Goal: Task Accomplishment & Management: Complete application form

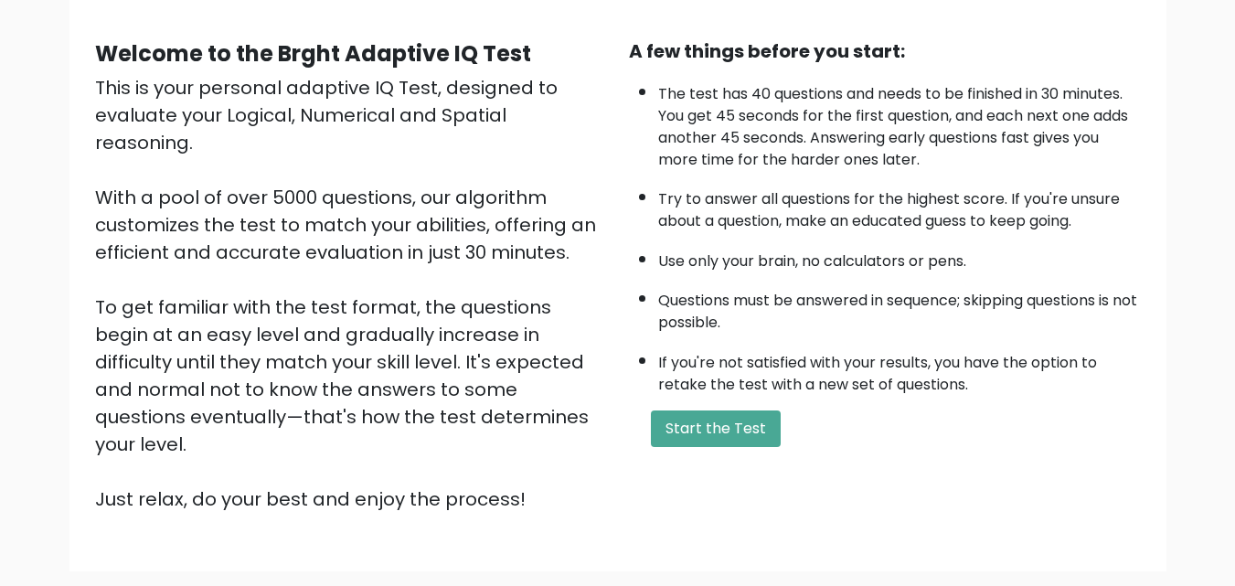
scroll to position [183, 0]
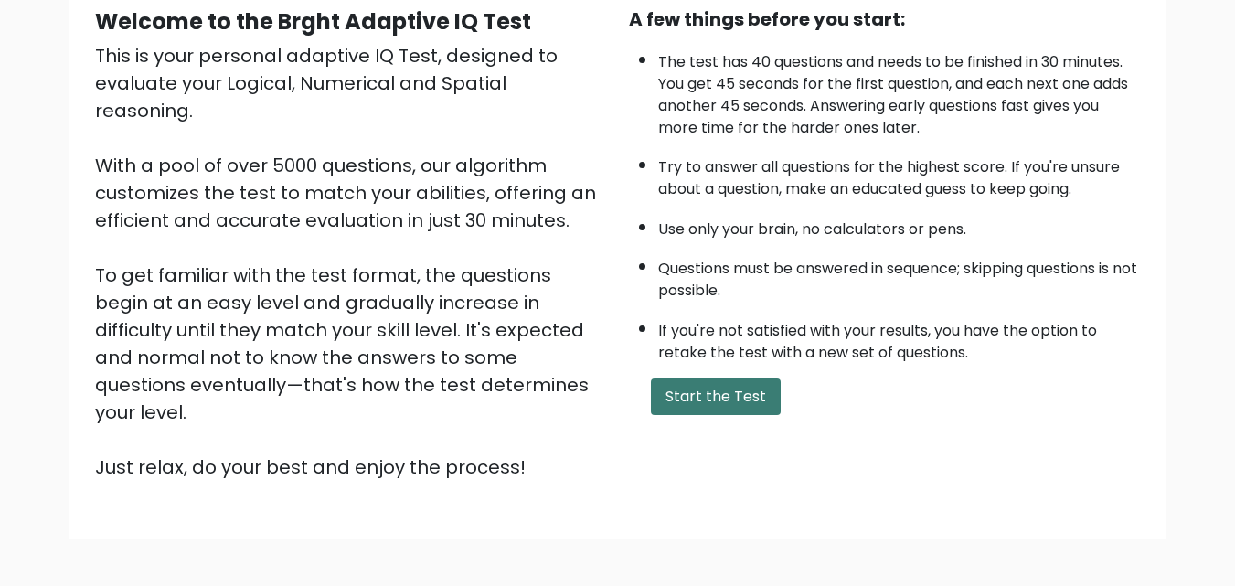
click at [726, 395] on button "Start the Test" at bounding box center [716, 396] width 130 height 37
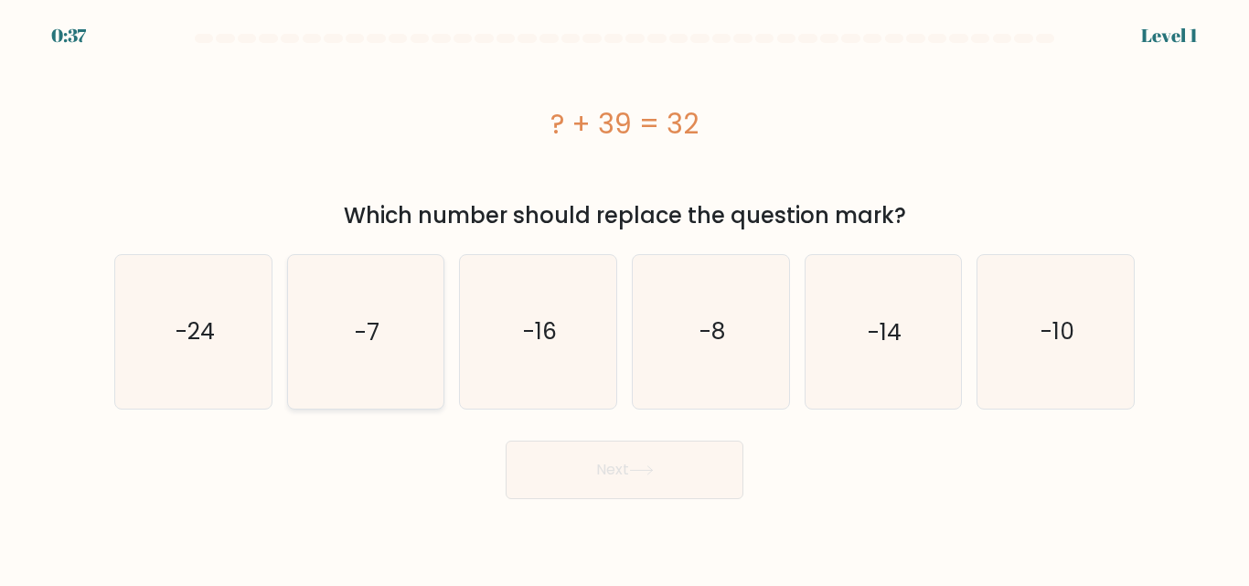
click at [378, 351] on icon "-7" at bounding box center [365, 331] width 153 height 153
click at [624, 298] on input "b. -7" at bounding box center [624, 295] width 1 height 5
radio input "true"
click at [583, 484] on button "Next" at bounding box center [624, 470] width 238 height 59
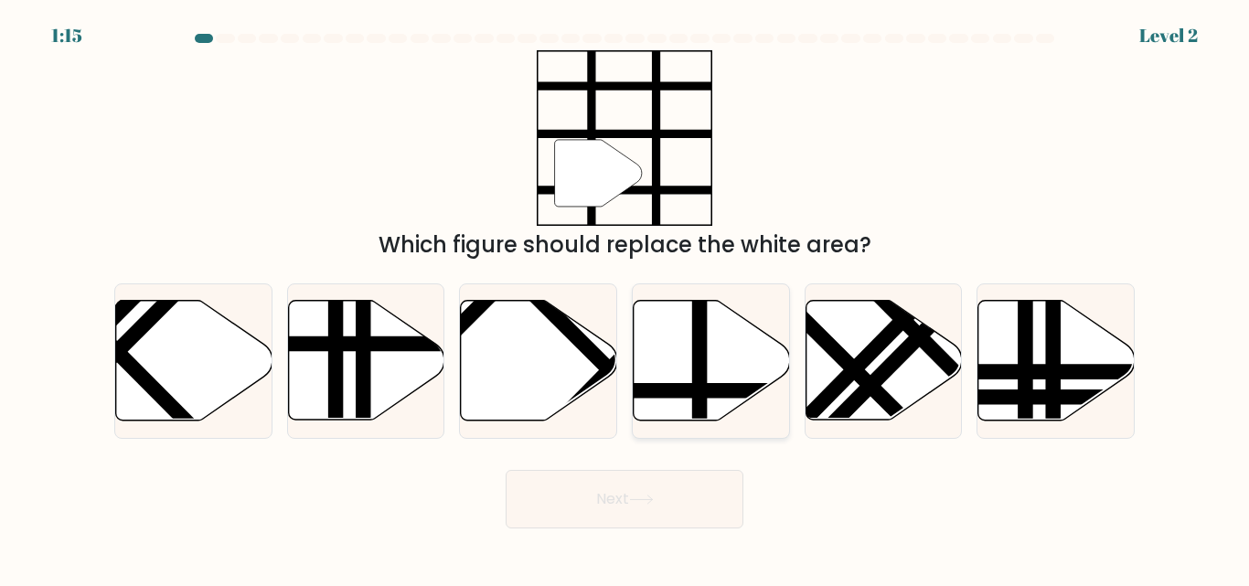
click at [711, 367] on icon at bounding box center [711, 361] width 156 height 120
click at [625, 298] on input "d." at bounding box center [624, 295] width 1 height 5
radio input "true"
click at [689, 485] on button "Next" at bounding box center [624, 499] width 238 height 59
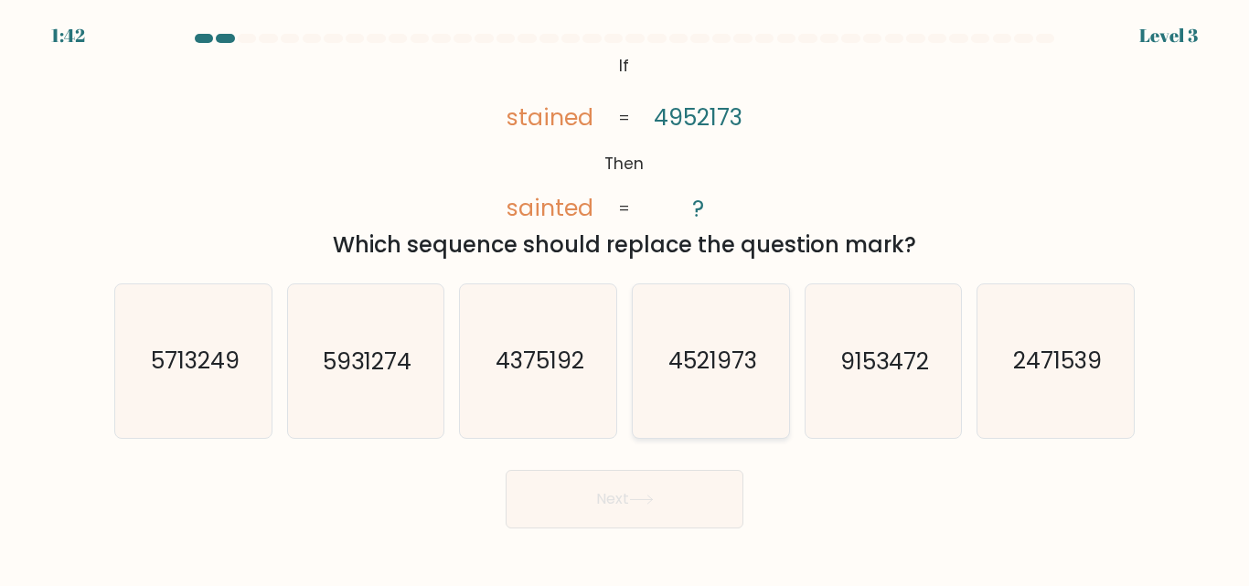
click at [718, 357] on text "4521973" at bounding box center [711, 362] width 89 height 32
click at [625, 298] on input "d. 4521973" at bounding box center [624, 295] width 1 height 5
radio input "true"
click at [677, 498] on button "Next" at bounding box center [624, 499] width 238 height 59
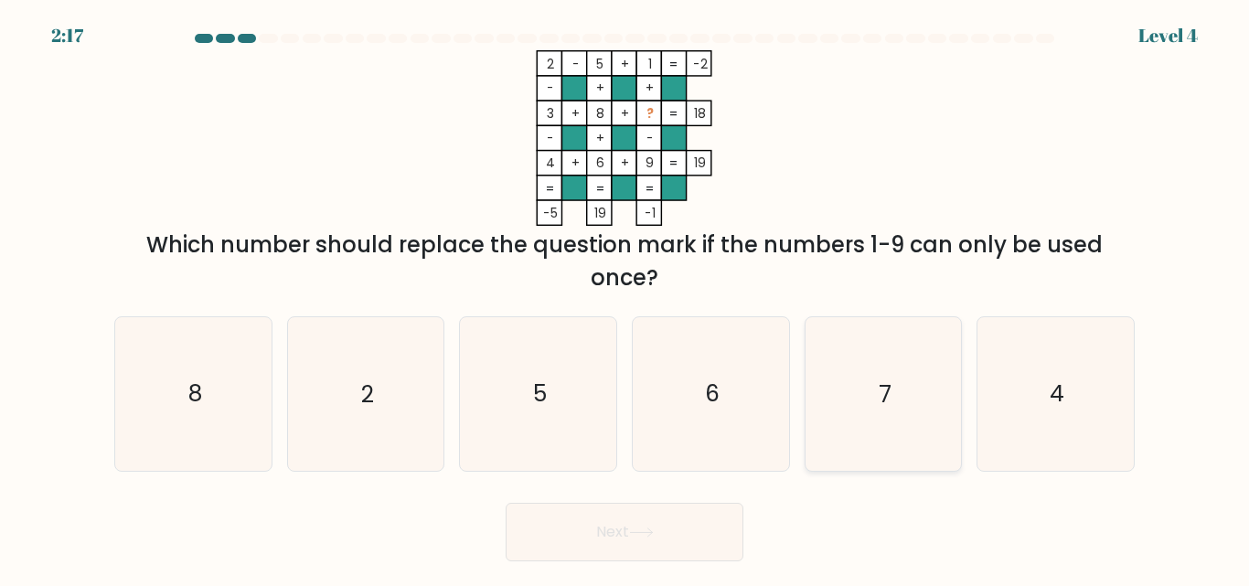
click at [888, 385] on text "7" at bounding box center [884, 394] width 13 height 32
click at [625, 298] on input "e. 7" at bounding box center [624, 295] width 1 height 5
radio input "true"
click at [709, 517] on button "Next" at bounding box center [624, 532] width 238 height 59
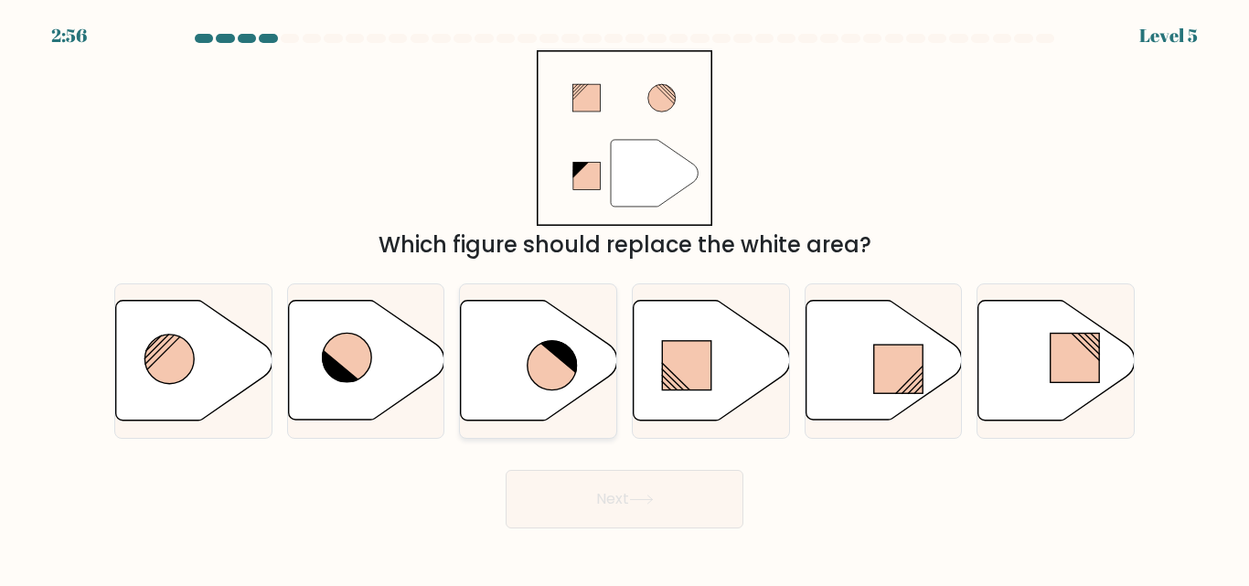
click at [539, 380] on icon at bounding box center [551, 365] width 49 height 49
click at [624, 298] on input "c." at bounding box center [624, 295] width 1 height 5
radio input "true"
click at [614, 488] on button "Next" at bounding box center [624, 499] width 238 height 59
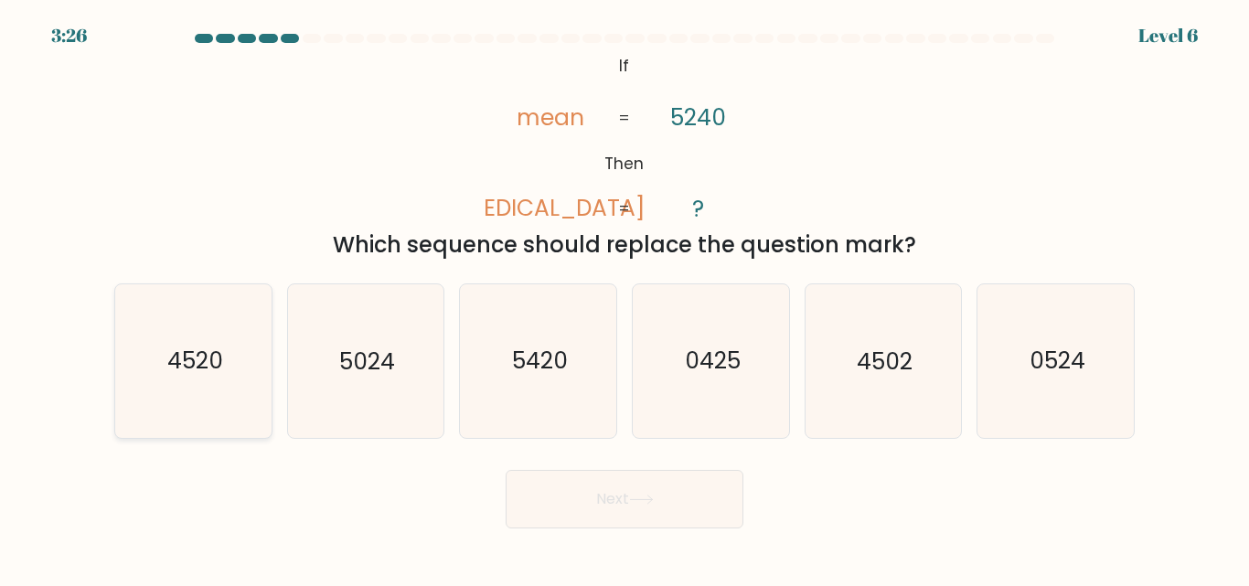
click at [220, 374] on text "4520" at bounding box center [194, 362] width 56 height 32
click at [624, 298] on input "a. 4520" at bounding box center [624, 295] width 1 height 5
radio input "true"
click at [635, 502] on icon at bounding box center [641, 500] width 25 height 10
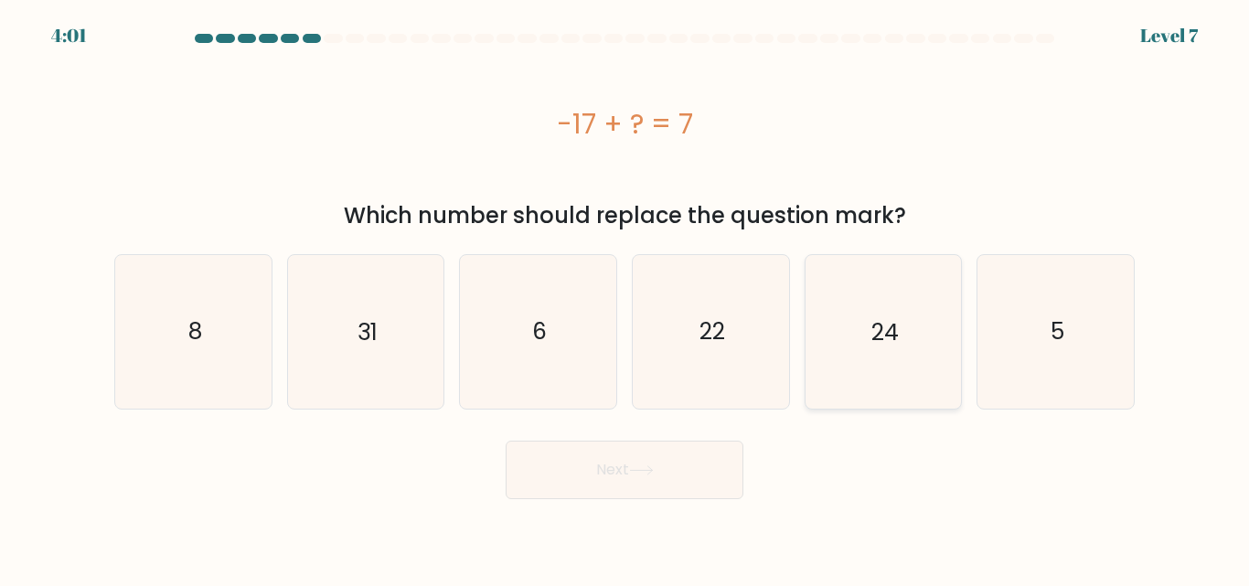
click at [878, 321] on text "24" at bounding box center [884, 331] width 27 height 32
click at [625, 298] on input "e. 24" at bounding box center [624, 295] width 1 height 5
radio input "true"
click at [669, 456] on button "Next" at bounding box center [624, 470] width 238 height 59
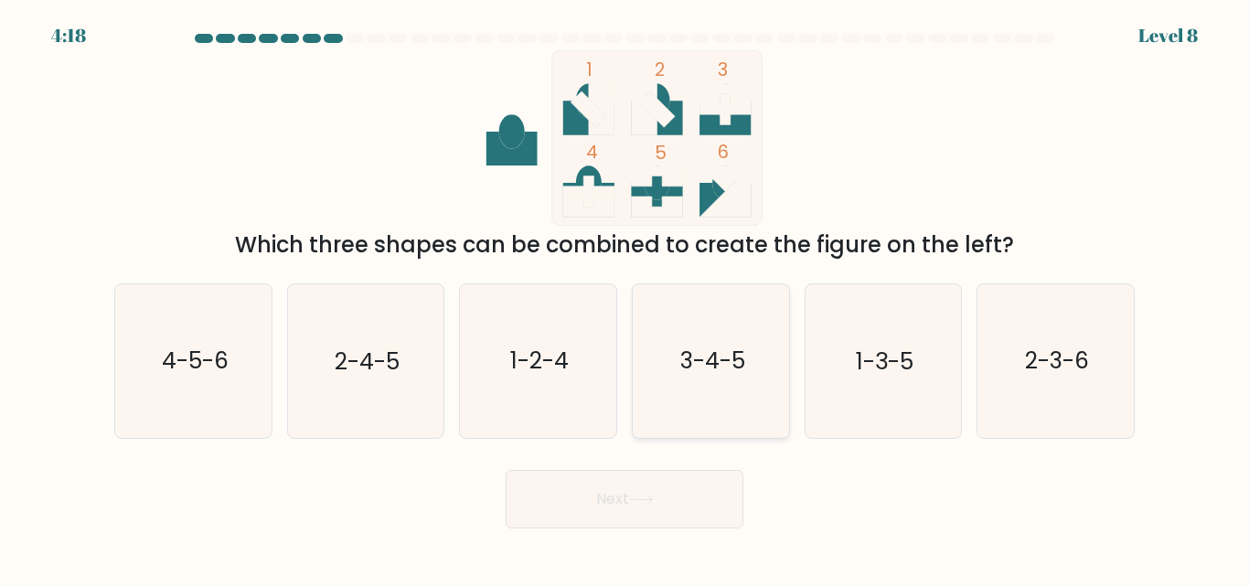
click at [688, 345] on icon "3-4-5" at bounding box center [710, 360] width 153 height 153
click at [625, 298] on input "d. 3-4-5" at bounding box center [624, 295] width 1 height 5
radio input "true"
click at [679, 490] on button "Next" at bounding box center [624, 499] width 238 height 59
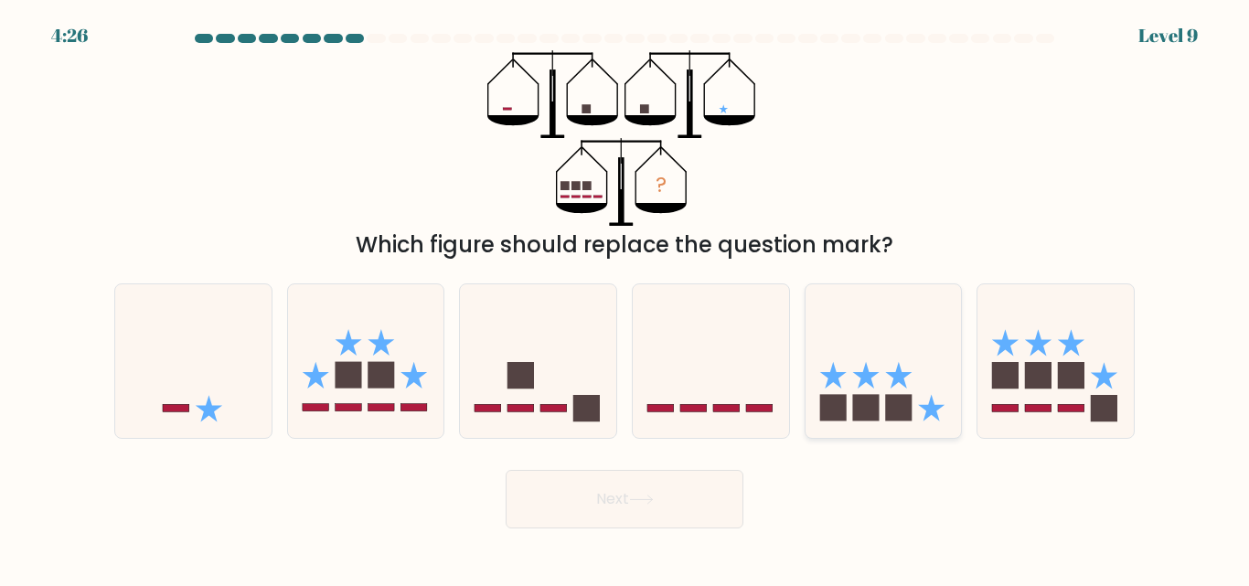
click at [898, 384] on icon at bounding box center [883, 360] width 156 height 129
click at [625, 298] on input "e." at bounding box center [624, 295] width 1 height 5
radio input "true"
click at [691, 504] on button "Next" at bounding box center [624, 499] width 238 height 59
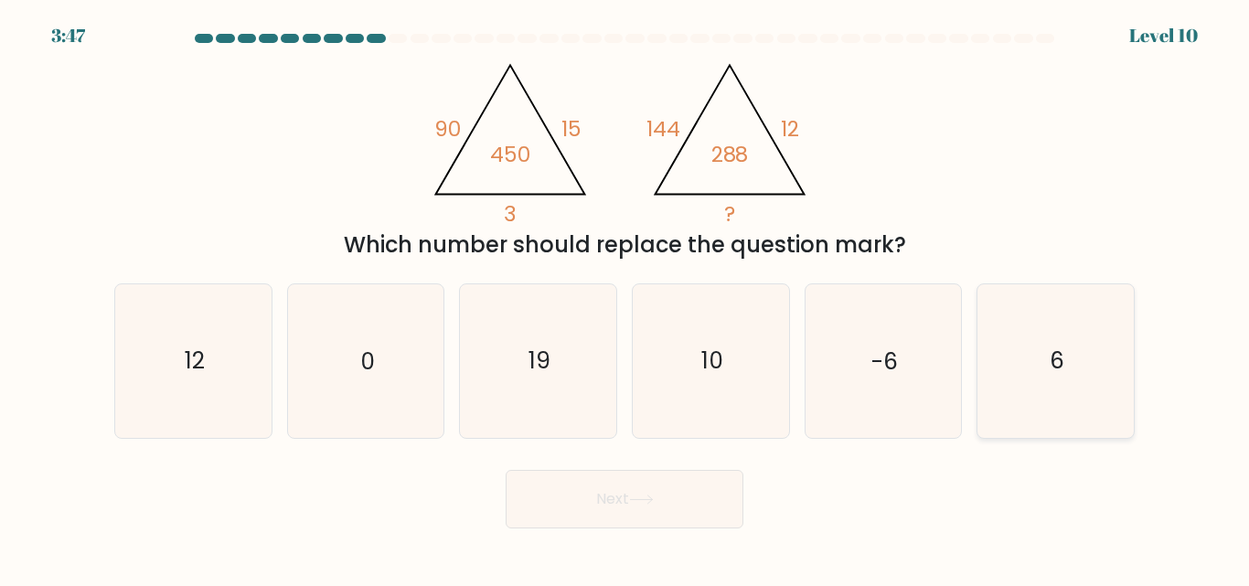
click at [1067, 361] on icon "6" at bounding box center [1055, 360] width 153 height 153
click at [625, 298] on input "f. 6" at bounding box center [624, 295] width 1 height 5
radio input "true"
click at [1067, 361] on icon "6" at bounding box center [1055, 360] width 151 height 151
click at [625, 298] on input "f. 6" at bounding box center [624, 295] width 1 height 5
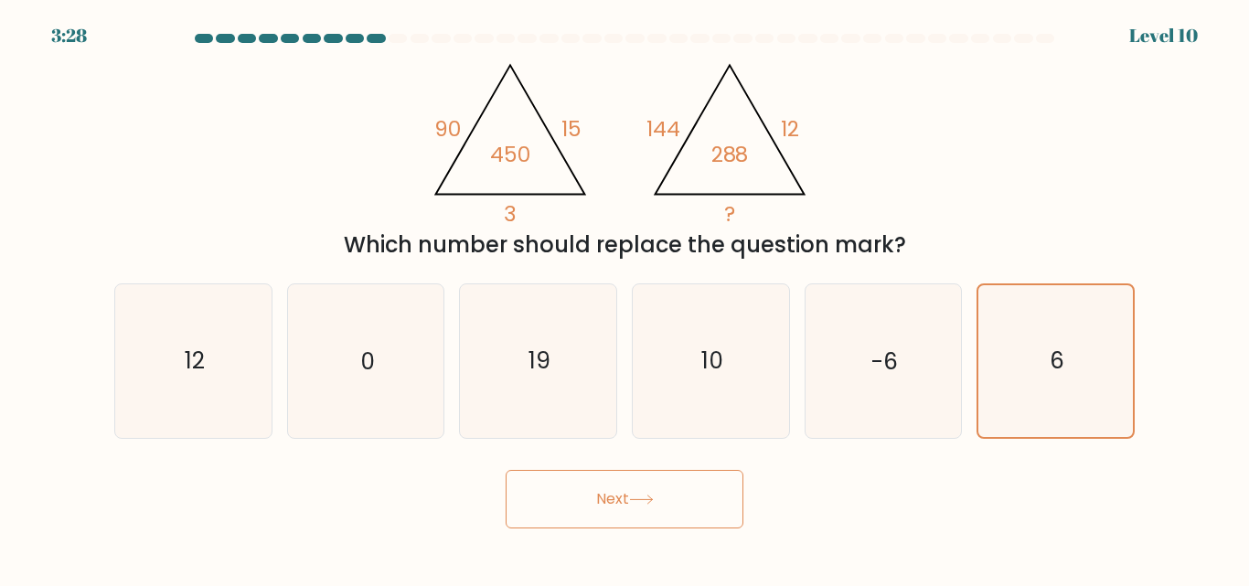
click at [686, 480] on button "Next" at bounding box center [624, 499] width 238 height 59
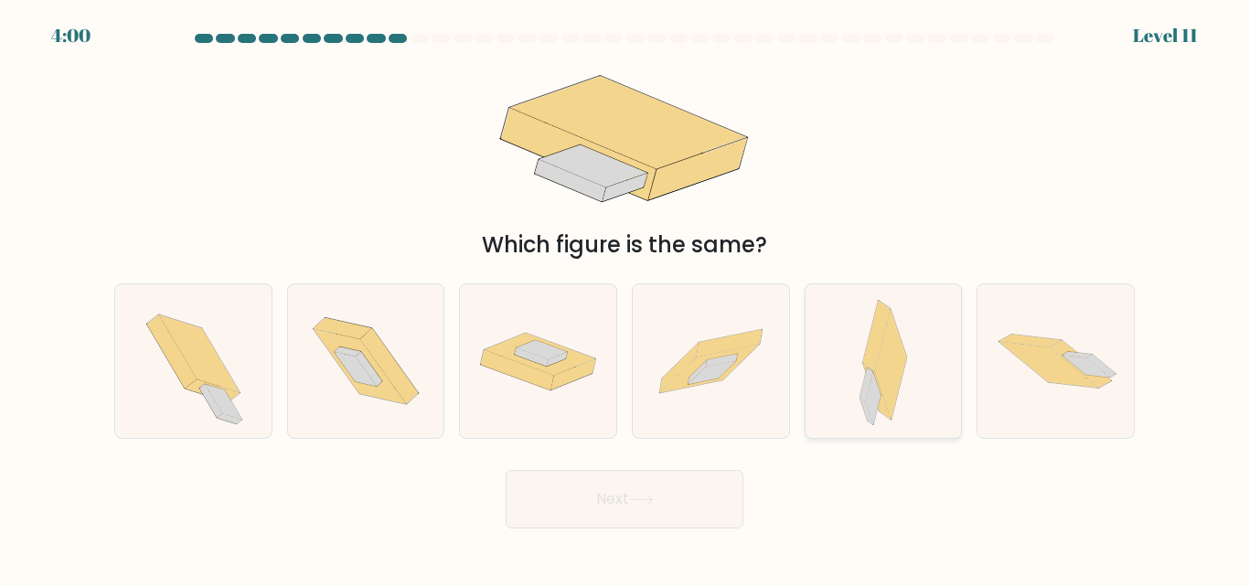
click at [900, 361] on icon at bounding box center [891, 366] width 32 height 112
click at [625, 298] on input "e." at bounding box center [624, 295] width 1 height 5
radio input "true"
click at [636, 493] on button "Next" at bounding box center [624, 499] width 238 height 59
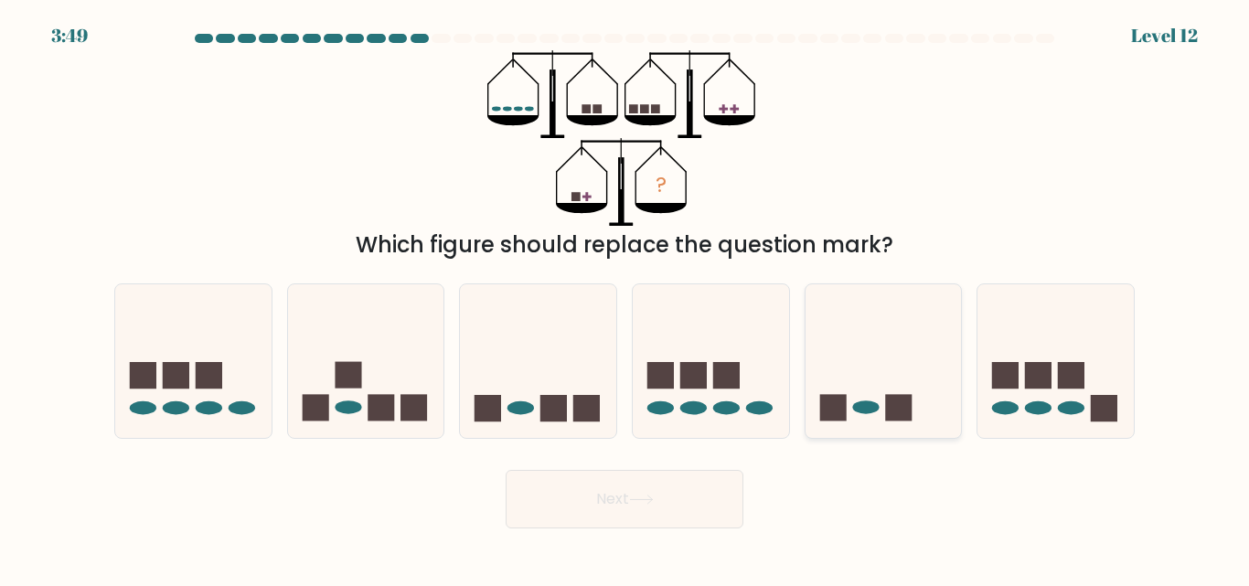
click at [854, 380] on icon at bounding box center [883, 360] width 156 height 129
click at [625, 298] on input "e." at bounding box center [624, 295] width 1 height 5
radio input "true"
click at [652, 487] on button "Next" at bounding box center [624, 499] width 238 height 59
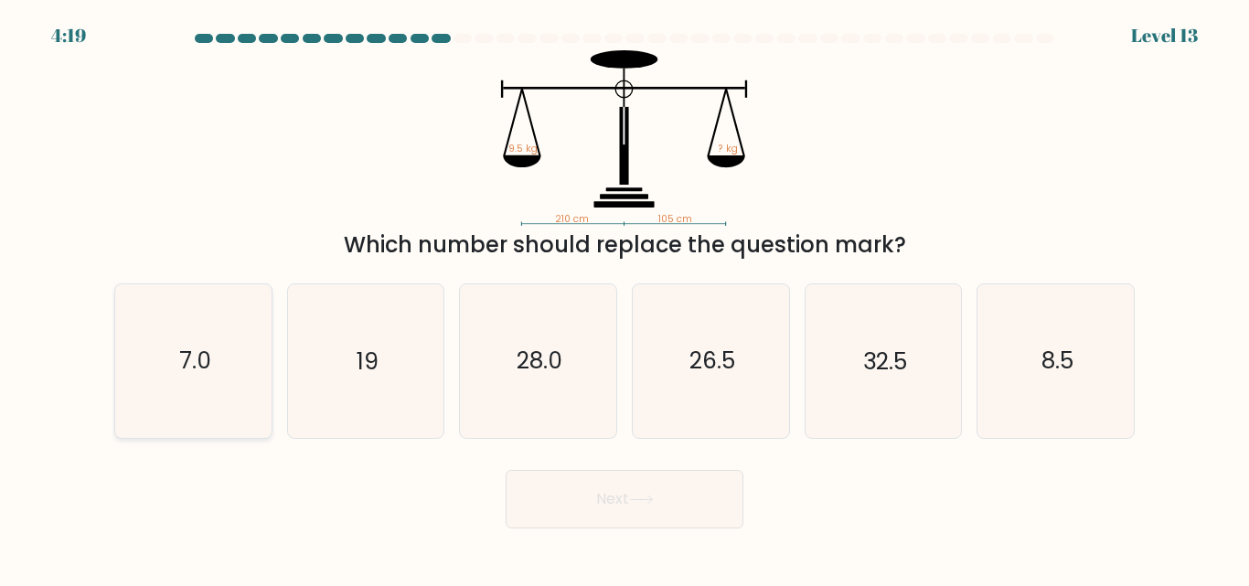
click at [199, 357] on text "7.0" at bounding box center [194, 362] width 32 height 32
click at [624, 298] on input "a. 7.0" at bounding box center [624, 295] width 1 height 5
radio input "true"
click at [1057, 374] on text "8.5" at bounding box center [1057, 362] width 32 height 32
click at [625, 298] on input "f. 8.5" at bounding box center [624, 295] width 1 height 5
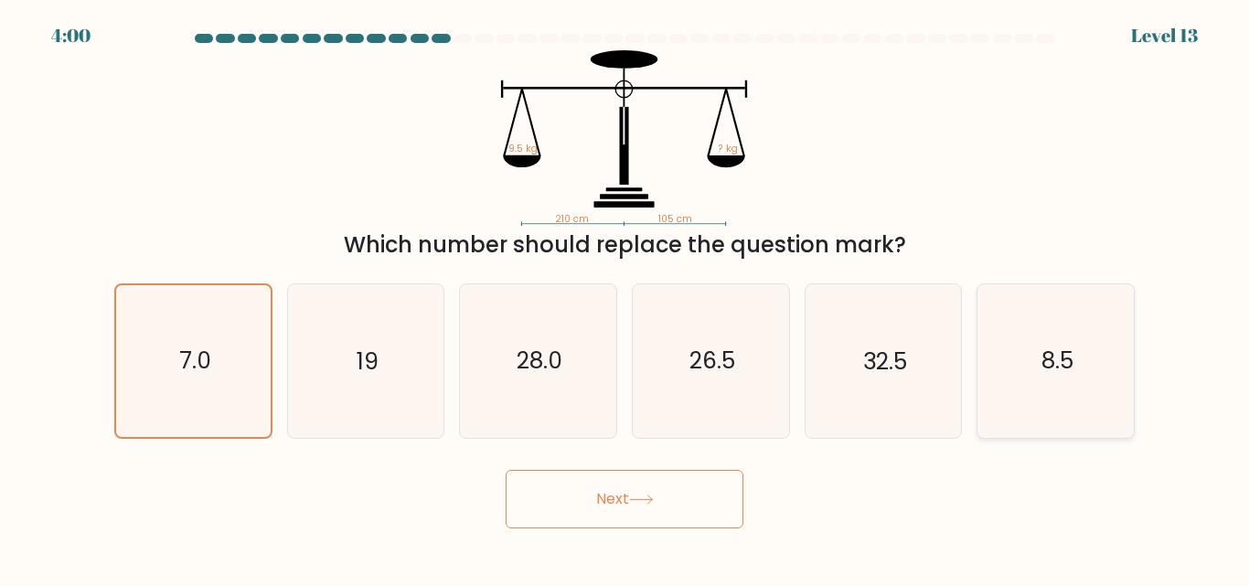
radio input "true"
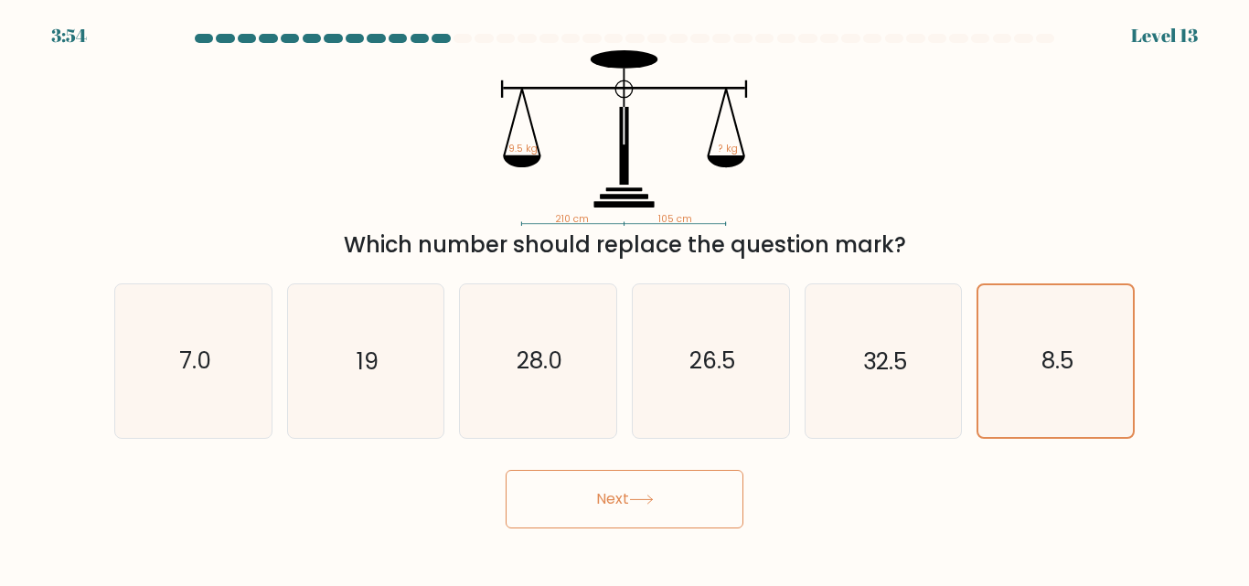
click at [636, 490] on button "Next" at bounding box center [624, 499] width 238 height 59
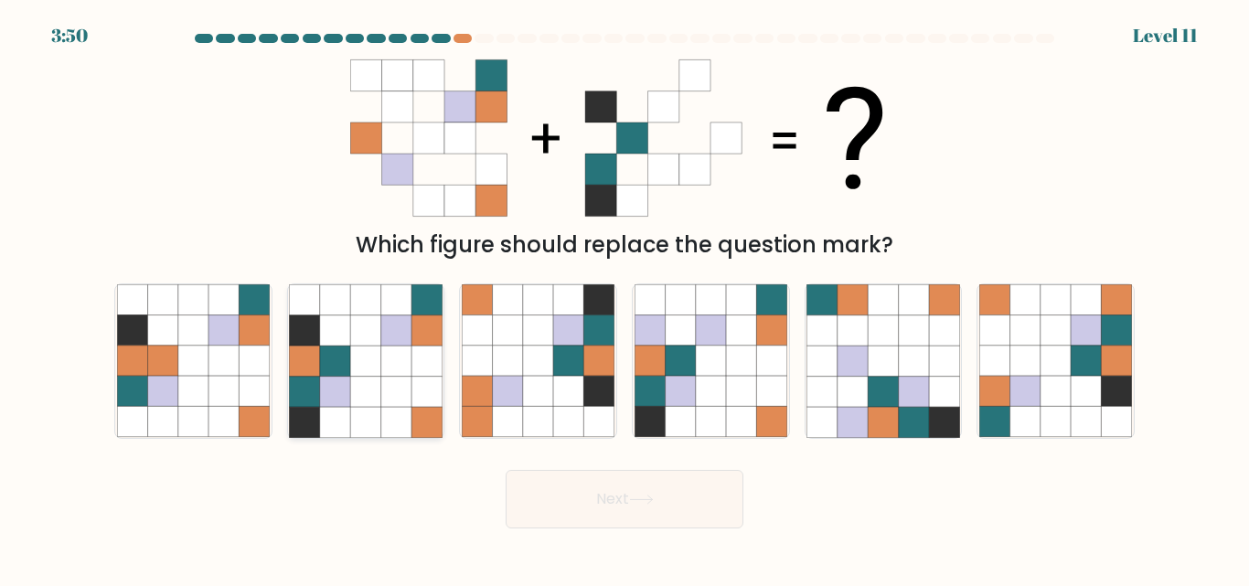
click at [346, 387] on icon at bounding box center [335, 392] width 30 height 30
click at [624, 298] on input "b." at bounding box center [624, 295] width 1 height 5
radio input "true"
click at [605, 488] on button "Next" at bounding box center [624, 499] width 238 height 59
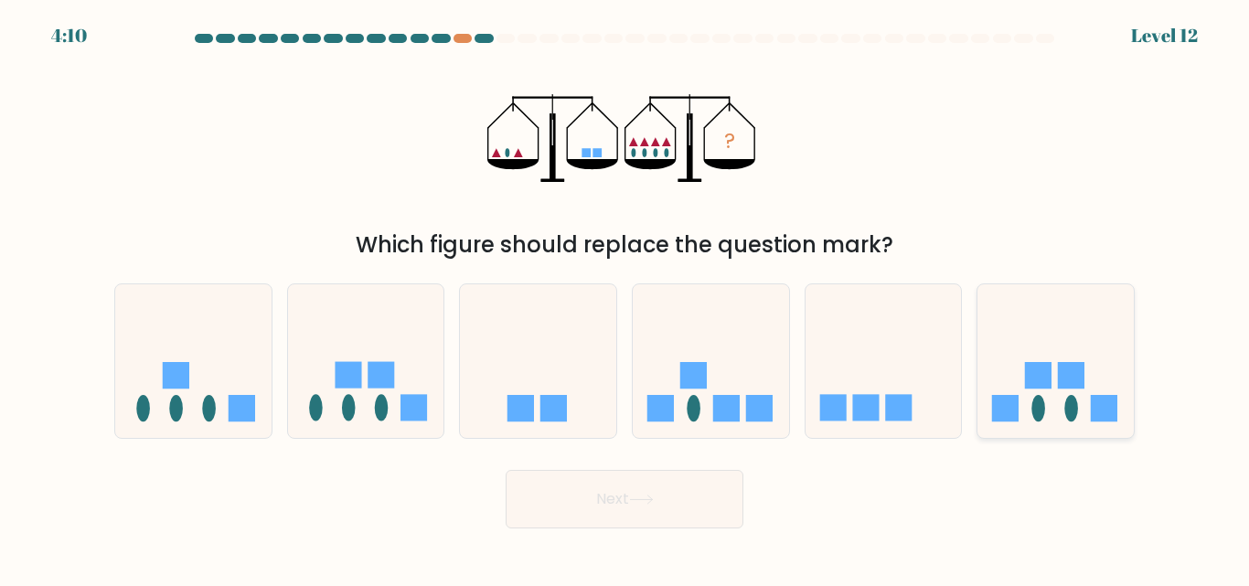
click at [1055, 398] on icon at bounding box center [1055, 360] width 156 height 129
click at [625, 298] on input "f." at bounding box center [624, 295] width 1 height 5
radio input "true"
click at [688, 498] on button "Next" at bounding box center [624, 499] width 238 height 59
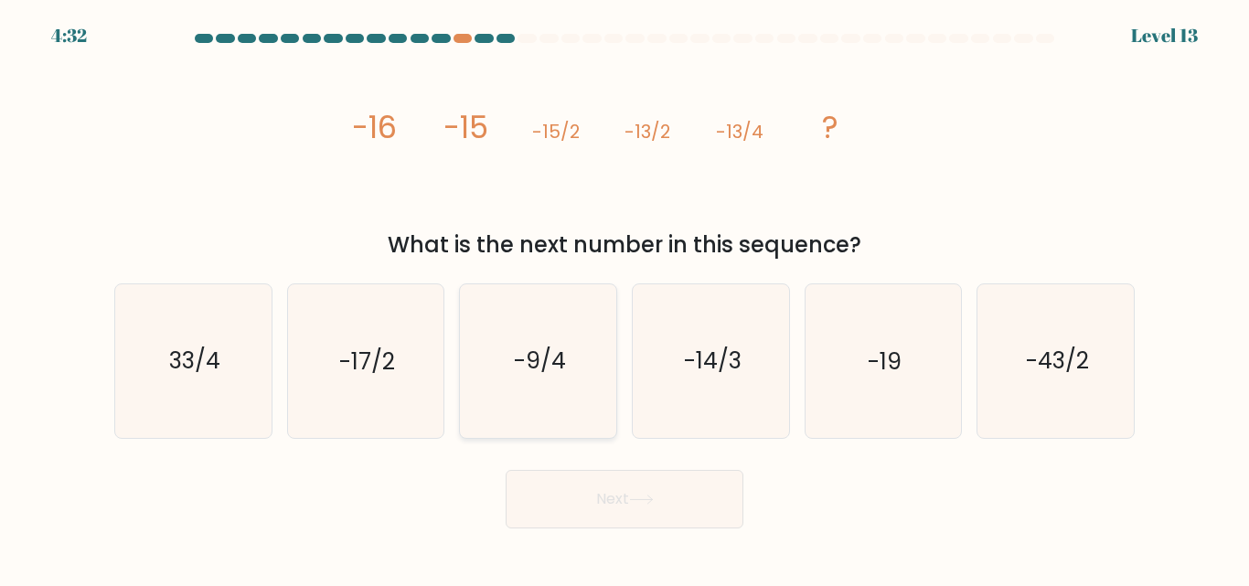
click at [528, 337] on icon "-9/4" at bounding box center [538, 360] width 153 height 153
click at [624, 298] on input "c. -9/4" at bounding box center [624, 295] width 1 height 5
radio input "true"
click at [628, 495] on button "Next" at bounding box center [624, 499] width 238 height 59
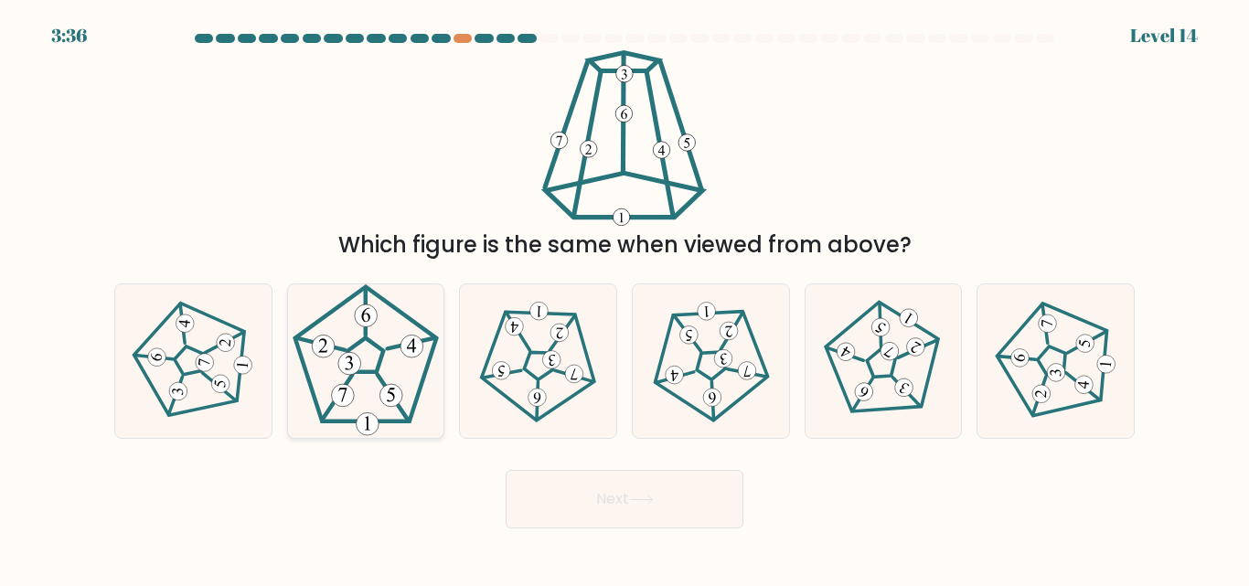
click at [412, 380] on icon at bounding box center [365, 360] width 153 height 153
click at [624, 298] on input "b." at bounding box center [624, 295] width 1 height 5
radio input "true"
click at [552, 482] on button "Next" at bounding box center [624, 499] width 238 height 59
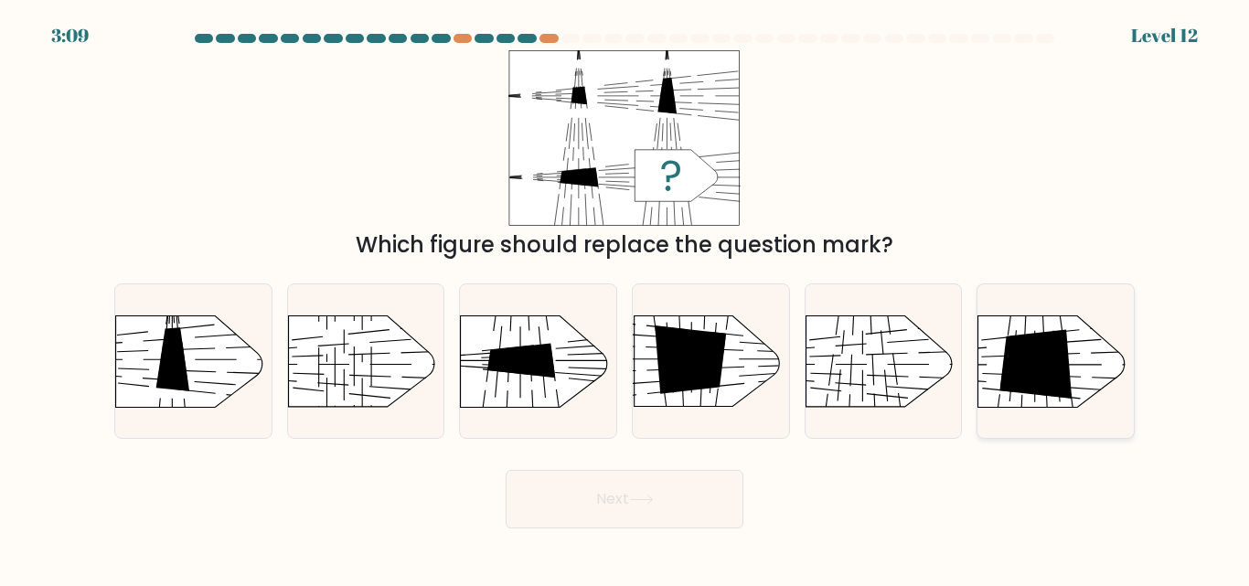
click at [1079, 382] on rect at bounding box center [959, 295] width 406 height 309
click at [625, 298] on input "f." at bounding box center [624, 295] width 1 height 5
radio input "true"
click at [718, 519] on button "Next" at bounding box center [624, 499] width 238 height 59
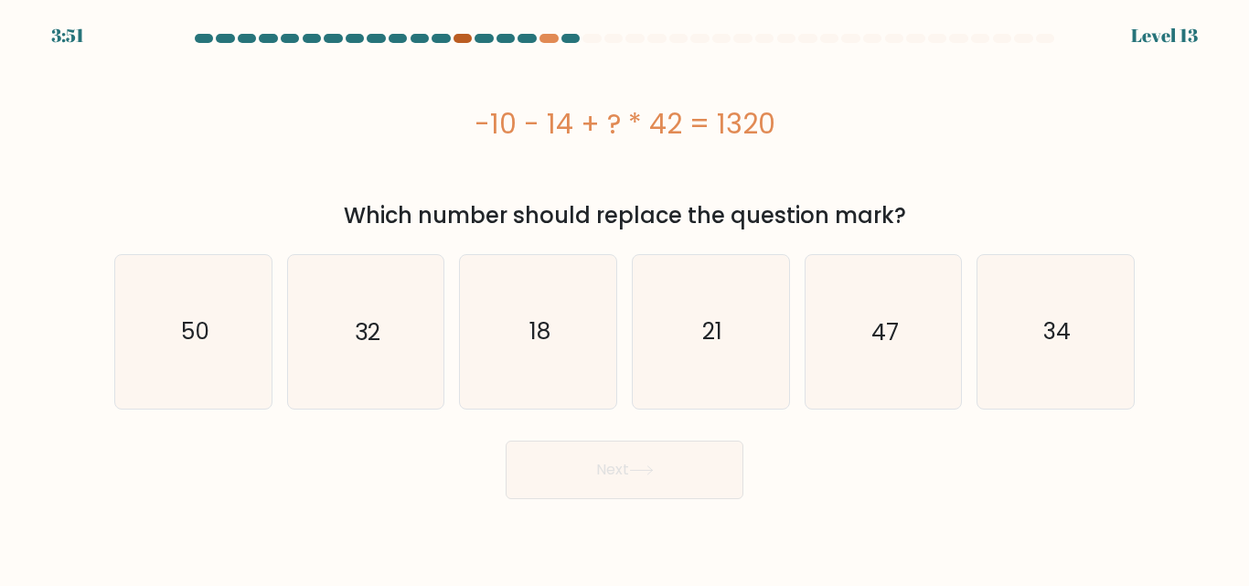
click at [457, 38] on div at bounding box center [462, 38] width 18 height 9
click at [548, 36] on div at bounding box center [548, 38] width 18 height 9
click at [737, 357] on icon "21" at bounding box center [710, 331] width 153 height 153
click at [625, 298] on input "d. 21" at bounding box center [624, 295] width 1 height 5
radio input "true"
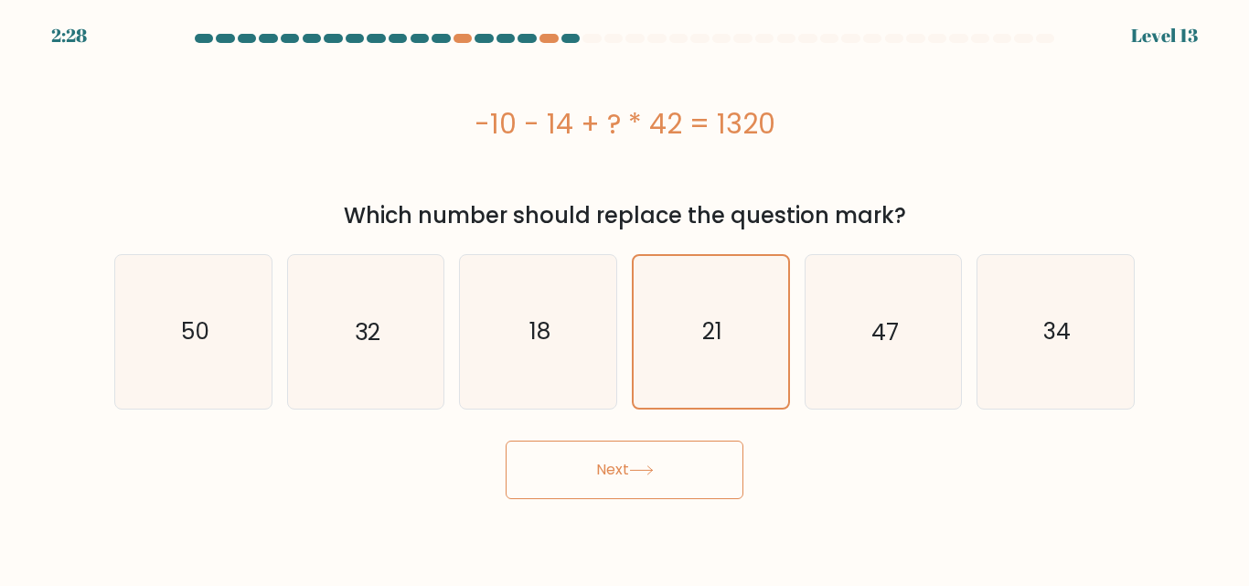
click at [695, 473] on button "Next" at bounding box center [624, 470] width 238 height 59
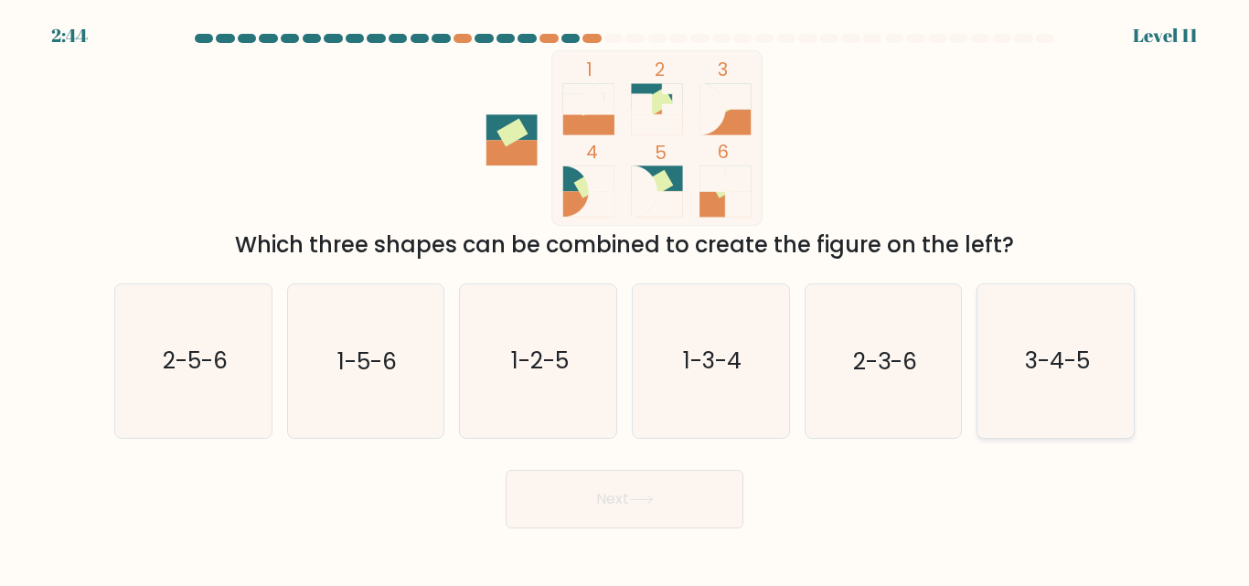
click at [1012, 371] on icon "3-4-5" at bounding box center [1055, 360] width 153 height 153
click at [625, 298] on input "f. 3-4-5" at bounding box center [624, 295] width 1 height 5
radio input "true"
click at [646, 517] on button "Next" at bounding box center [624, 499] width 238 height 59
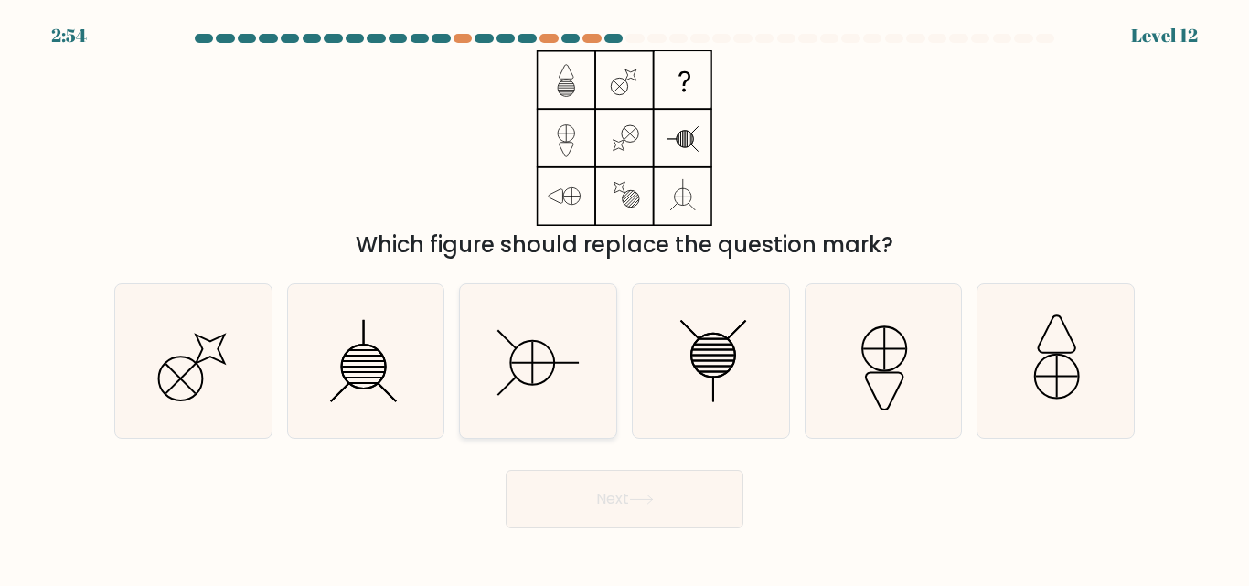
click at [571, 378] on icon at bounding box center [538, 360] width 153 height 153
click at [624, 298] on input "c." at bounding box center [624, 295] width 1 height 5
radio input "true"
click at [678, 490] on button "Next" at bounding box center [624, 499] width 238 height 59
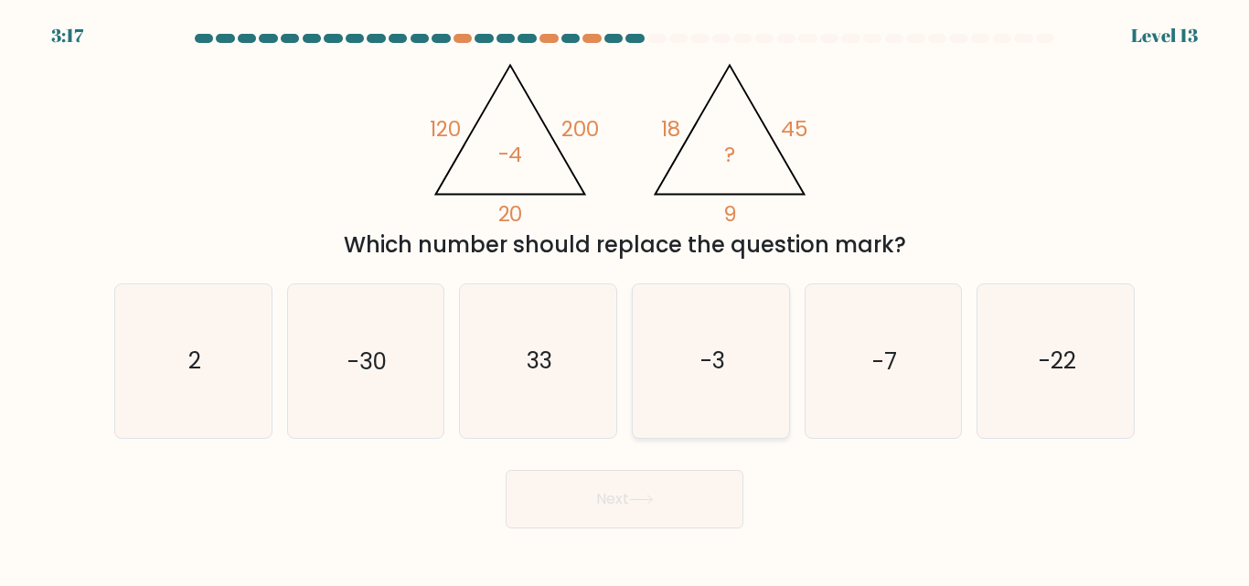
click at [722, 365] on text "-3" at bounding box center [711, 362] width 25 height 32
click at [625, 298] on input "d. -3" at bounding box center [624, 295] width 1 height 5
radio input "true"
click at [670, 510] on button "Next" at bounding box center [624, 499] width 238 height 59
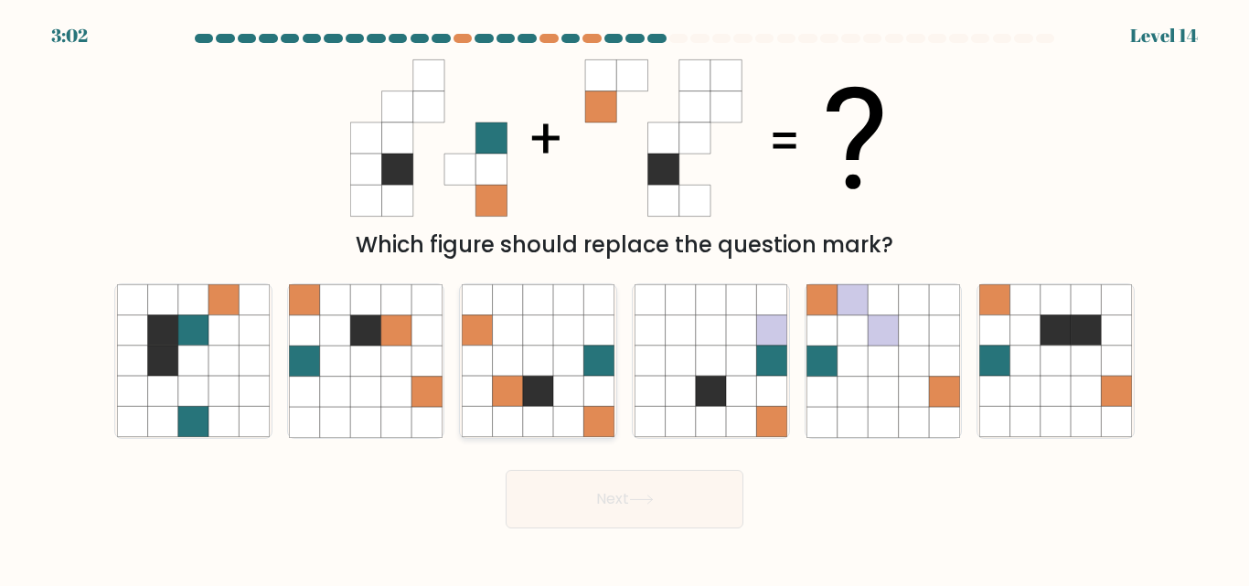
click at [563, 367] on icon at bounding box center [568, 361] width 30 height 30
click at [624, 298] on input "c." at bounding box center [624, 295] width 1 height 5
radio input "true"
click at [654, 498] on icon at bounding box center [641, 500] width 25 height 10
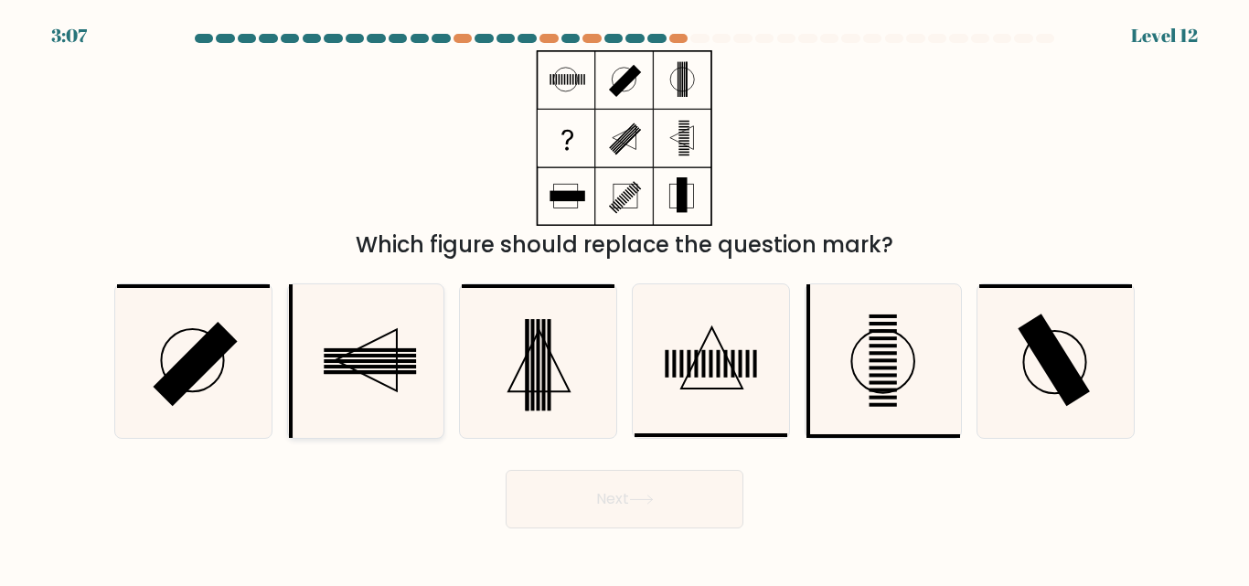
click at [420, 388] on icon at bounding box center [365, 360] width 153 height 153
click at [624, 298] on input "b." at bounding box center [624, 295] width 1 height 5
radio input "true"
click at [673, 503] on button "Next" at bounding box center [624, 499] width 238 height 59
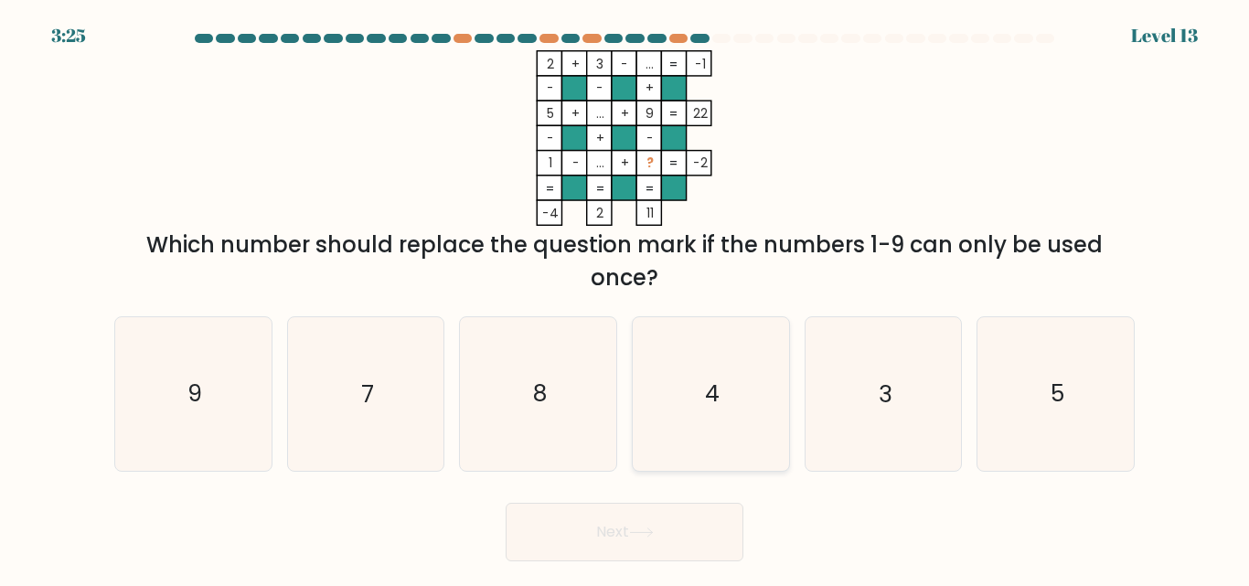
click at [739, 393] on icon "4" at bounding box center [710, 393] width 153 height 153
click at [625, 298] on input "d. 4" at bounding box center [624, 295] width 1 height 5
radio input "true"
click at [670, 514] on button "Next" at bounding box center [624, 532] width 238 height 59
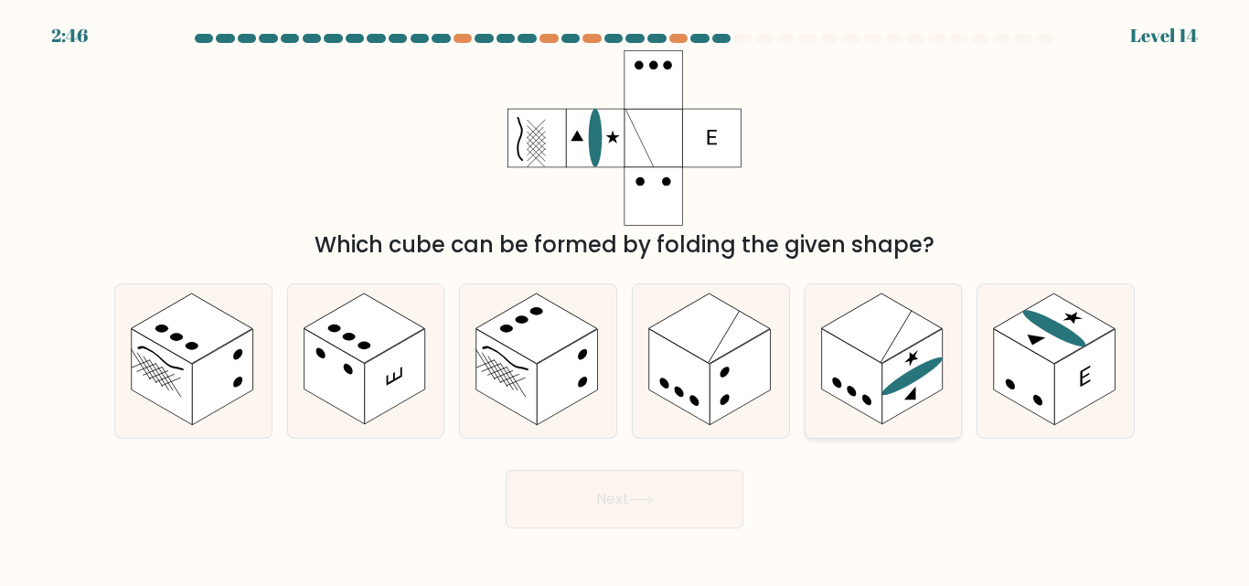
click at [885, 349] on rect at bounding box center [881, 328] width 121 height 69
click at [625, 298] on input "e." at bounding box center [624, 295] width 1 height 5
radio input "true"
click at [664, 499] on button "Next" at bounding box center [624, 499] width 238 height 59
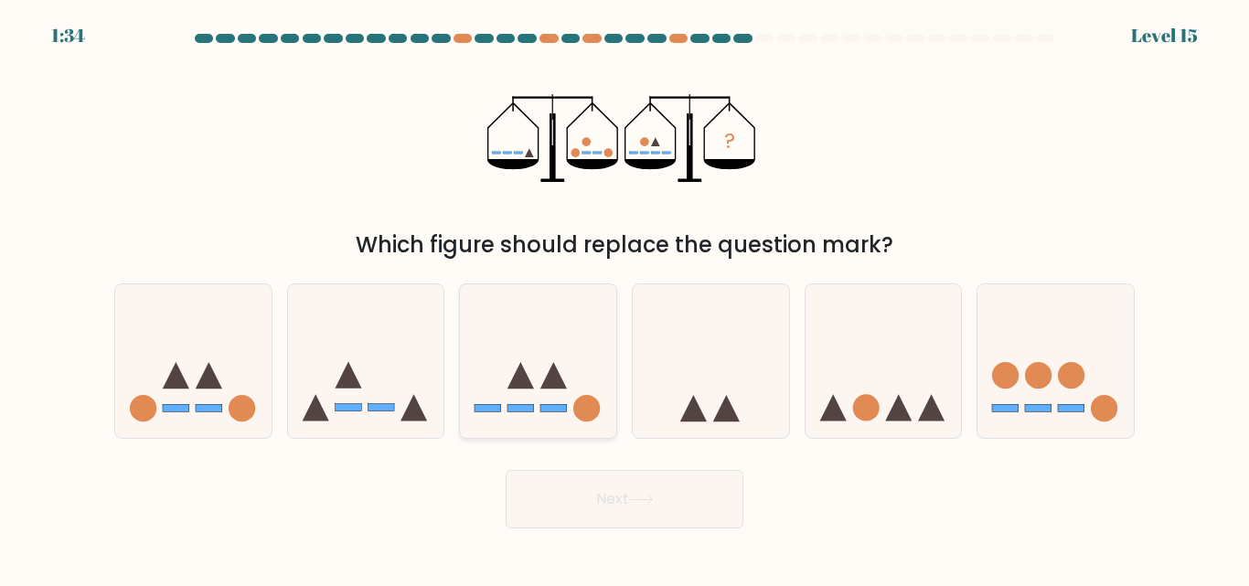
click at [520, 366] on icon at bounding box center [520, 375] width 27 height 27
click at [624, 298] on input "c." at bounding box center [624, 295] width 1 height 5
radio input "true"
click at [675, 508] on button "Next" at bounding box center [624, 499] width 238 height 59
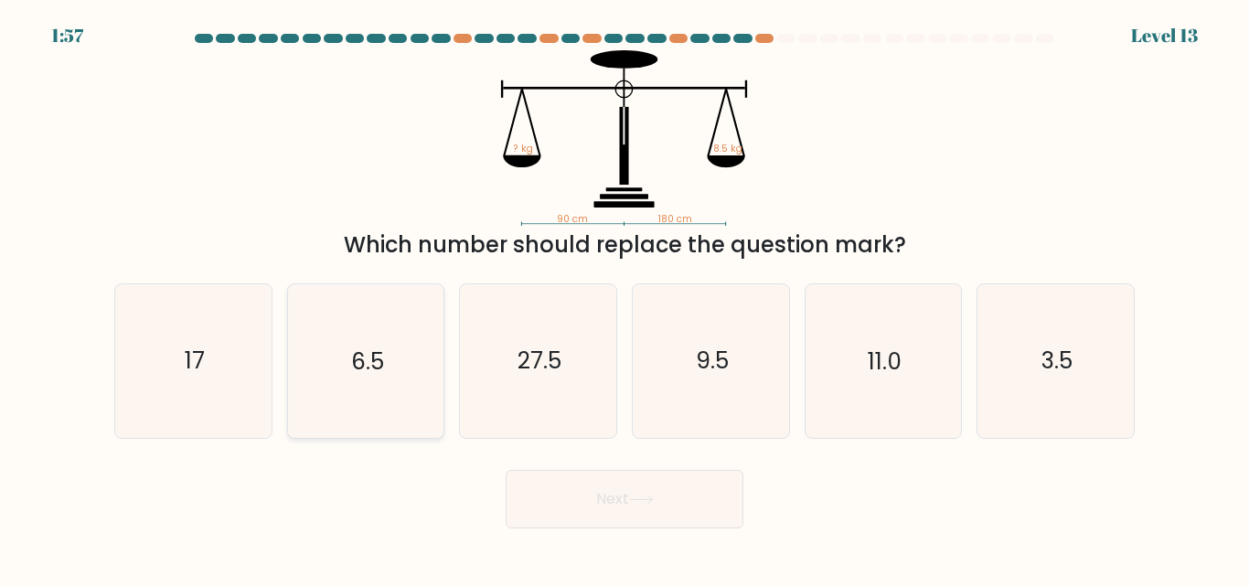
click at [389, 364] on icon "6.5" at bounding box center [365, 360] width 153 height 153
click at [624, 298] on input "b. 6.5" at bounding box center [624, 295] width 1 height 5
radio input "true"
click at [642, 495] on icon at bounding box center [641, 500] width 25 height 10
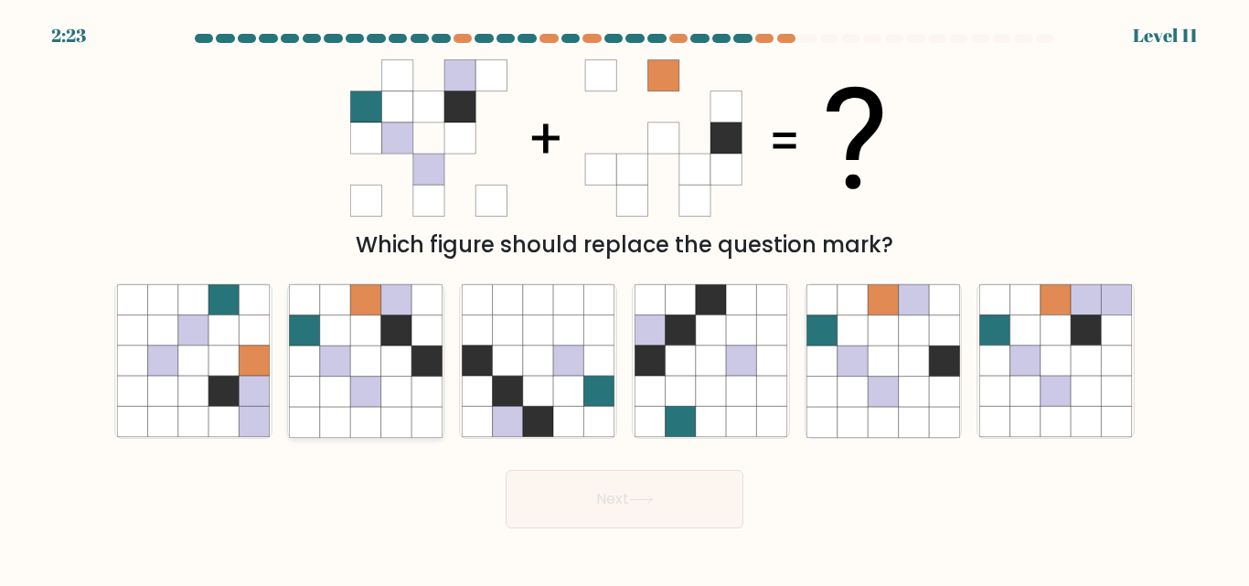
click at [426, 342] on icon at bounding box center [426, 330] width 30 height 30
click at [624, 298] on input "b." at bounding box center [624, 295] width 1 height 5
radio input "true"
click at [683, 484] on button "Next" at bounding box center [624, 499] width 238 height 59
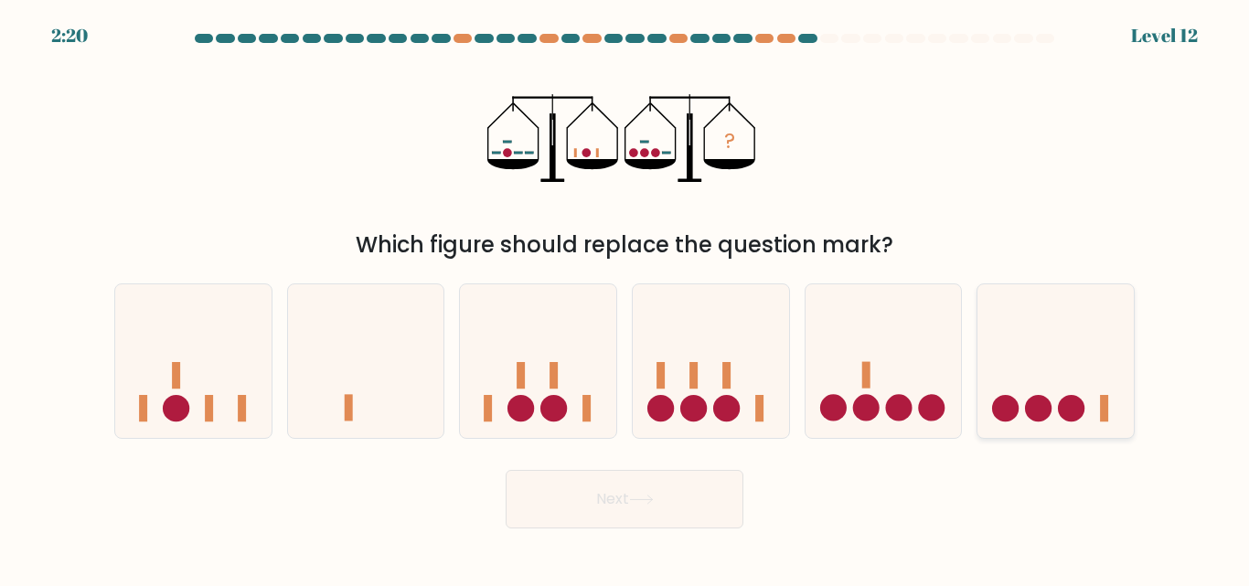
click at [1088, 351] on icon at bounding box center [1055, 360] width 156 height 129
click at [625, 298] on input "f." at bounding box center [624, 295] width 1 height 5
radio input "true"
click at [688, 498] on button "Next" at bounding box center [624, 499] width 238 height 59
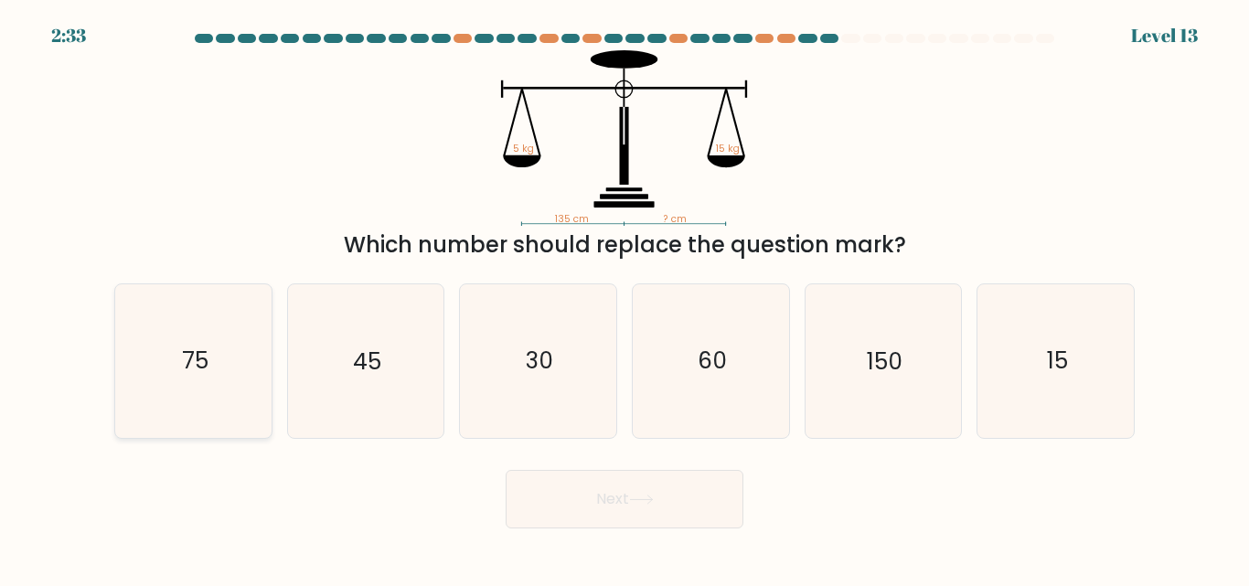
click at [203, 352] on text "75" at bounding box center [194, 362] width 27 height 32
click at [624, 298] on input "a. 75" at bounding box center [624, 295] width 1 height 5
radio input "true"
click at [667, 483] on button "Next" at bounding box center [624, 499] width 238 height 59
click at [660, 504] on button "Next" at bounding box center [624, 499] width 238 height 59
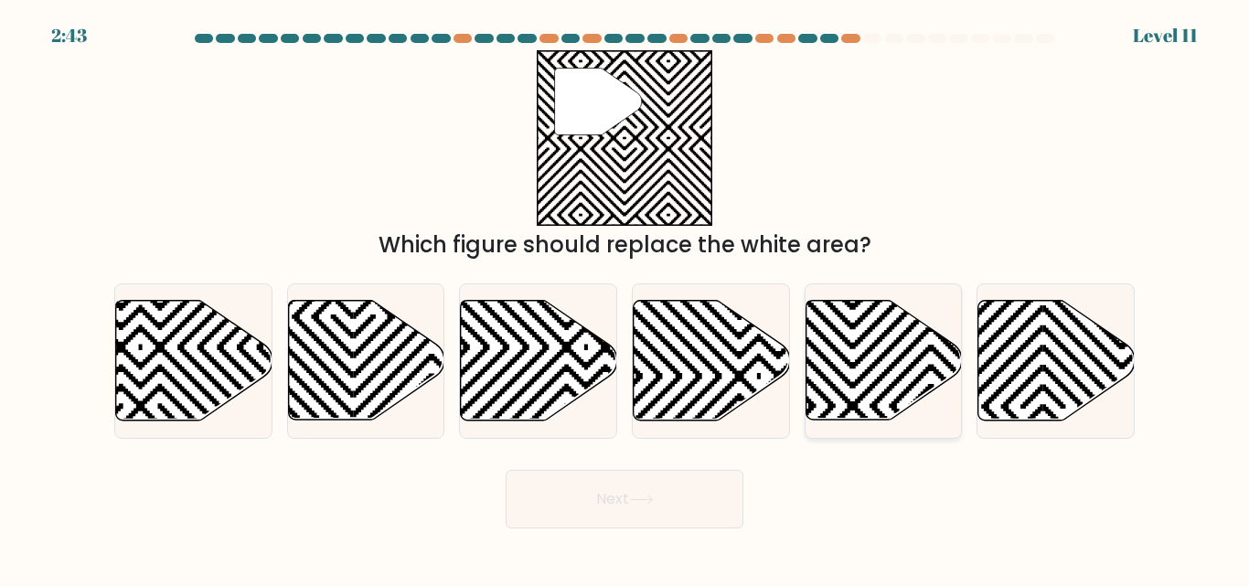
click at [839, 379] on icon at bounding box center [883, 361] width 156 height 120
click at [625, 298] on input "e." at bounding box center [624, 295] width 1 height 5
radio input "true"
click at [665, 508] on button "Next" at bounding box center [624, 499] width 238 height 59
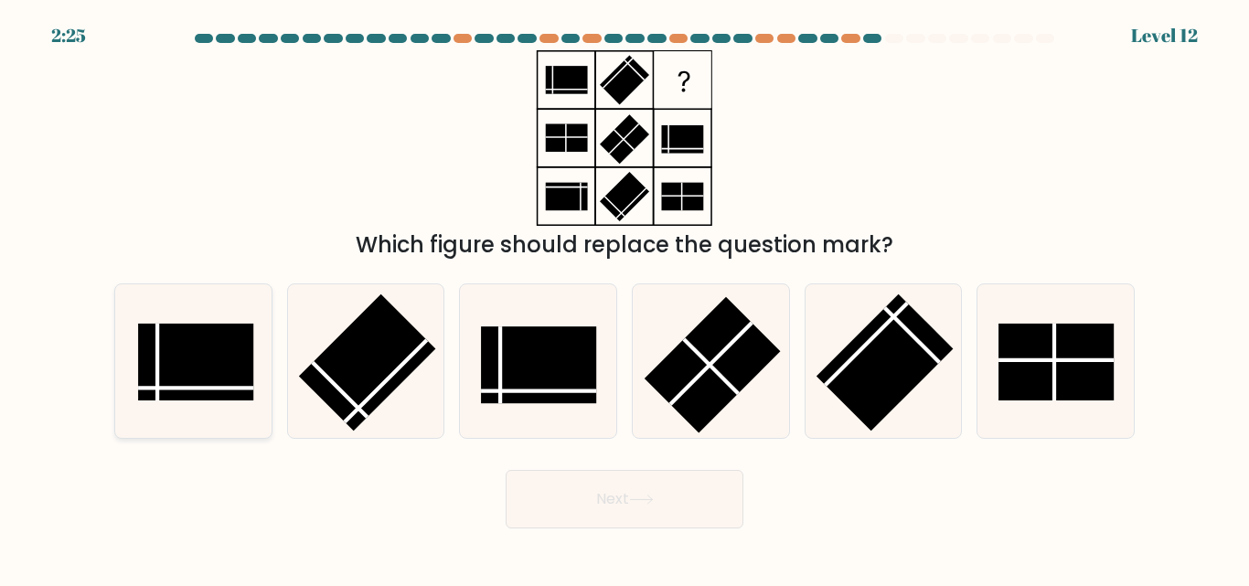
click at [218, 400] on rect at bounding box center [195, 362] width 115 height 77
click at [624, 298] on input "a." at bounding box center [624, 295] width 1 height 5
radio input "true"
click at [726, 507] on button "Next" at bounding box center [624, 499] width 238 height 59
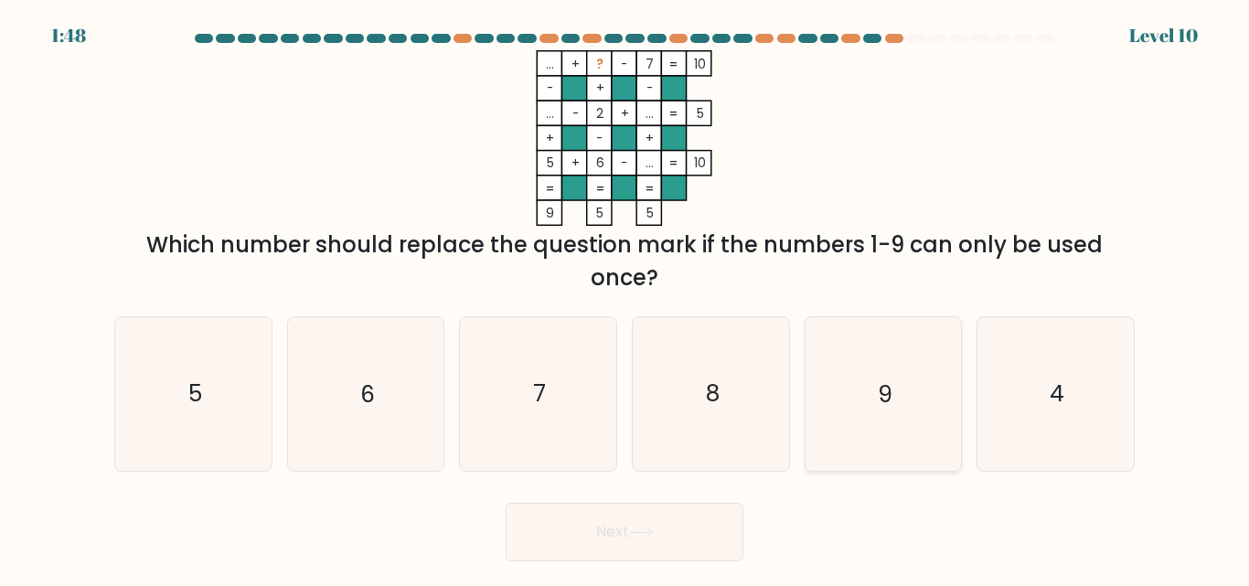
click at [889, 404] on text "9" at bounding box center [885, 394] width 15 height 32
click at [625, 298] on input "e. 9" at bounding box center [624, 295] width 1 height 5
radio input "true"
click at [696, 517] on button "Next" at bounding box center [624, 532] width 238 height 59
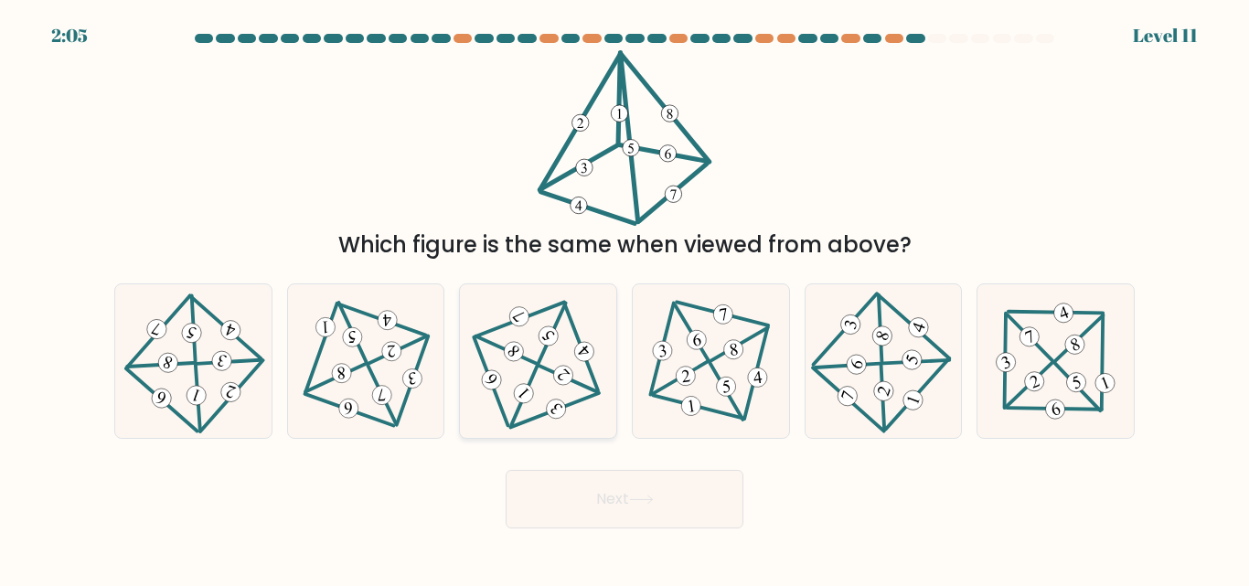
click at [542, 368] on 595 at bounding box center [567, 379] width 59 height 27
click at [624, 298] on input "c." at bounding box center [624, 295] width 1 height 5
radio input "true"
click at [630, 499] on button "Next" at bounding box center [624, 499] width 238 height 59
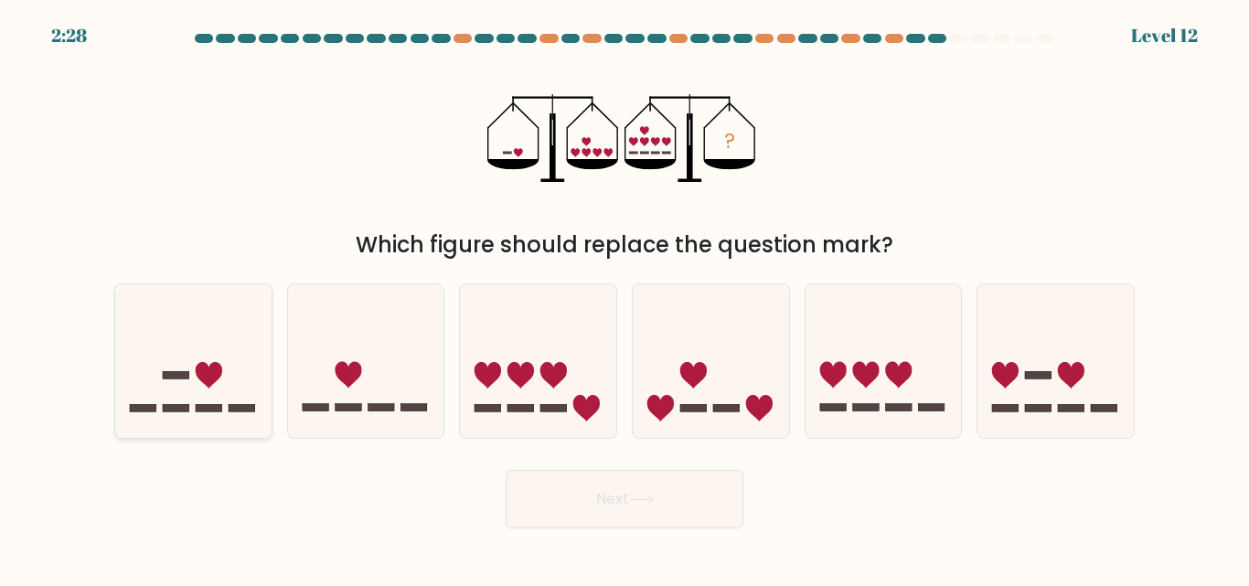
click at [139, 410] on rect at bounding box center [143, 407] width 27 height 7
click at [624, 298] on input "a." at bounding box center [624, 295] width 1 height 5
radio input "true"
click at [729, 505] on button "Next" at bounding box center [624, 499] width 238 height 59
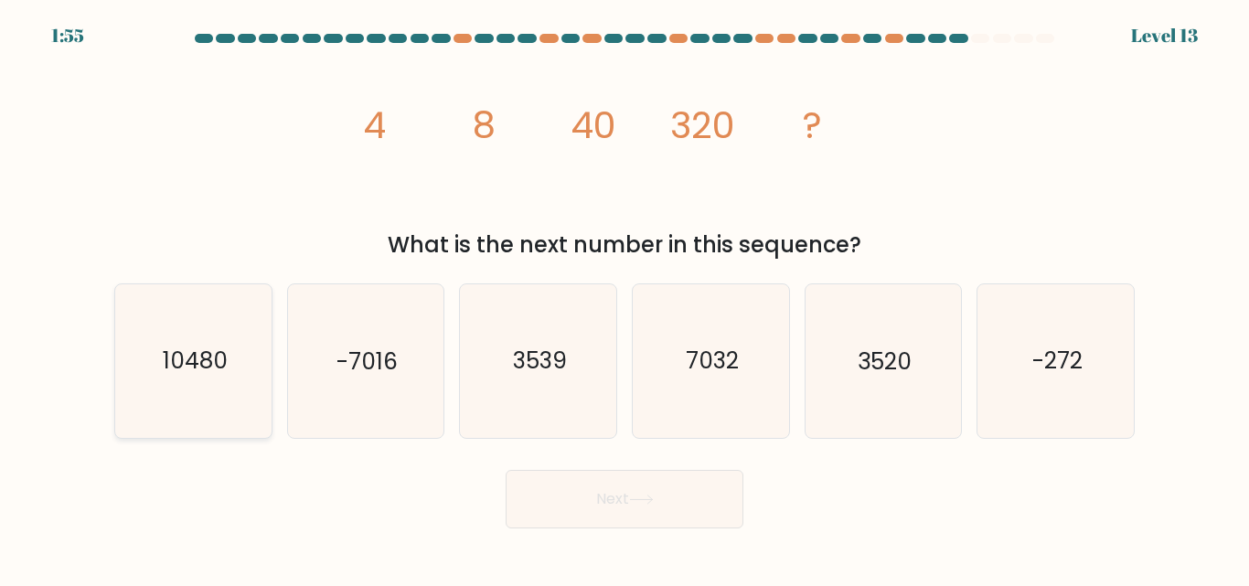
click at [216, 378] on icon "10480" at bounding box center [193, 360] width 153 height 153
click at [624, 298] on input "a. 10480" at bounding box center [624, 295] width 1 height 5
radio input "true"
click at [695, 505] on button "Next" at bounding box center [624, 499] width 238 height 59
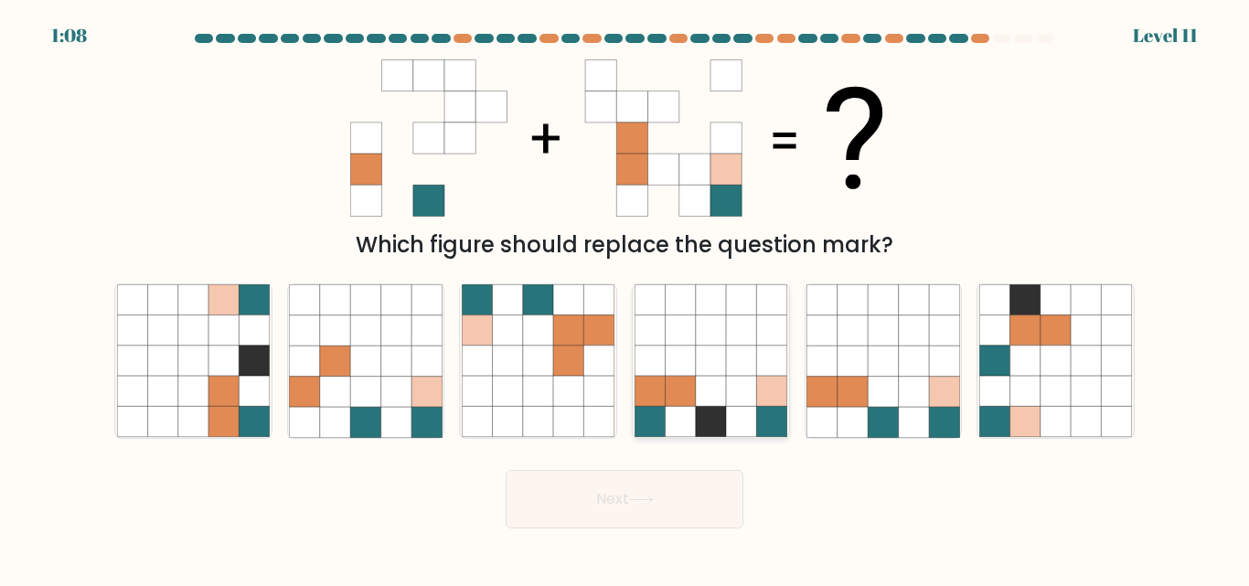
click at [691, 390] on icon at bounding box center [680, 392] width 30 height 30
click at [625, 298] on input "d." at bounding box center [624, 295] width 1 height 5
radio input "true"
click at [659, 496] on button "Next" at bounding box center [624, 499] width 238 height 59
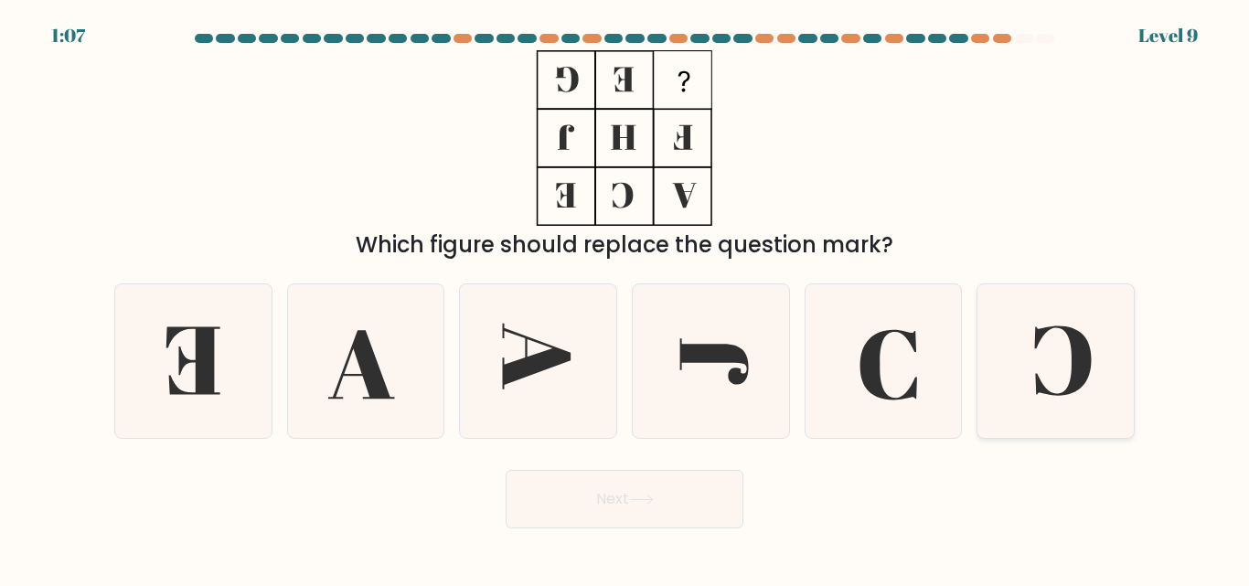
click at [1093, 399] on icon at bounding box center [1055, 360] width 153 height 153
click at [625, 298] on input "f." at bounding box center [624, 295] width 1 height 5
radio input "true"
click at [684, 508] on button "Next" at bounding box center [624, 499] width 238 height 59
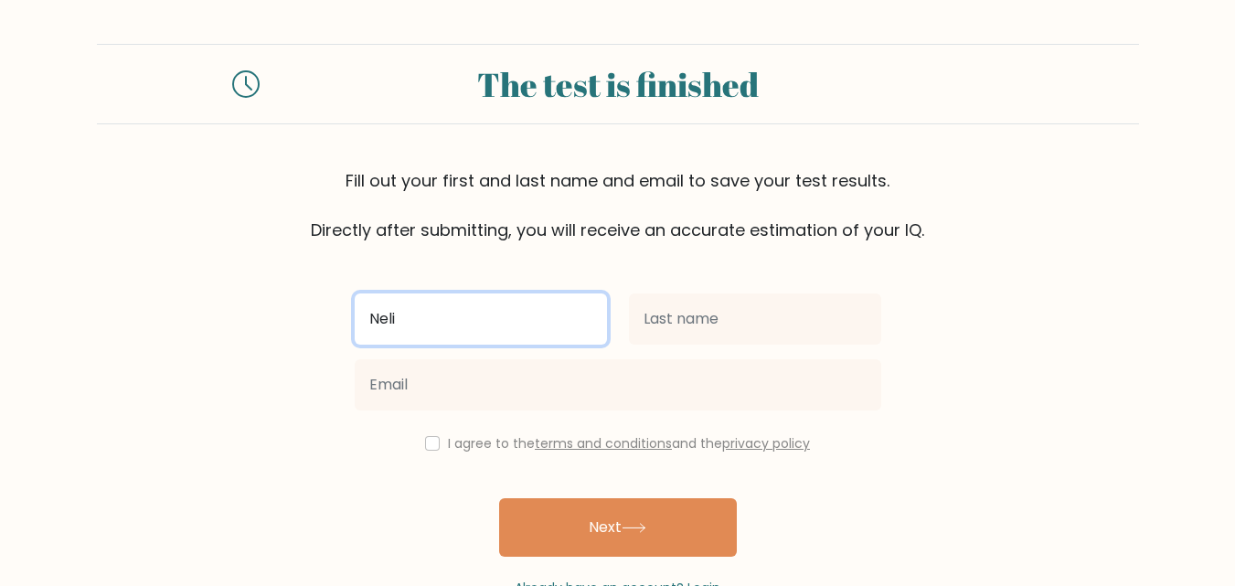
type input "Neli"
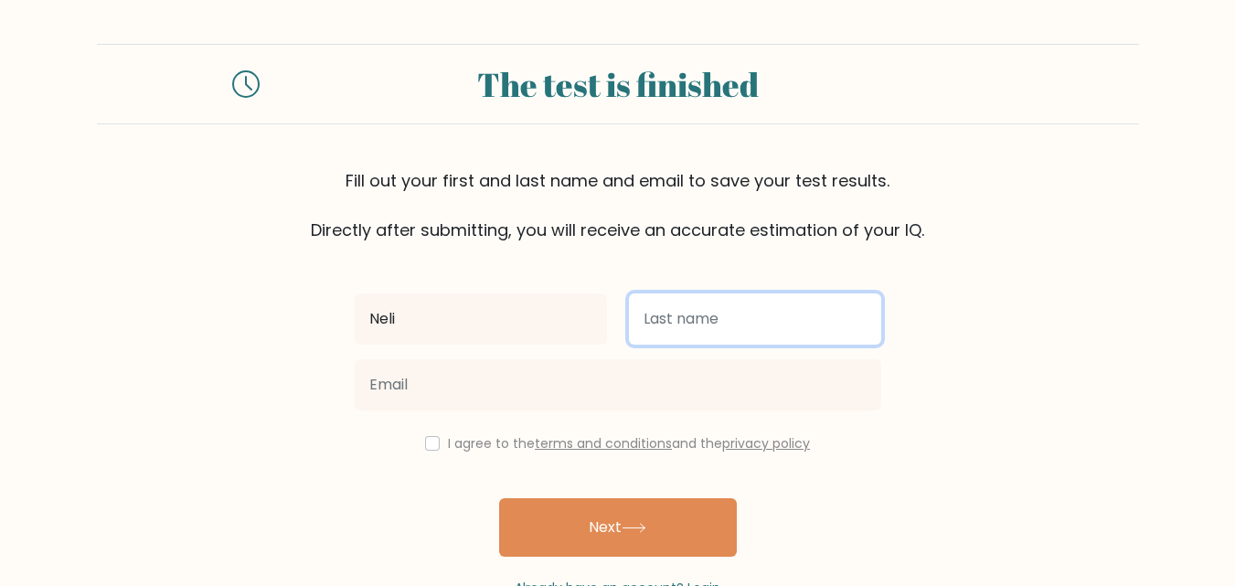
click at [697, 312] on input "text" at bounding box center [755, 318] width 252 height 51
type input "A"
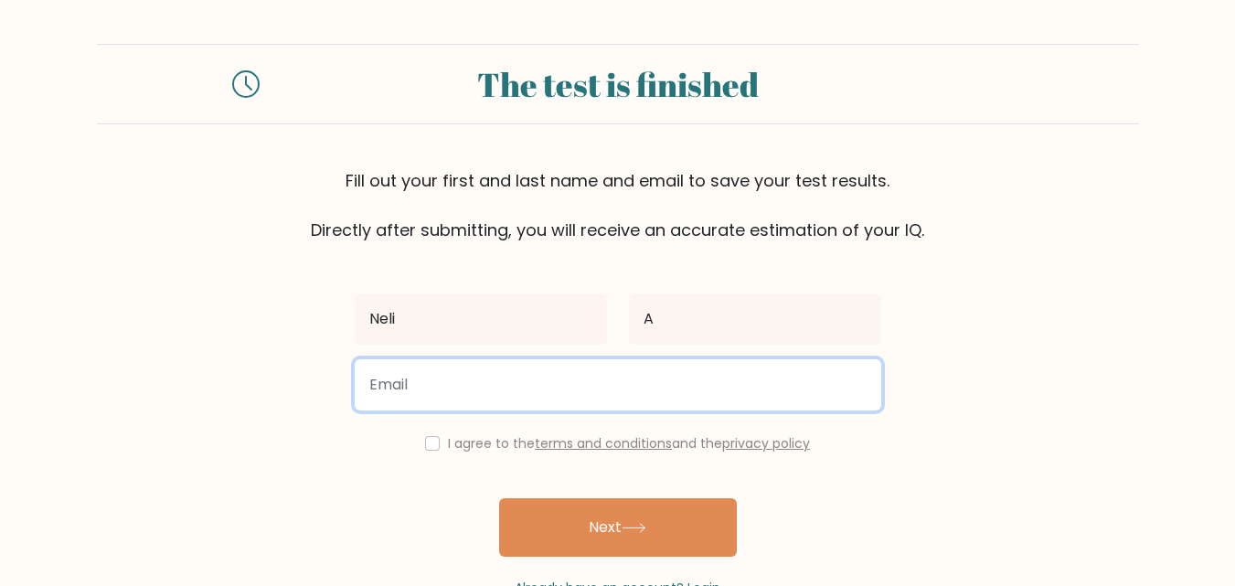
click at [569, 370] on input "email" at bounding box center [618, 384] width 527 height 51
type input "nelianisa08@gmail.com"
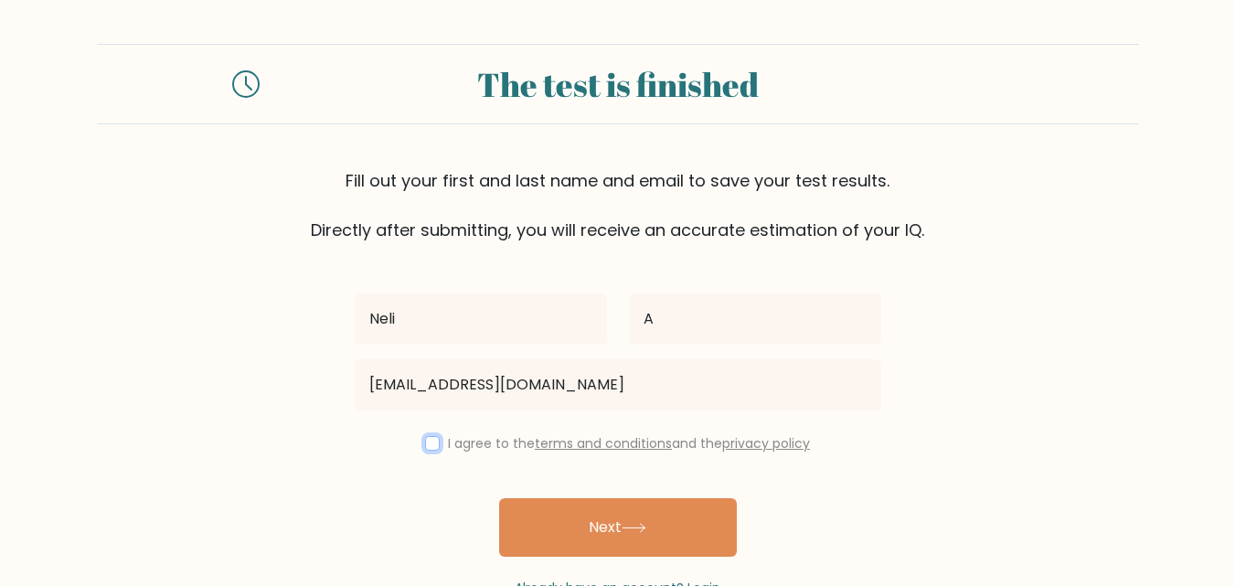
click at [425, 444] on input "checkbox" at bounding box center [432, 443] width 15 height 15
checkbox input "true"
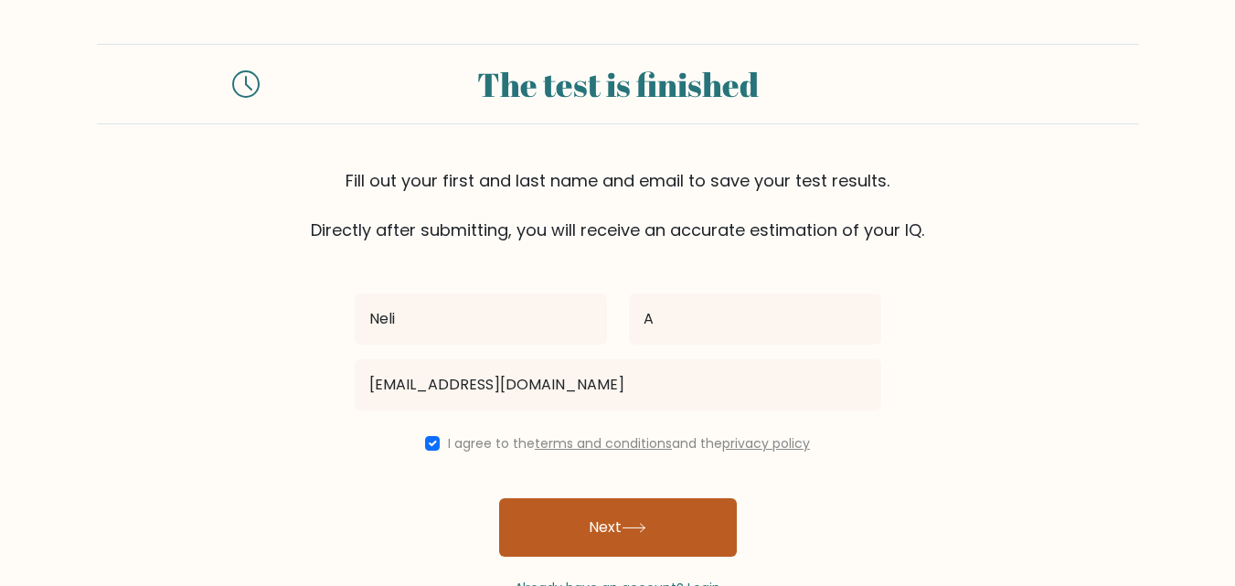
click at [590, 527] on button "Next" at bounding box center [618, 527] width 238 height 59
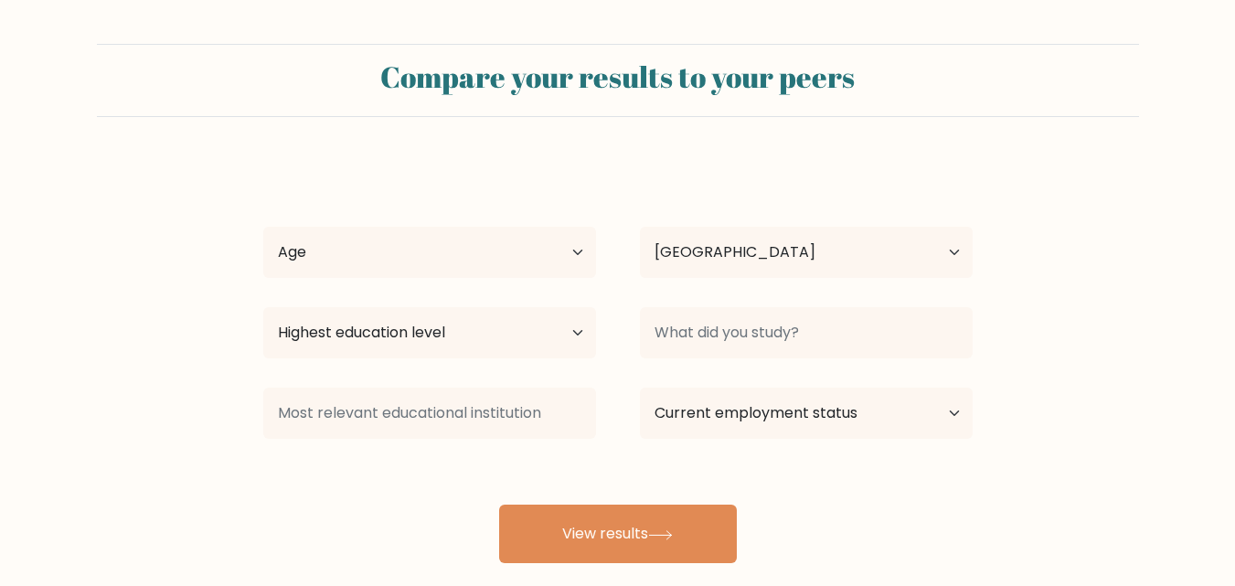
select select "ID"
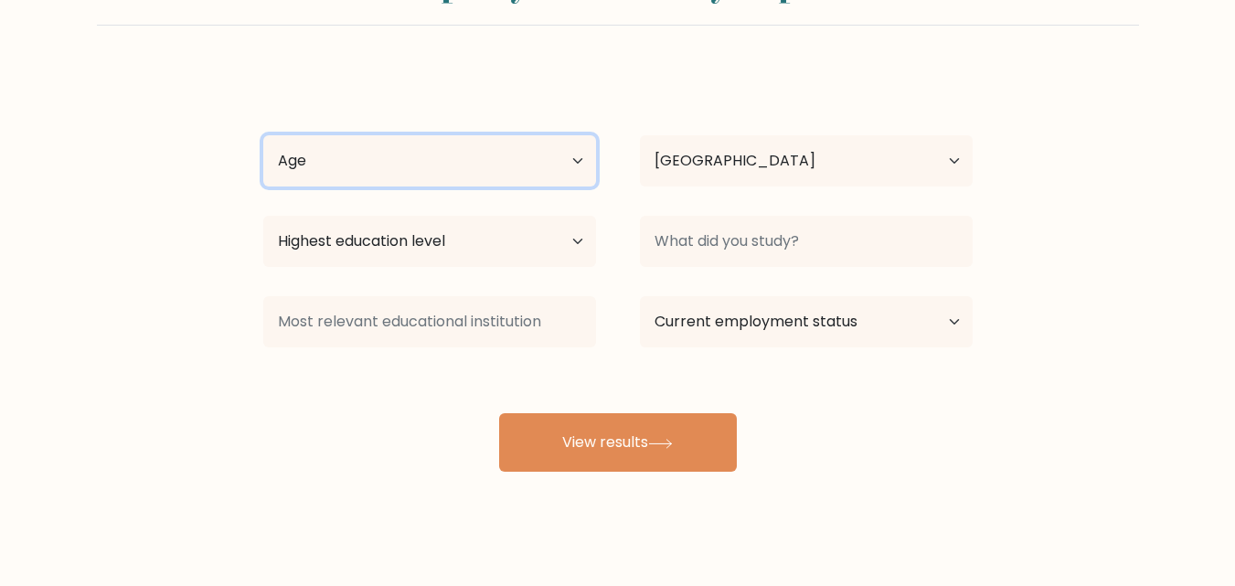
click at [560, 158] on select "Age Under 18 years old 18-24 years old 25-34 years old 35-44 years old 45-54 ye…" at bounding box center [429, 160] width 333 height 51
select select "25_34"
click at [263, 135] on select "Age Under 18 years old 18-24 years old 25-34 years old 35-44 years old 45-54 ye…" at bounding box center [429, 160] width 333 height 51
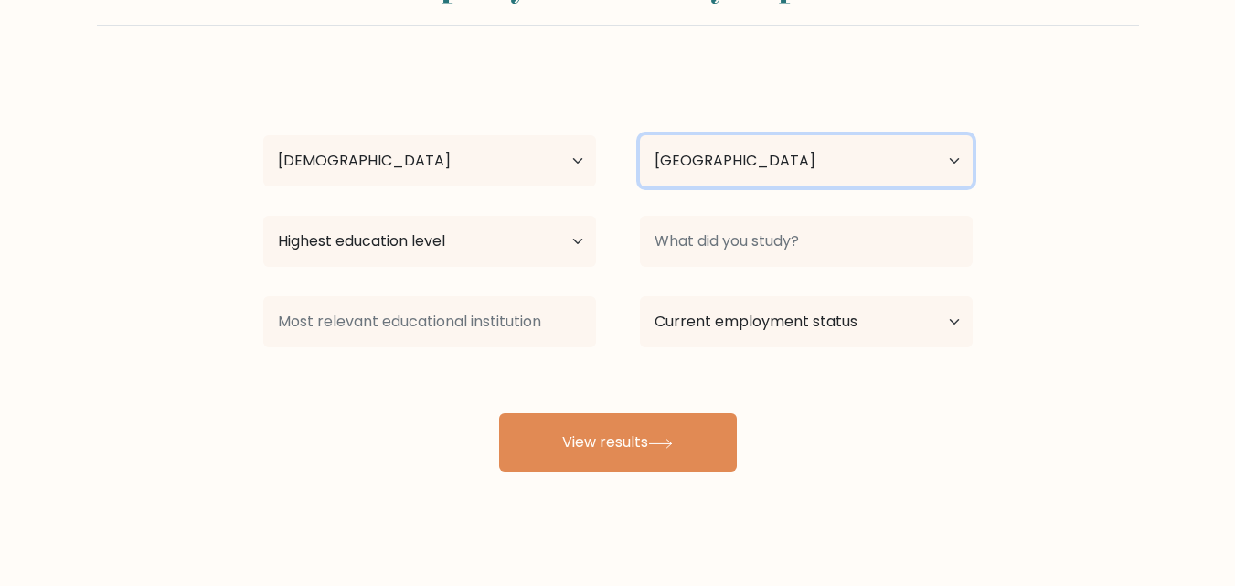
click at [767, 174] on select "Country Afghanistan Albania Algeria American Samoa Andorra Angola Anguilla Anta…" at bounding box center [806, 160] width 333 height 51
click at [436, 280] on div "Neli A Age Under 18 years old 18-24 years old 25-34 years old 35-44 years old 4…" at bounding box center [617, 270] width 731 height 402
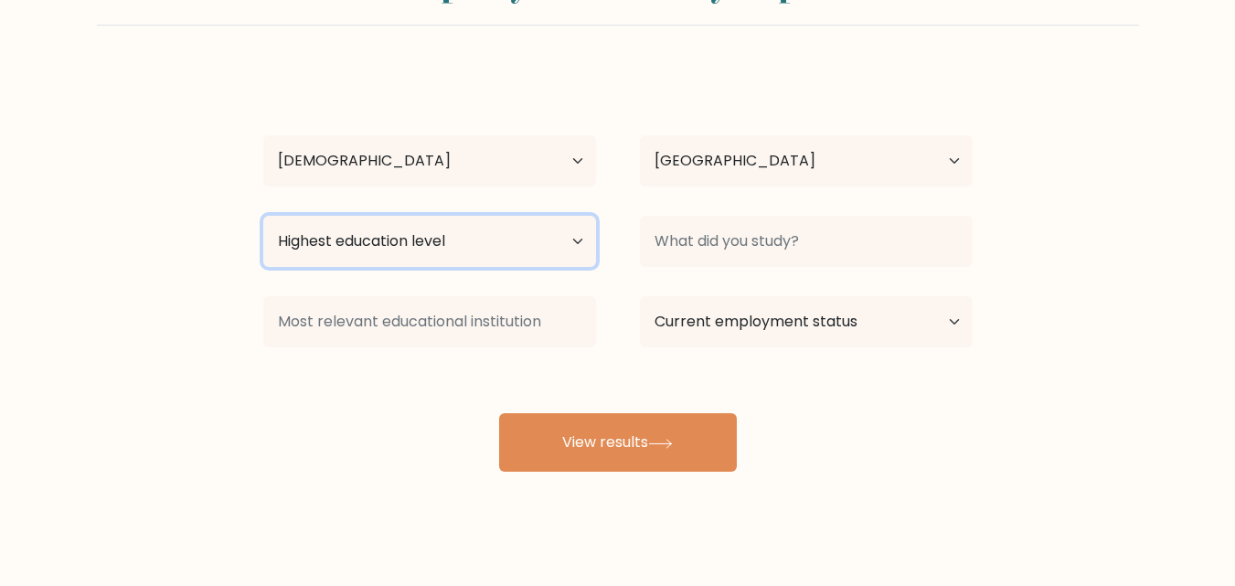
click at [558, 235] on select "Highest education level No schooling Primary Lower Secondary Upper Secondary Oc…" at bounding box center [429, 241] width 333 height 51
select select "bachelors_degree"
click at [263, 216] on select "Highest education level No schooling Primary Lower Secondary Upper Secondary Oc…" at bounding box center [429, 241] width 333 height 51
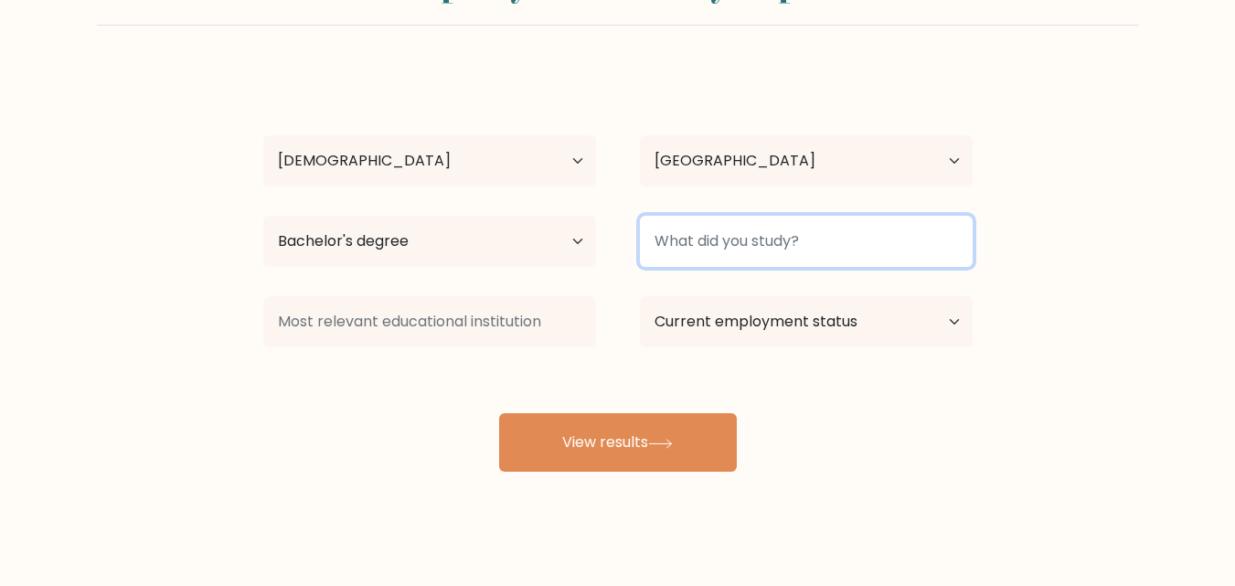
click at [723, 249] on input at bounding box center [806, 241] width 333 height 51
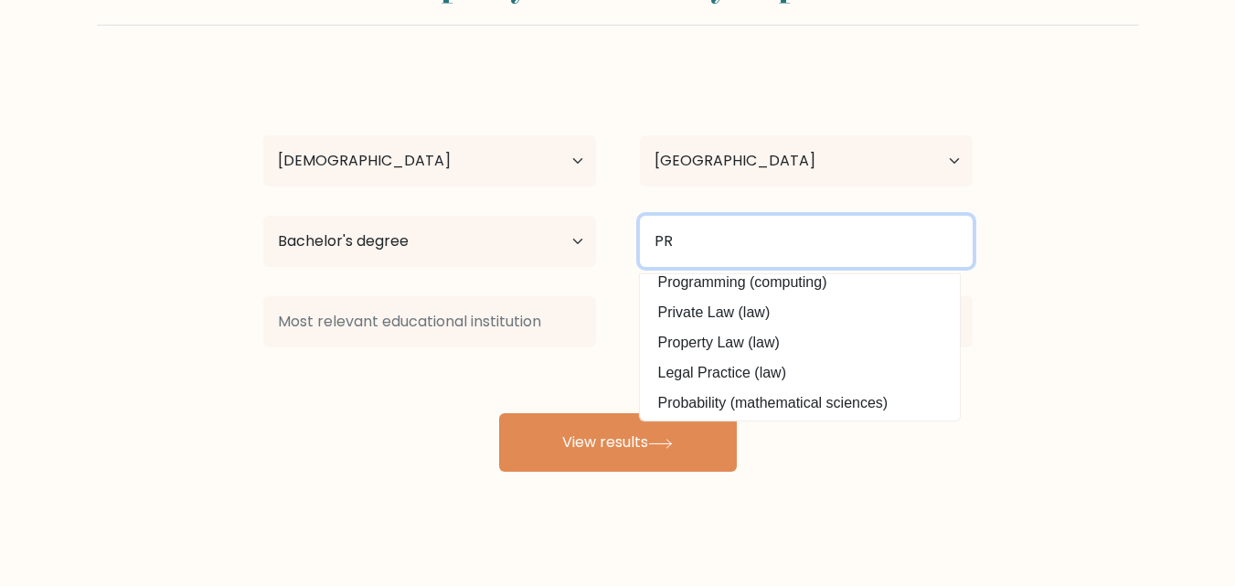
scroll to position [0, 0]
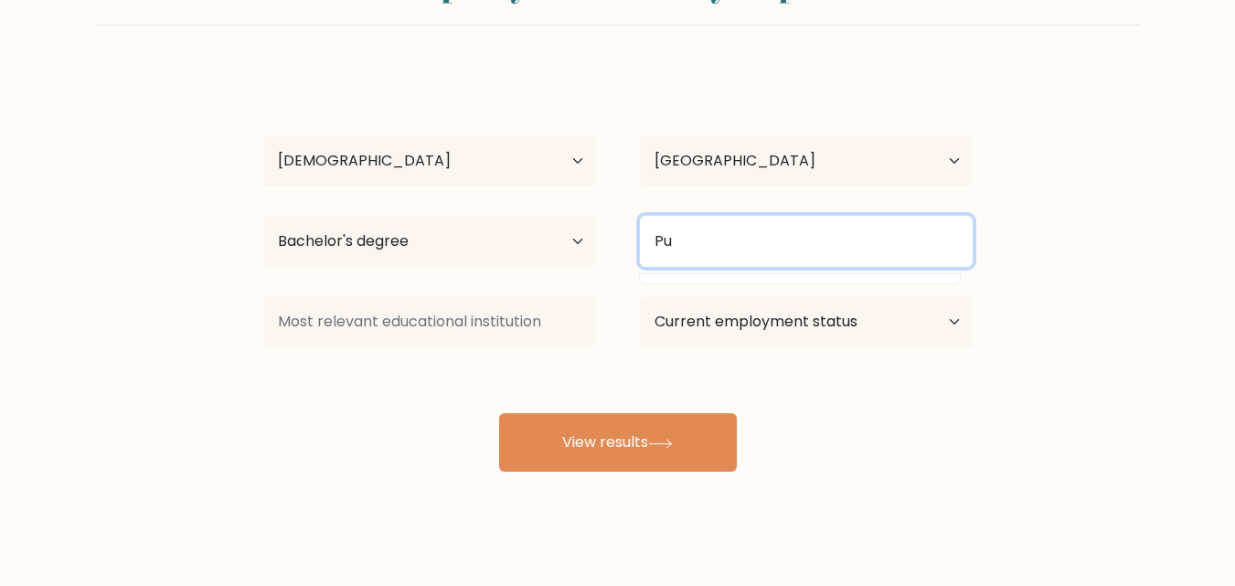
type input "P"
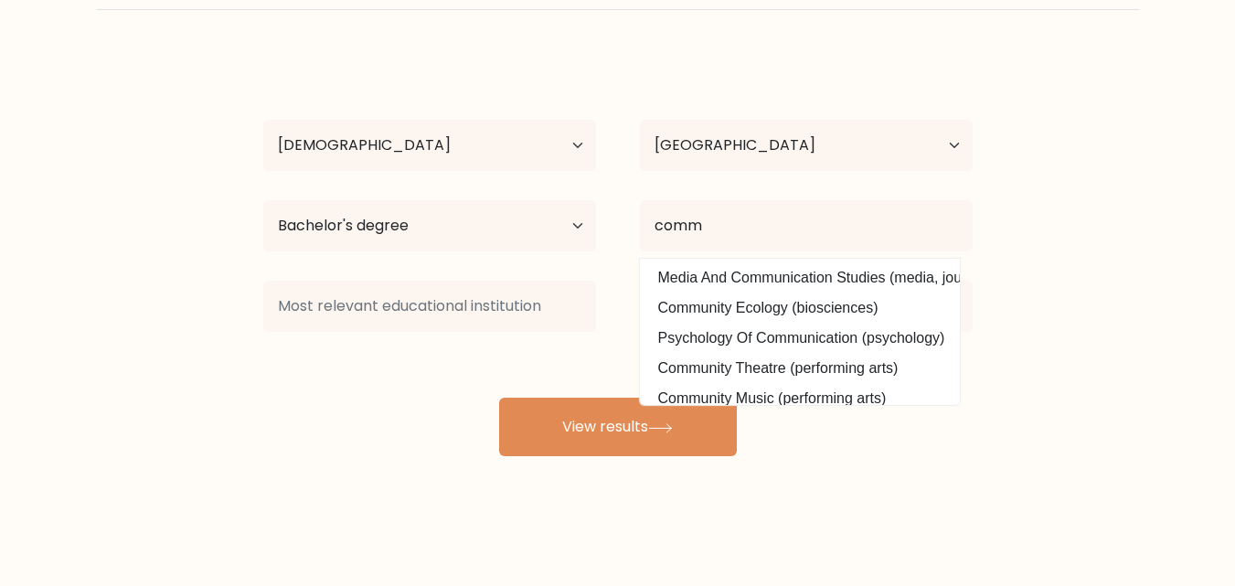
click at [800, 277] on option "Media And Communication Studies (media, journalism and communications)" at bounding box center [799, 277] width 311 height 29
type input "Media And Communication Studies"
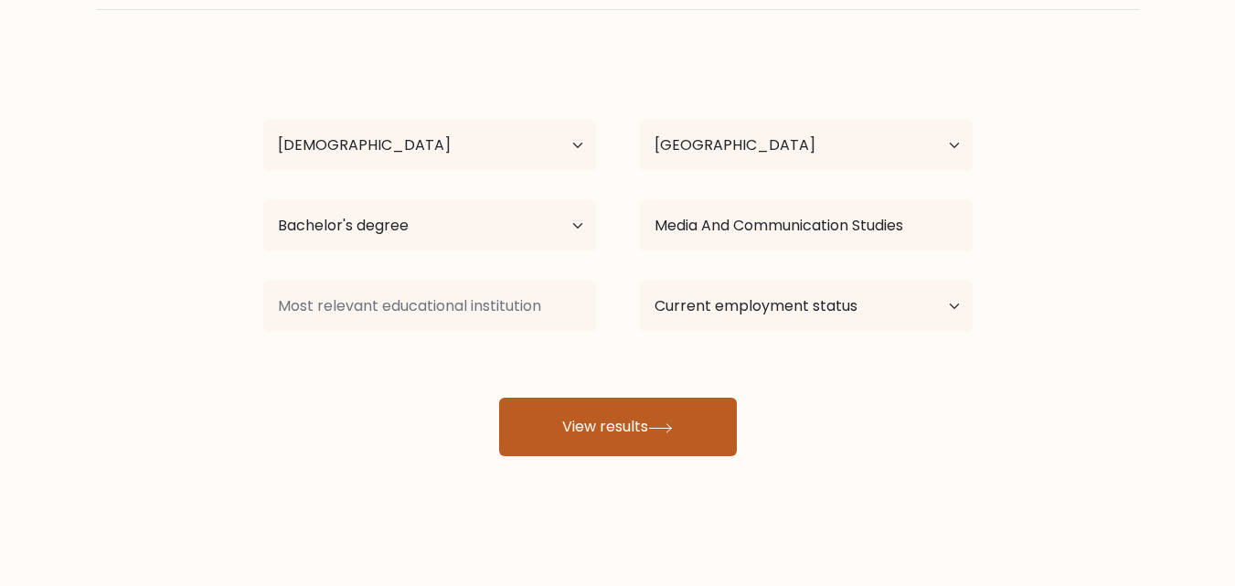
click at [661, 439] on button "View results" at bounding box center [618, 427] width 238 height 59
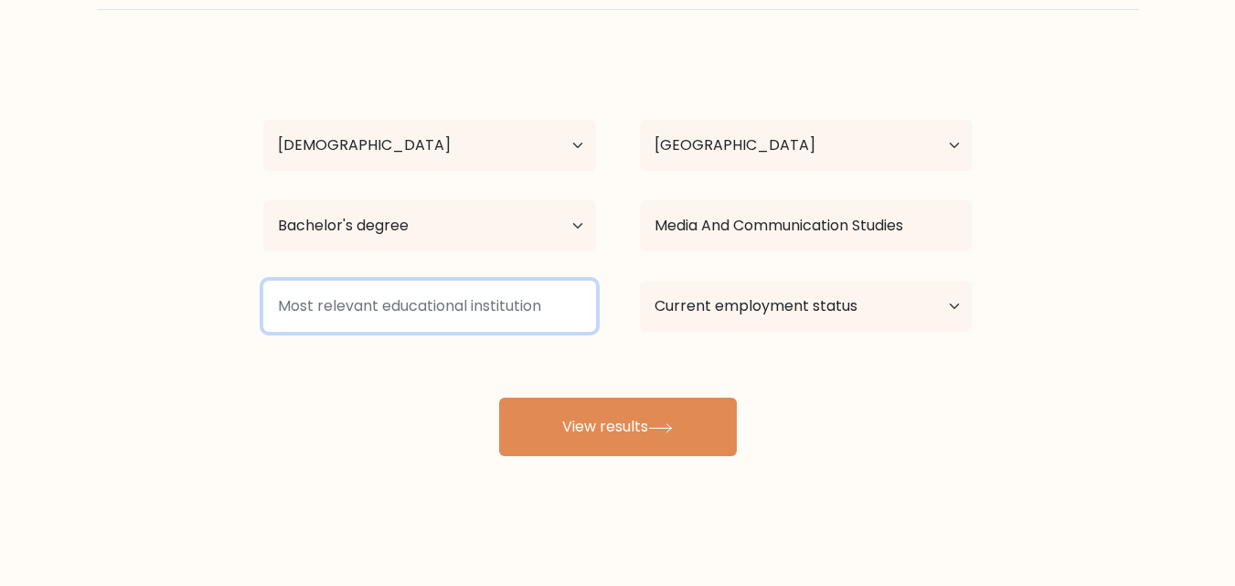
click at [452, 293] on input at bounding box center [429, 306] width 333 height 51
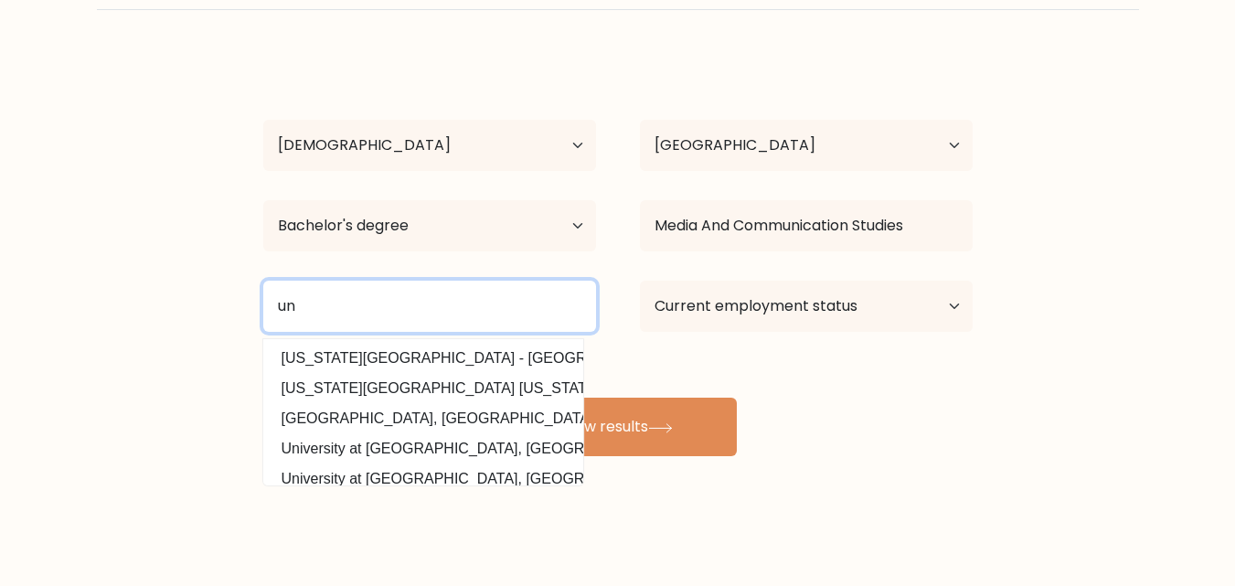
type input "u"
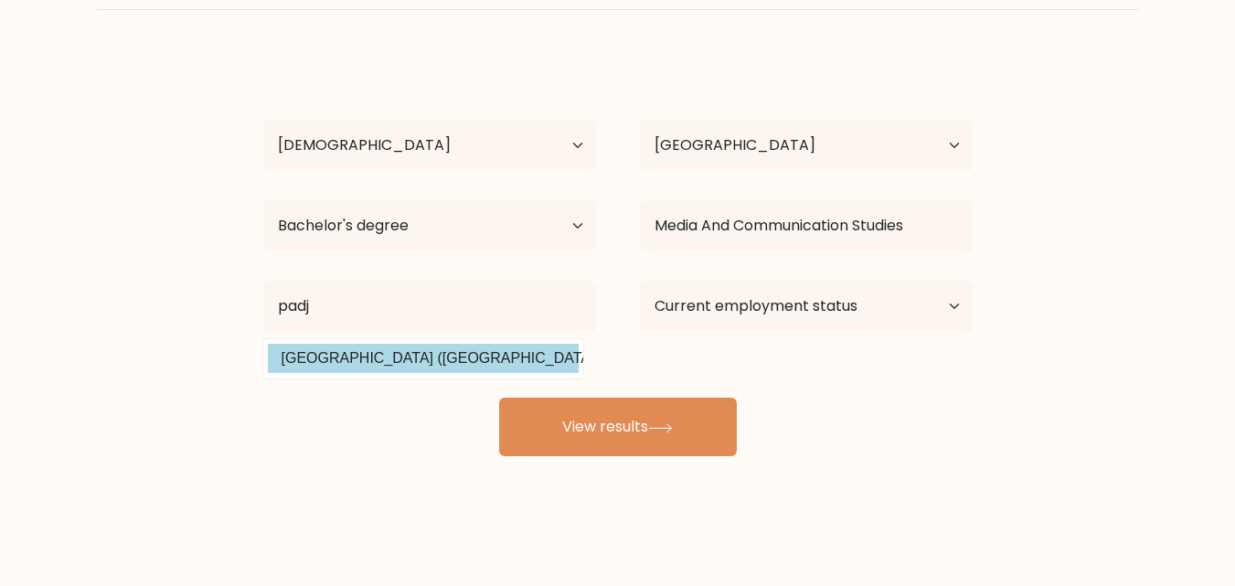
click at [482, 359] on option "Universitas Padjadjaran (Indonesia)" at bounding box center [423, 358] width 311 height 29
type input "[GEOGRAPHIC_DATA]"
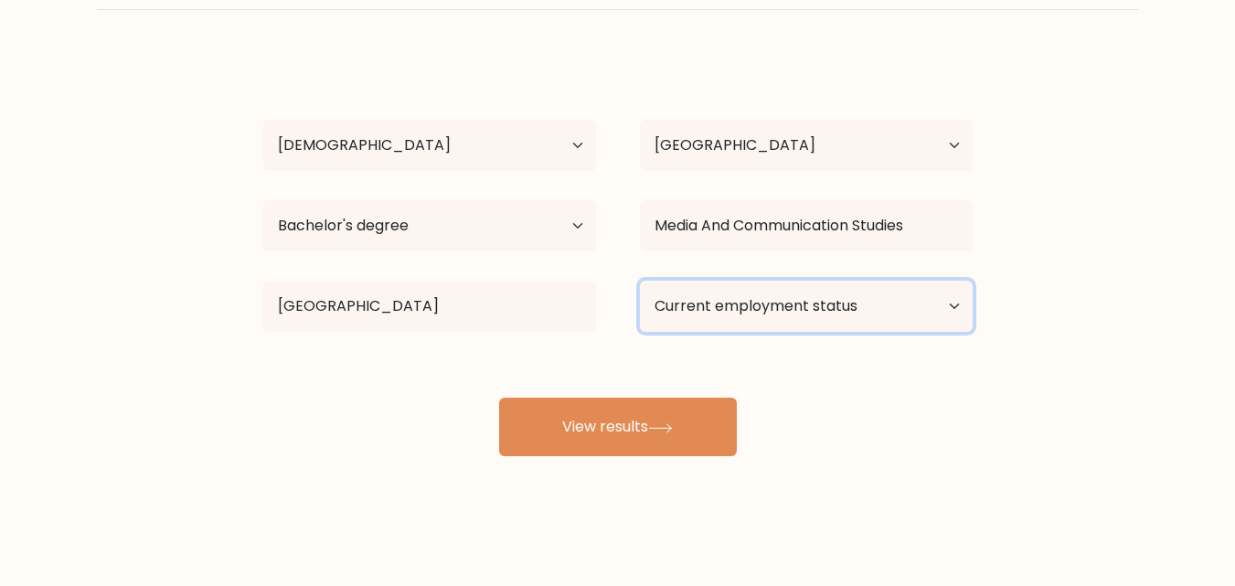
click at [744, 299] on select "Current employment status Employed Student Retired Other / prefer not to answer" at bounding box center [806, 306] width 333 height 51
click at [640, 281] on select "Current employment status Employed Student Retired Other / prefer not to answer" at bounding box center [806, 306] width 333 height 51
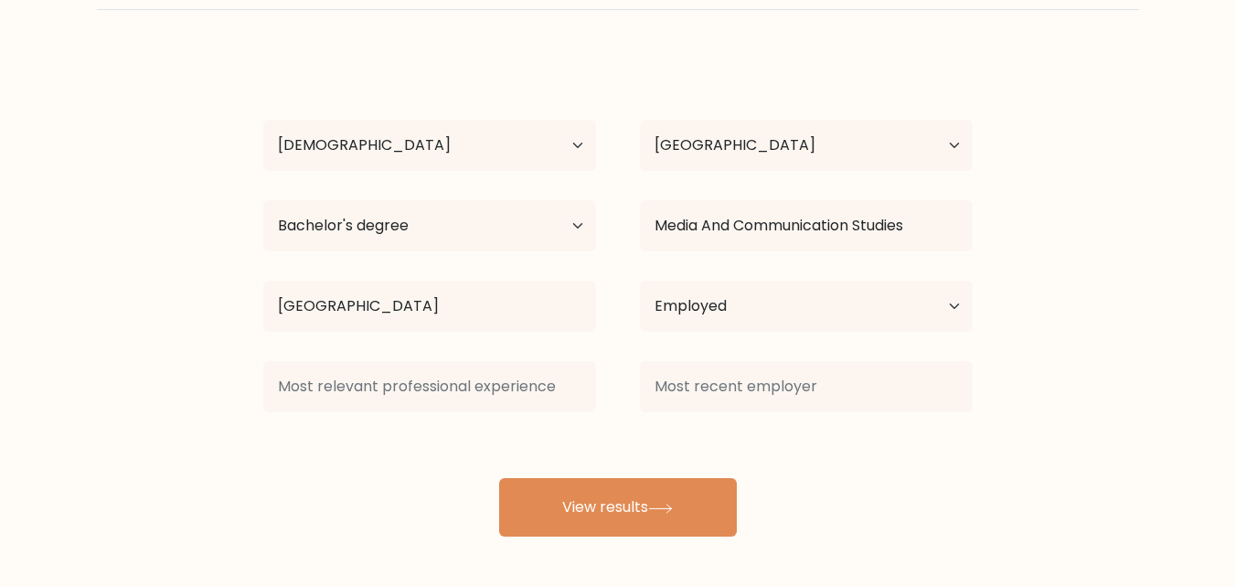
click at [683, 427] on div "Neli A Age Under 18 years old 18-24 years old 25-34 years old 35-44 years old 4…" at bounding box center [617, 295] width 731 height 483
click at [891, 328] on select "Current employment status Employed Student Retired Other / prefer not to answer" at bounding box center [806, 306] width 333 height 51
select select "other"
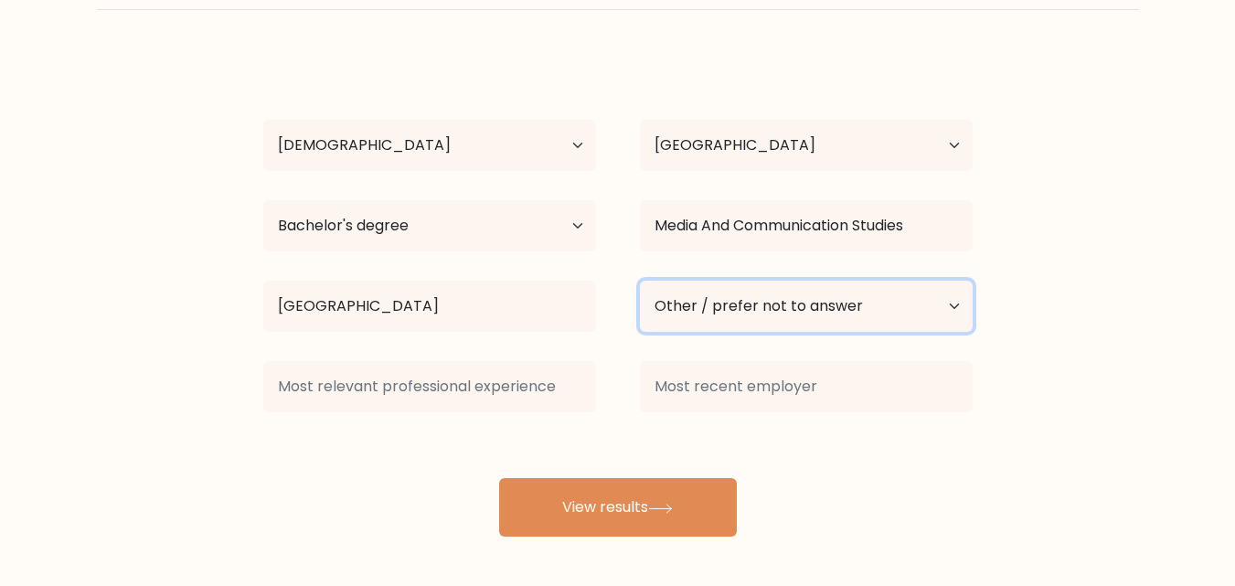
click at [640, 281] on select "Current employment status Employed Student Retired Other / prefer not to answer" at bounding box center [806, 306] width 333 height 51
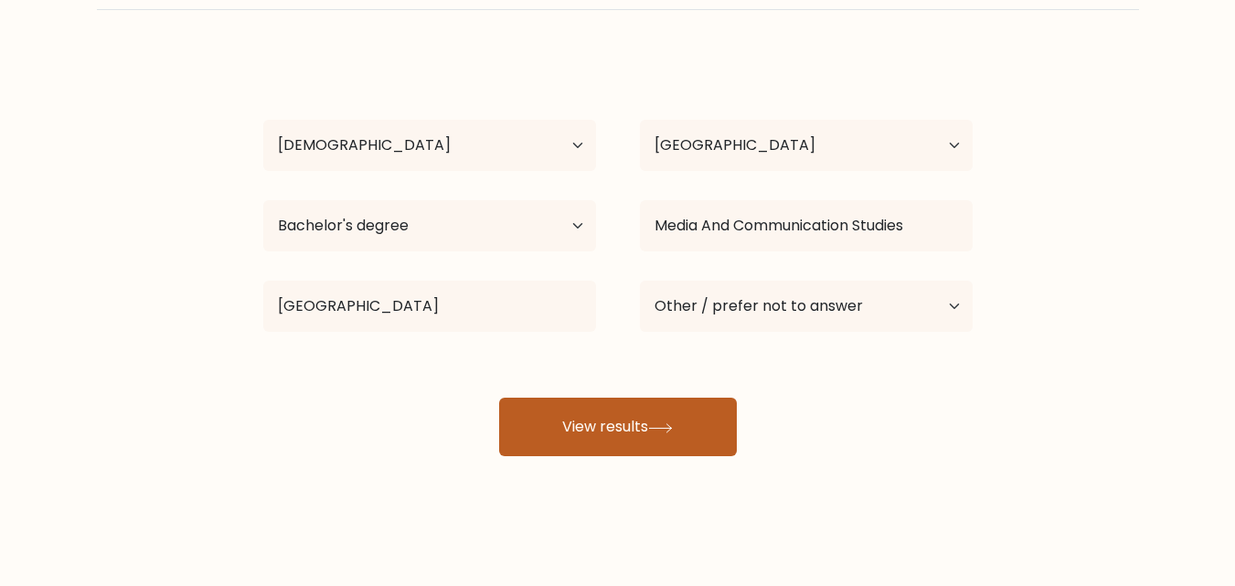
click at [638, 418] on button "View results" at bounding box center [618, 427] width 238 height 59
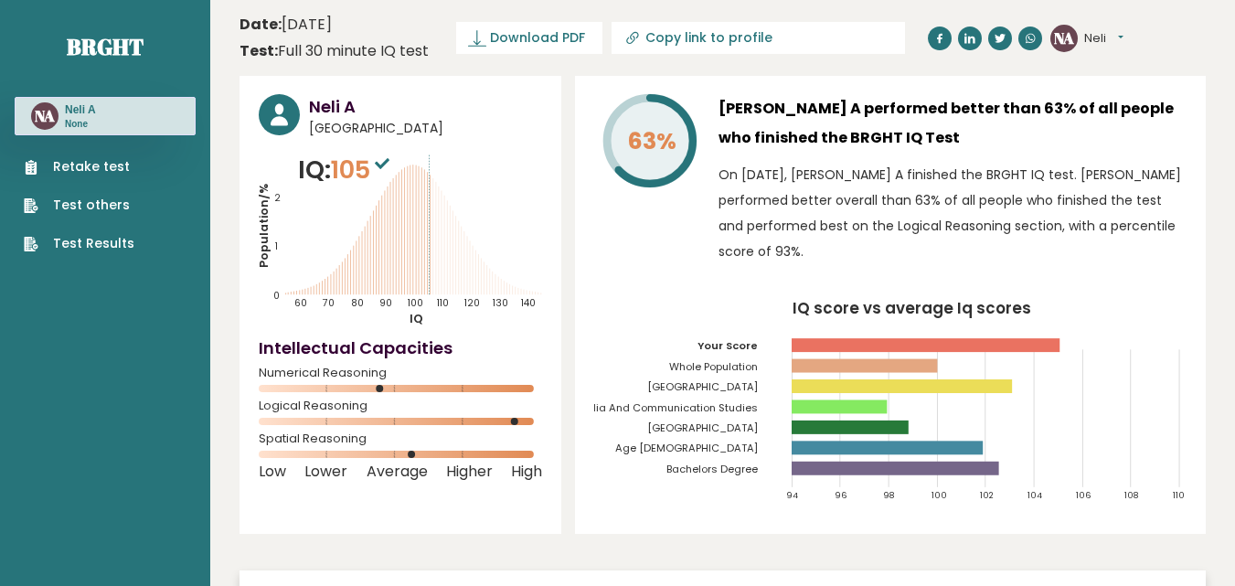
click at [106, 165] on link "Retake test" at bounding box center [79, 166] width 111 height 19
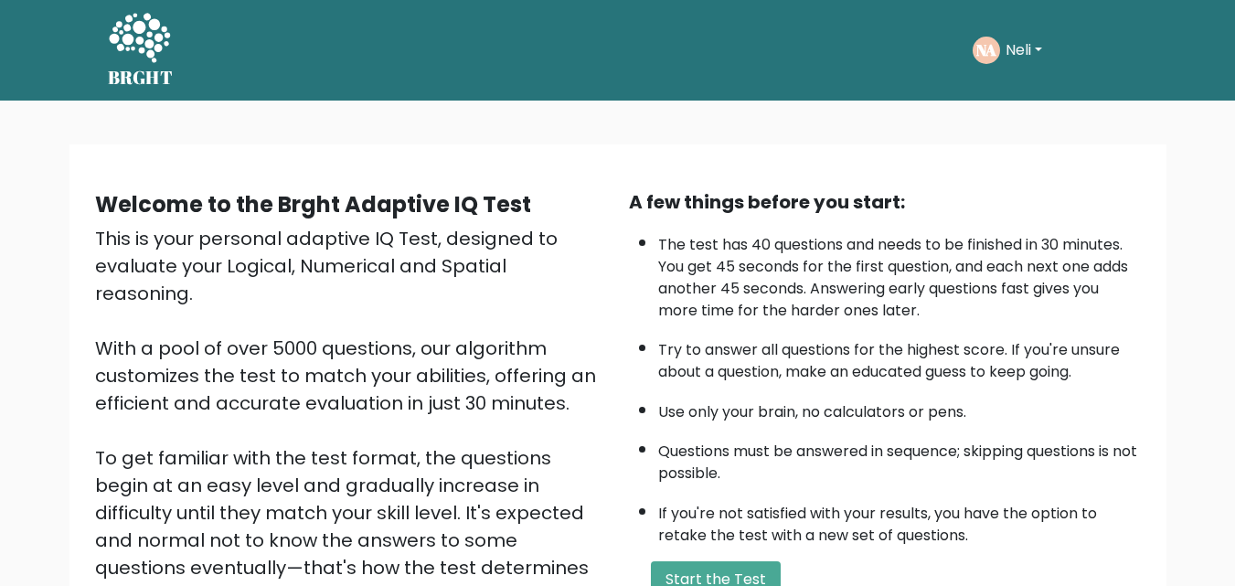
scroll to position [183, 0]
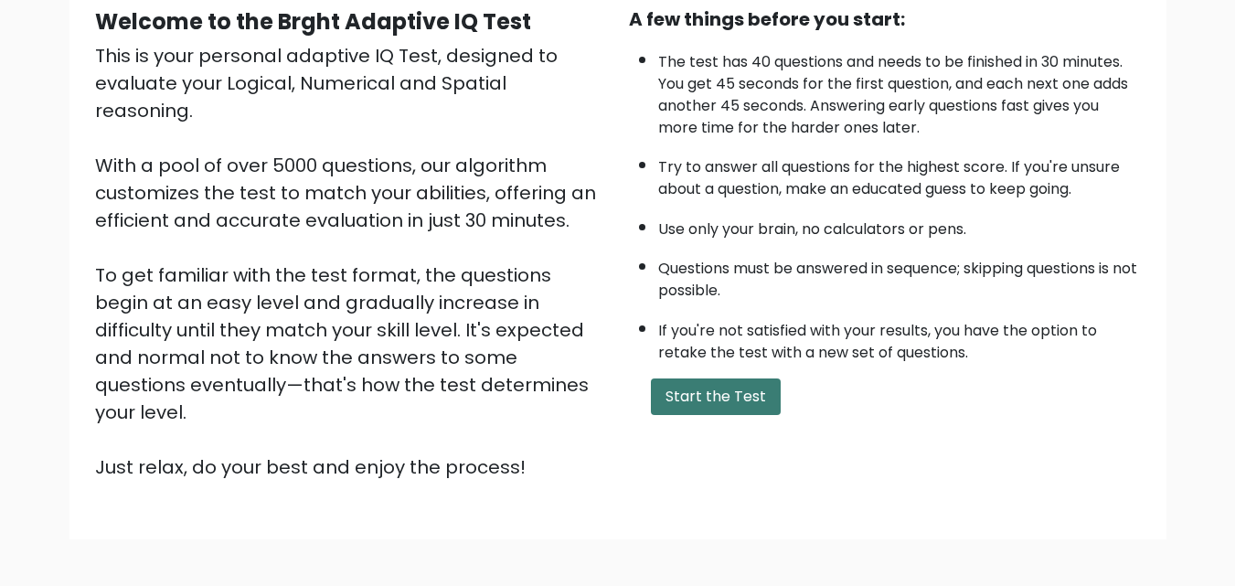
click at [750, 396] on button "Start the Test" at bounding box center [716, 396] width 130 height 37
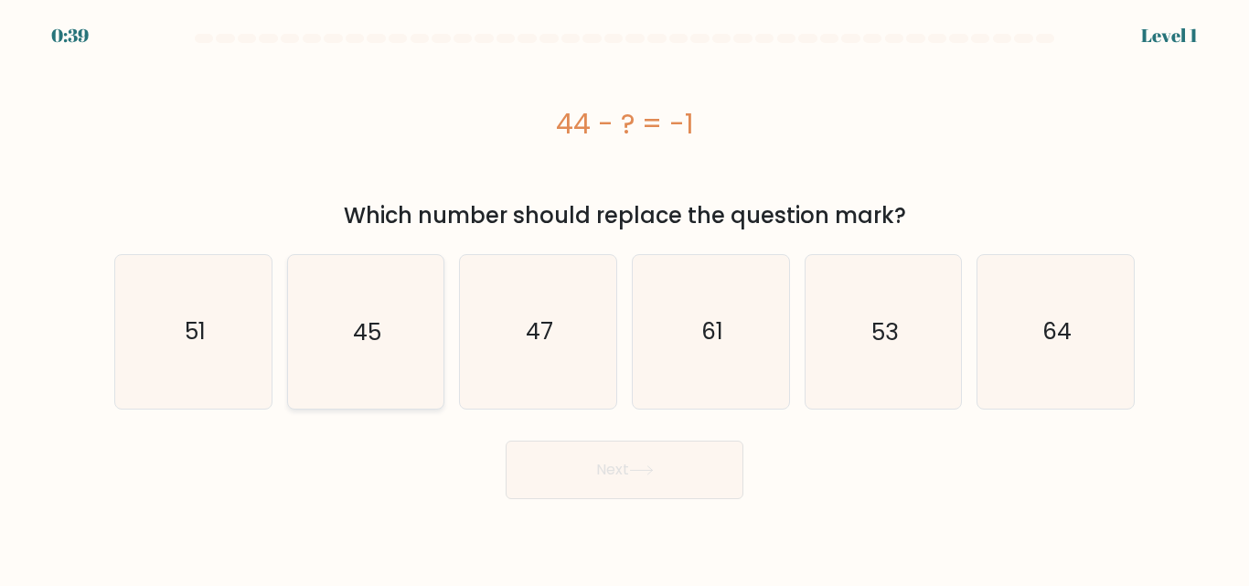
click at [385, 357] on icon "45" at bounding box center [365, 331] width 153 height 153
click at [624, 298] on input "b. 45" at bounding box center [624, 295] width 1 height 5
radio input "true"
click at [574, 468] on button "Next" at bounding box center [624, 470] width 238 height 59
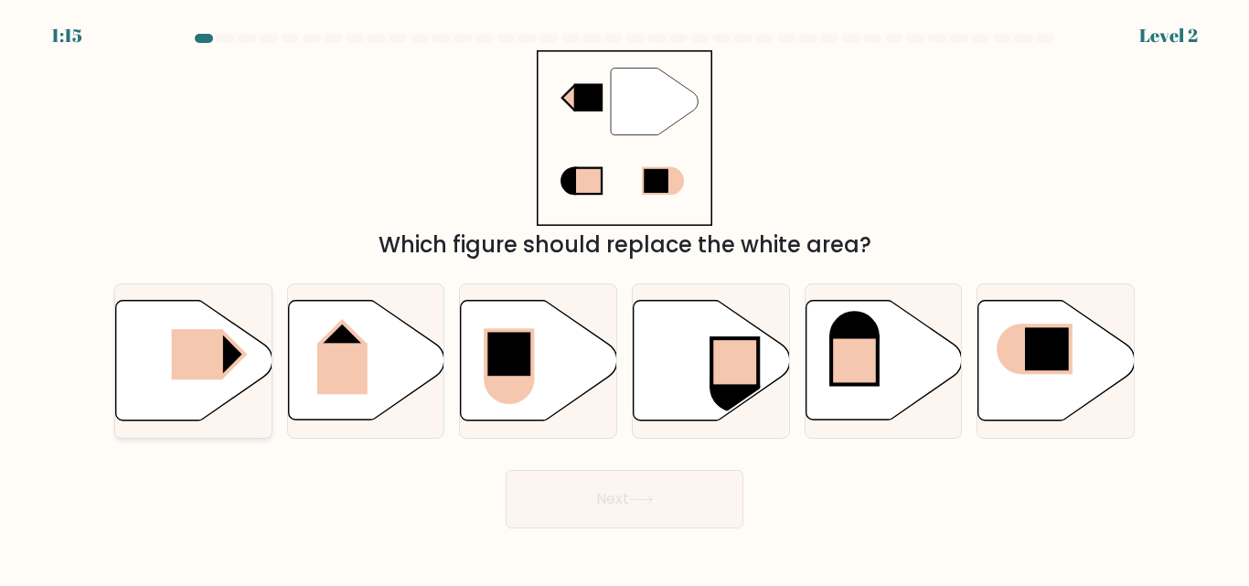
click at [144, 375] on icon at bounding box center [194, 361] width 156 height 120
click at [624, 298] on input "a." at bounding box center [624, 295] width 1 height 5
radio input "true"
click at [541, 485] on button "Next" at bounding box center [624, 499] width 238 height 59
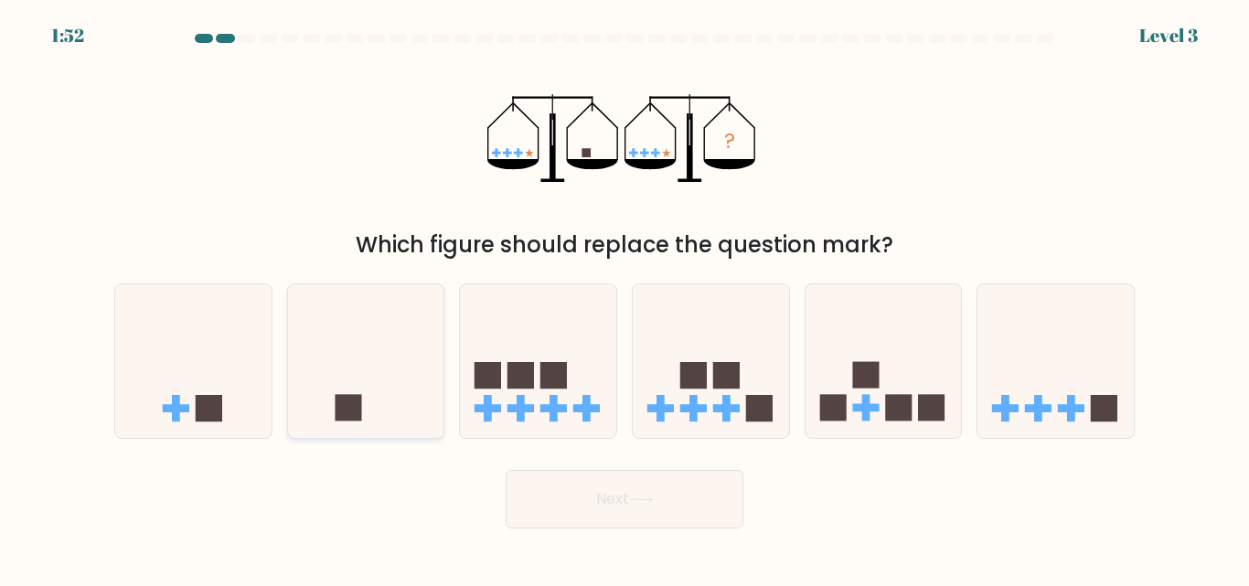
click at [367, 383] on icon at bounding box center [366, 360] width 156 height 129
click at [624, 298] on input "b." at bounding box center [624, 295] width 1 height 5
radio input "true"
click at [659, 510] on button "Next" at bounding box center [624, 499] width 238 height 59
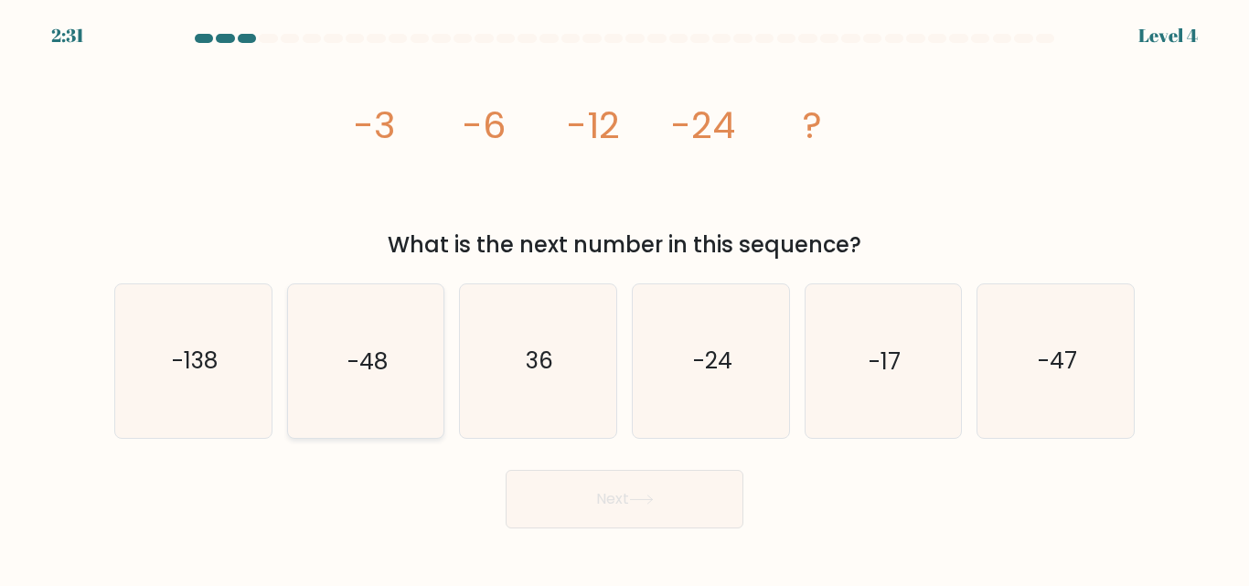
click at [376, 379] on icon "-48" at bounding box center [365, 360] width 153 height 153
click at [624, 298] on input "b. -48" at bounding box center [624, 295] width 1 height 5
radio input "true"
click at [597, 503] on button "Next" at bounding box center [624, 499] width 238 height 59
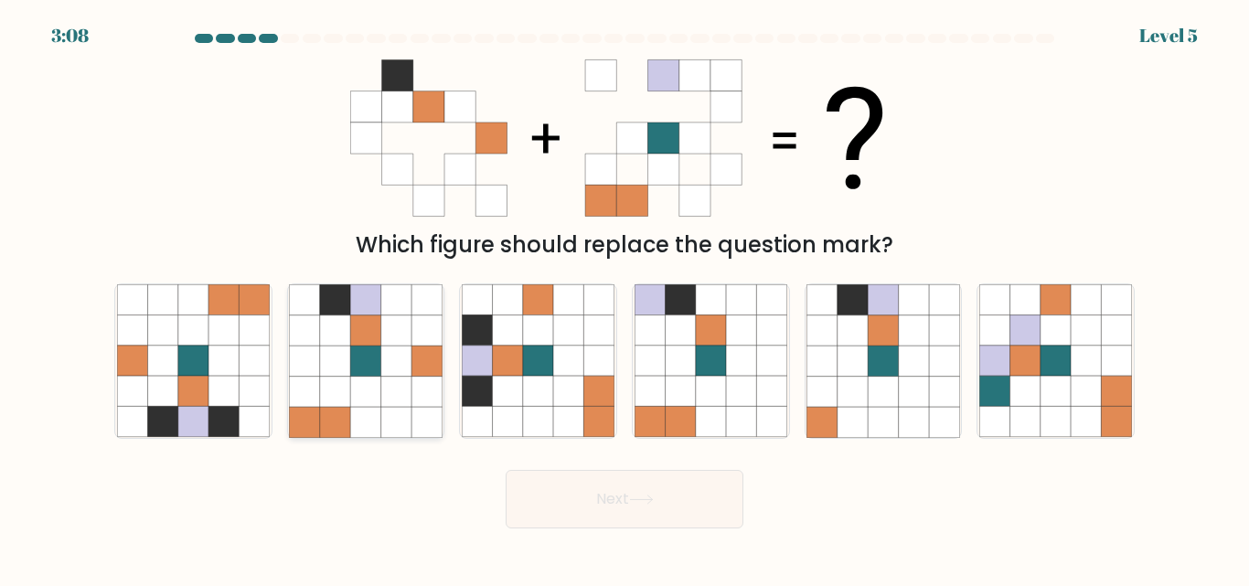
click at [411, 387] on icon at bounding box center [426, 392] width 30 height 30
click at [624, 298] on input "b." at bounding box center [624, 295] width 1 height 5
radio input "true"
click at [579, 495] on button "Next" at bounding box center [624, 499] width 238 height 59
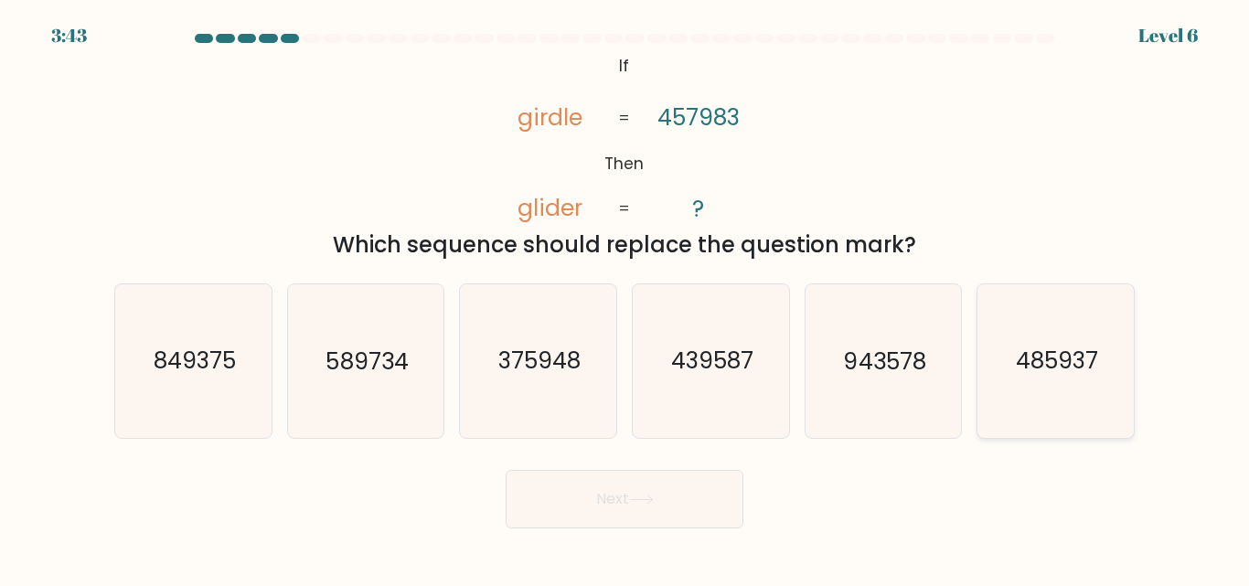
click at [1050, 386] on icon "485937" at bounding box center [1055, 360] width 153 height 153
click at [625, 298] on input "f. 485937" at bounding box center [624, 295] width 1 height 5
radio input "true"
click at [712, 500] on button "Next" at bounding box center [624, 499] width 238 height 59
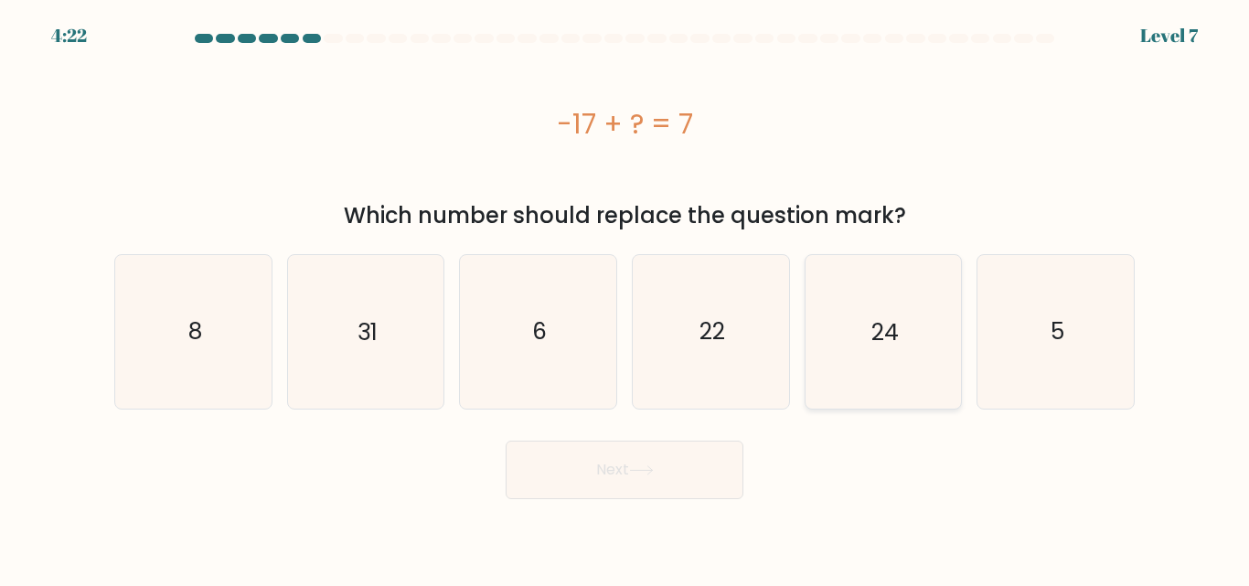
click at [824, 339] on icon "24" at bounding box center [882, 331] width 153 height 153
click at [625, 298] on input "e. 24" at bounding box center [624, 295] width 1 height 5
radio input "true"
click at [694, 477] on button "Next" at bounding box center [624, 470] width 238 height 59
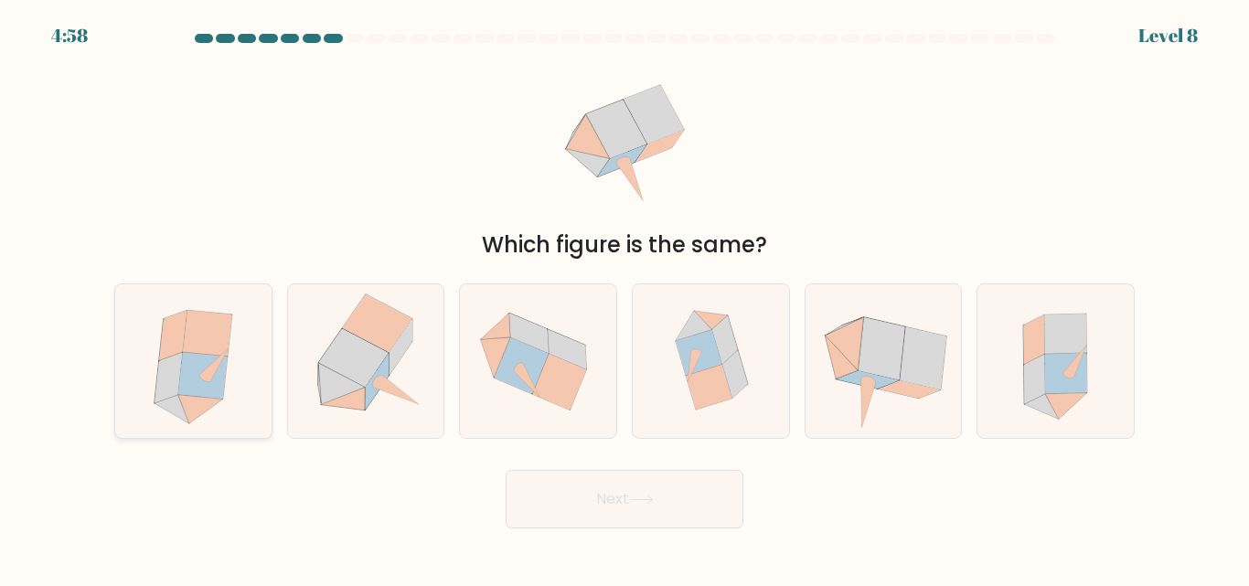
click at [224, 375] on icon at bounding box center [202, 376] width 49 height 47
click at [624, 298] on input "a." at bounding box center [624, 295] width 1 height 5
radio input "true"
click at [637, 496] on icon at bounding box center [641, 500] width 25 height 10
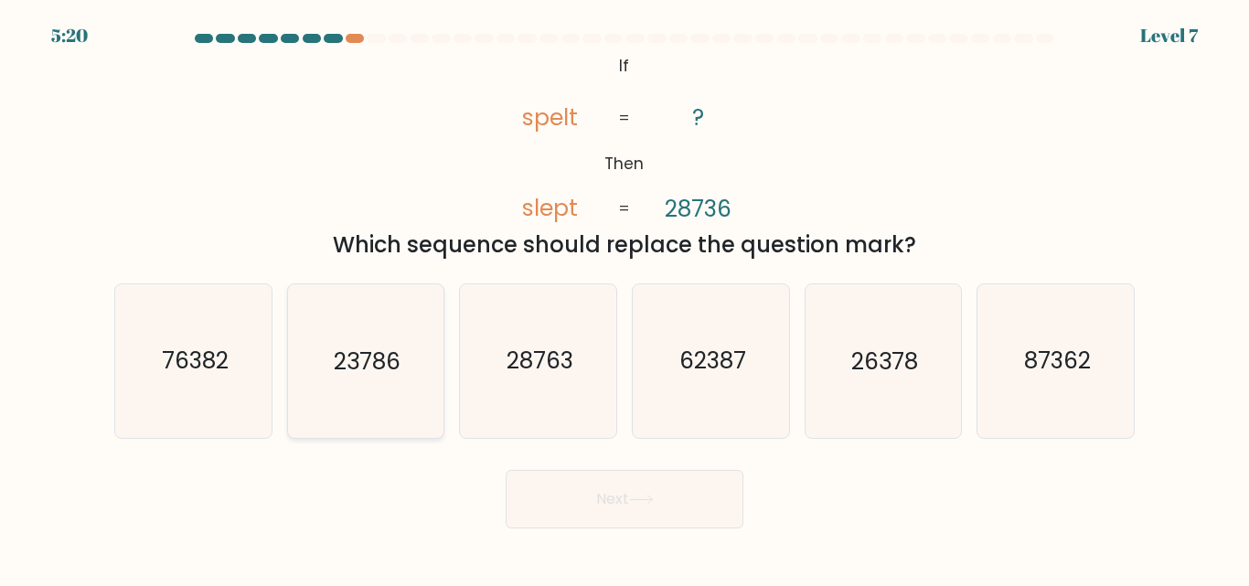
click at [375, 383] on icon "23786" at bounding box center [365, 360] width 153 height 153
click at [624, 298] on input "b. 23786" at bounding box center [624, 295] width 1 height 5
radio input "true"
click at [639, 498] on icon at bounding box center [641, 500] width 25 height 10
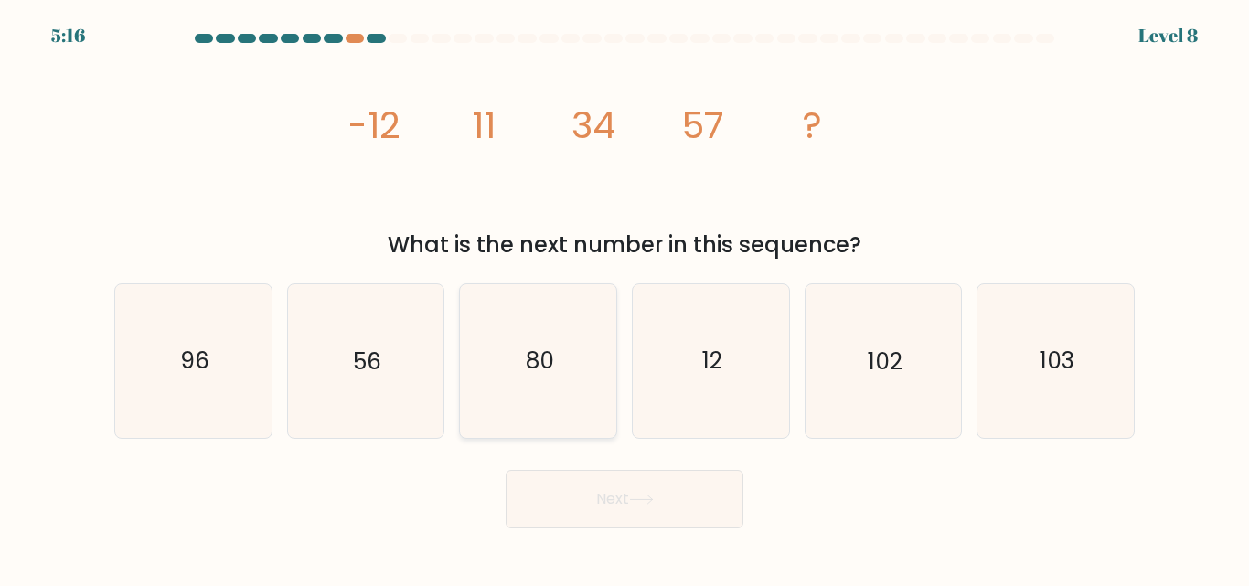
click at [586, 375] on icon "80" at bounding box center [538, 360] width 153 height 153
click at [624, 298] on input "c. 80" at bounding box center [624, 295] width 1 height 5
radio input "true"
click at [716, 482] on button "Next" at bounding box center [624, 499] width 238 height 59
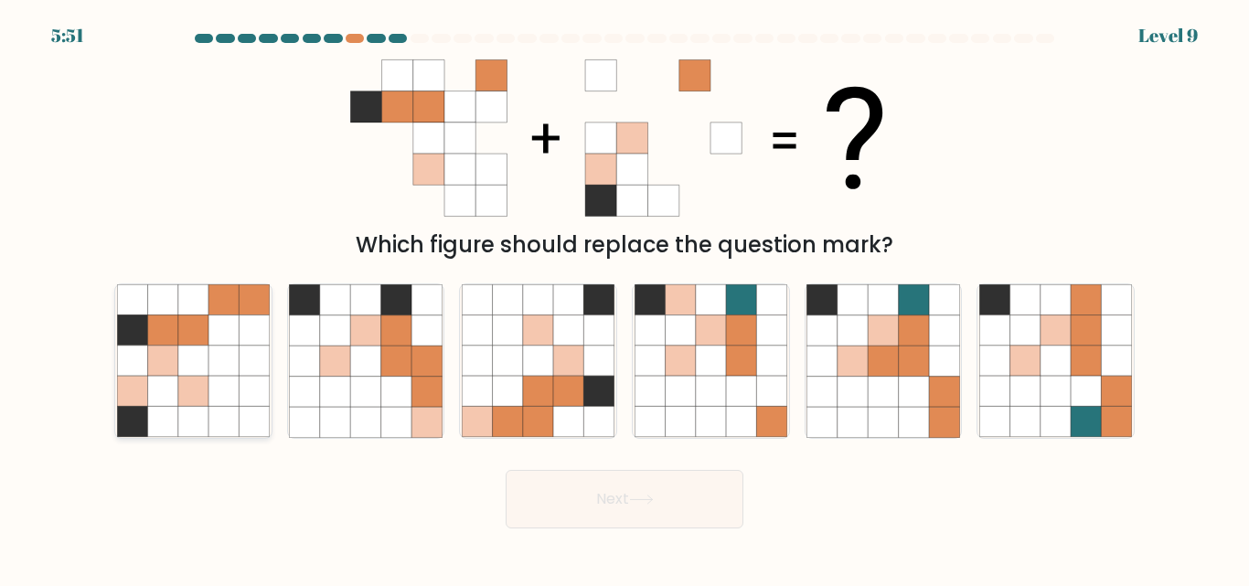
click at [242, 397] on icon at bounding box center [254, 392] width 30 height 30
click at [624, 298] on input "a." at bounding box center [624, 295] width 1 height 5
radio input "true"
click at [575, 497] on button "Next" at bounding box center [624, 499] width 238 height 59
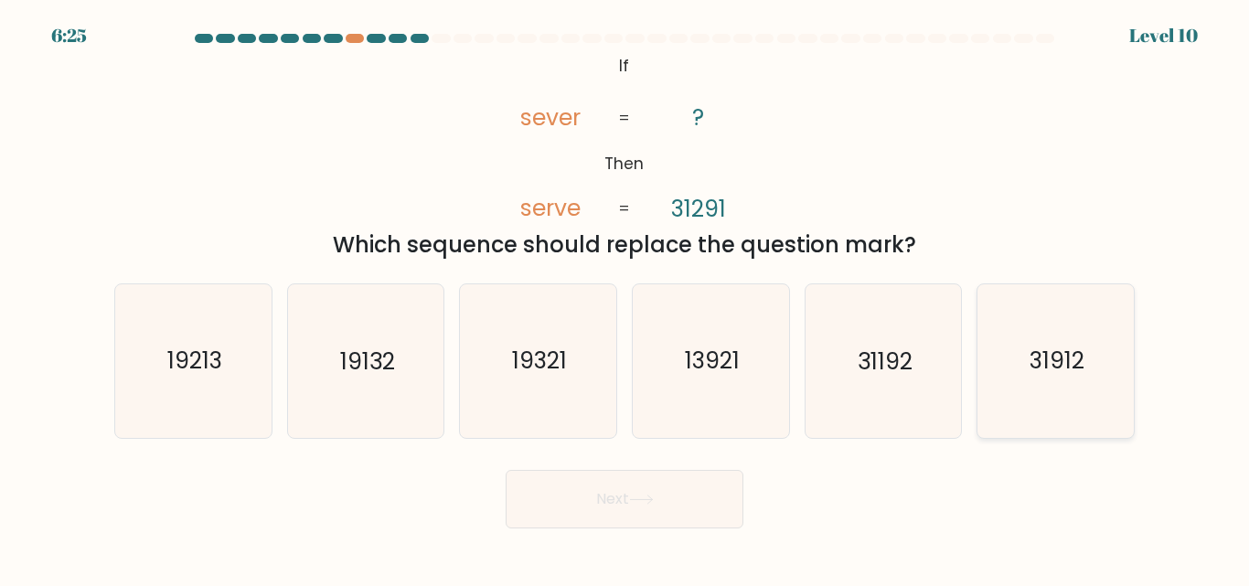
click at [1045, 357] on text "31912" at bounding box center [1056, 362] width 55 height 32
click at [625, 298] on input "f. 31912" at bounding box center [624, 295] width 1 height 5
radio input "true"
click at [688, 505] on button "Next" at bounding box center [624, 499] width 238 height 59
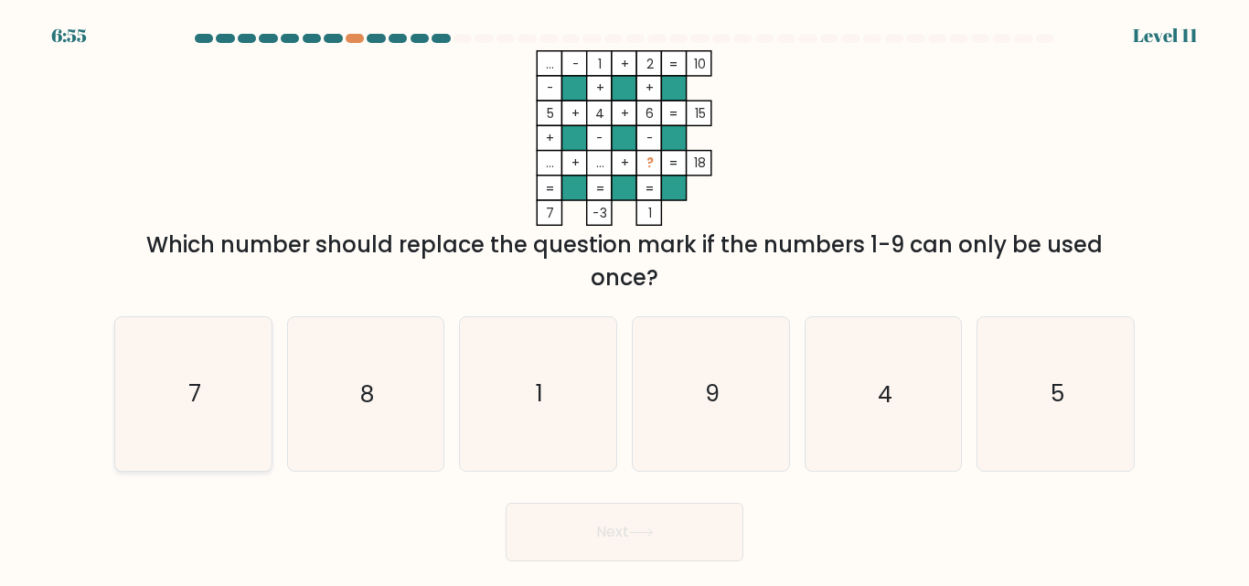
click at [267, 369] on icon "7" at bounding box center [193, 393] width 153 height 153
click at [624, 298] on input "a. 7" at bounding box center [624, 295] width 1 height 5
radio input "true"
click at [693, 514] on button "Next" at bounding box center [624, 532] width 238 height 59
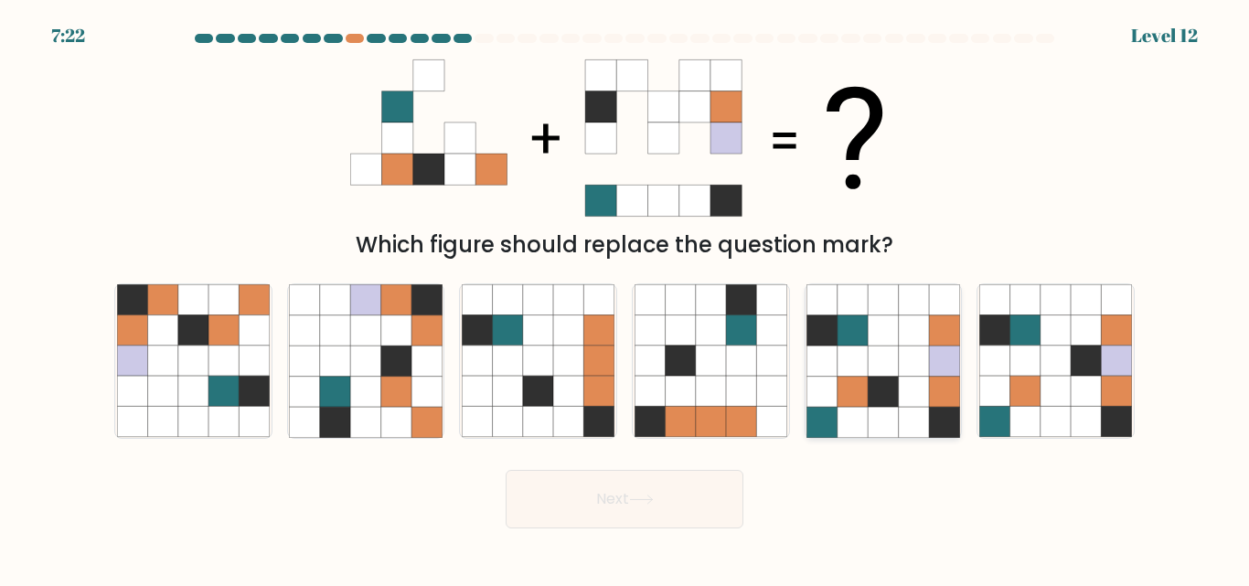
click at [894, 414] on icon at bounding box center [882, 422] width 30 height 30
click at [625, 298] on input "e." at bounding box center [624, 295] width 1 height 5
radio input "true"
click at [693, 513] on button "Next" at bounding box center [624, 499] width 238 height 59
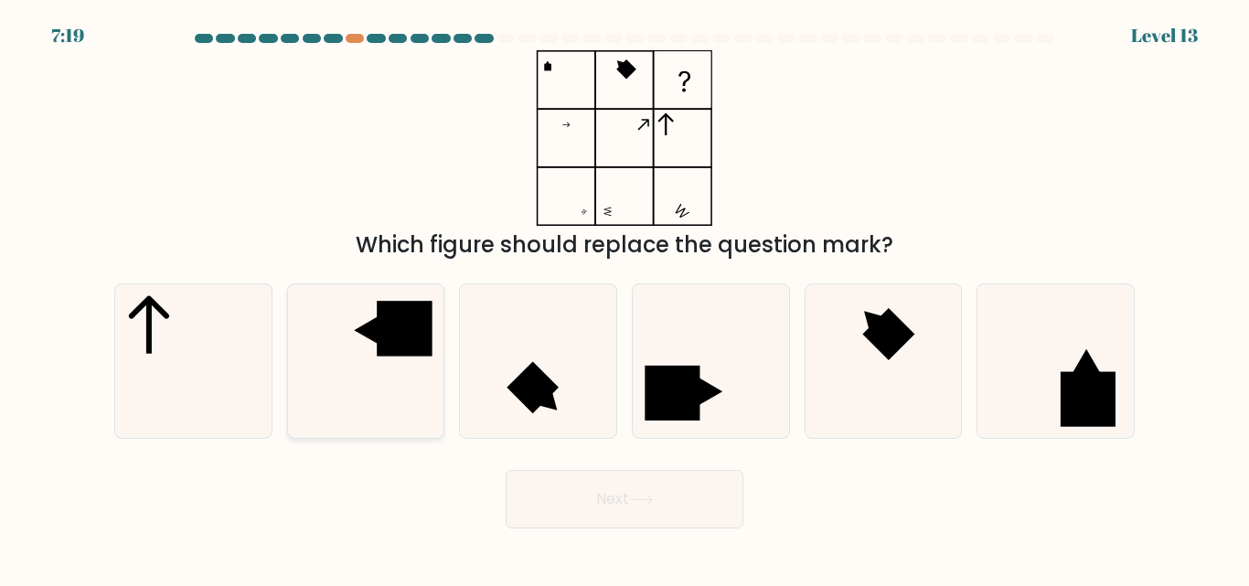
click at [399, 363] on icon at bounding box center [365, 360] width 153 height 153
click at [624, 298] on input "b." at bounding box center [624, 295] width 1 height 5
radio input "true"
click at [605, 490] on button "Next" at bounding box center [624, 499] width 238 height 59
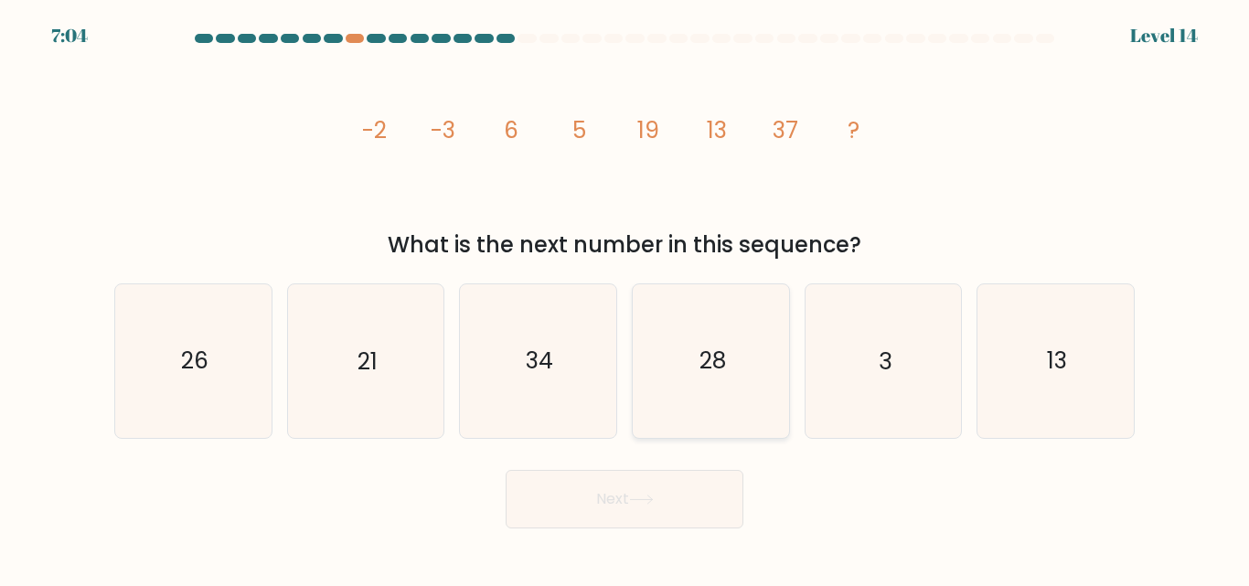
click at [707, 376] on text "28" at bounding box center [711, 362] width 27 height 32
click at [625, 298] on input "d. 28" at bounding box center [624, 295] width 1 height 5
radio input "true"
click at [700, 493] on button "Next" at bounding box center [624, 499] width 238 height 59
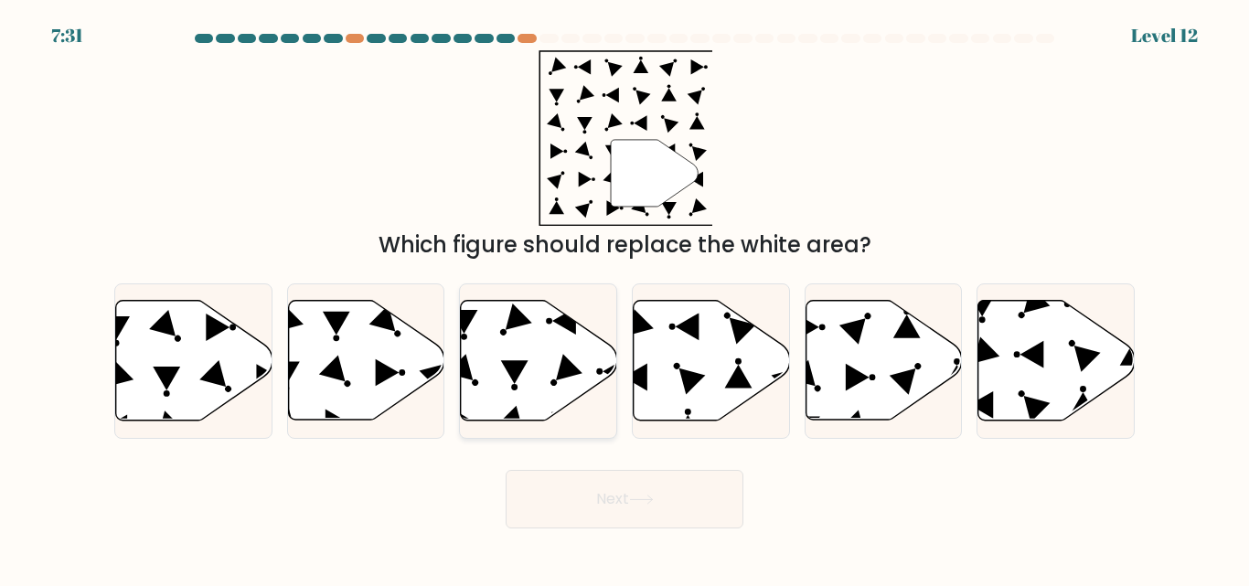
click at [506, 377] on icon at bounding box center [539, 361] width 156 height 120
click at [624, 298] on input "c." at bounding box center [624, 295] width 1 height 5
radio input "true"
click at [601, 495] on button "Next" at bounding box center [624, 499] width 238 height 59
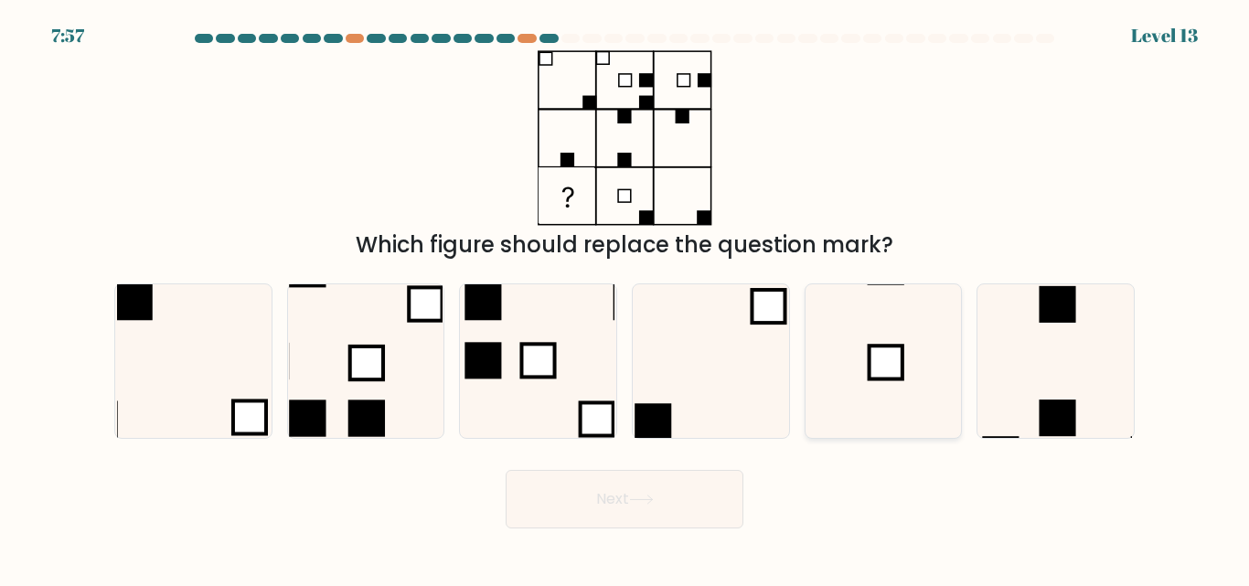
click at [910, 407] on icon at bounding box center [882, 360] width 153 height 153
click at [625, 298] on input "e." at bounding box center [624, 295] width 1 height 5
radio input "true"
click at [675, 507] on button "Next" at bounding box center [624, 499] width 238 height 59
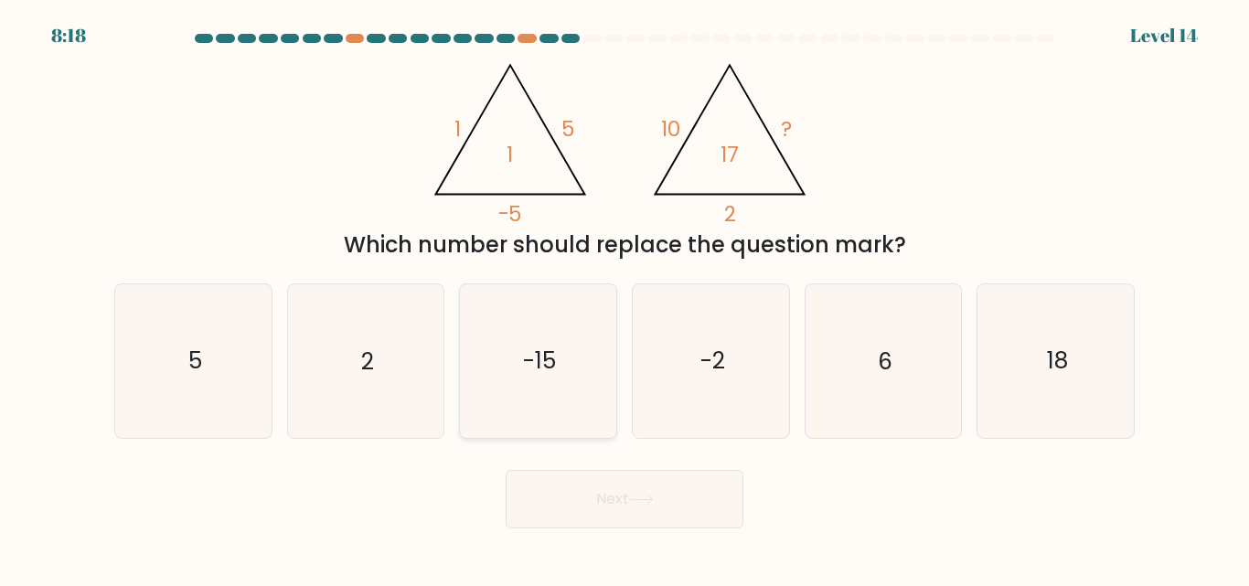
click at [556, 370] on text "-15" at bounding box center [539, 362] width 33 height 32
click at [624, 298] on input "c. -15" at bounding box center [624, 295] width 1 height 5
radio input "true"
click at [654, 496] on icon at bounding box center [641, 500] width 25 height 10
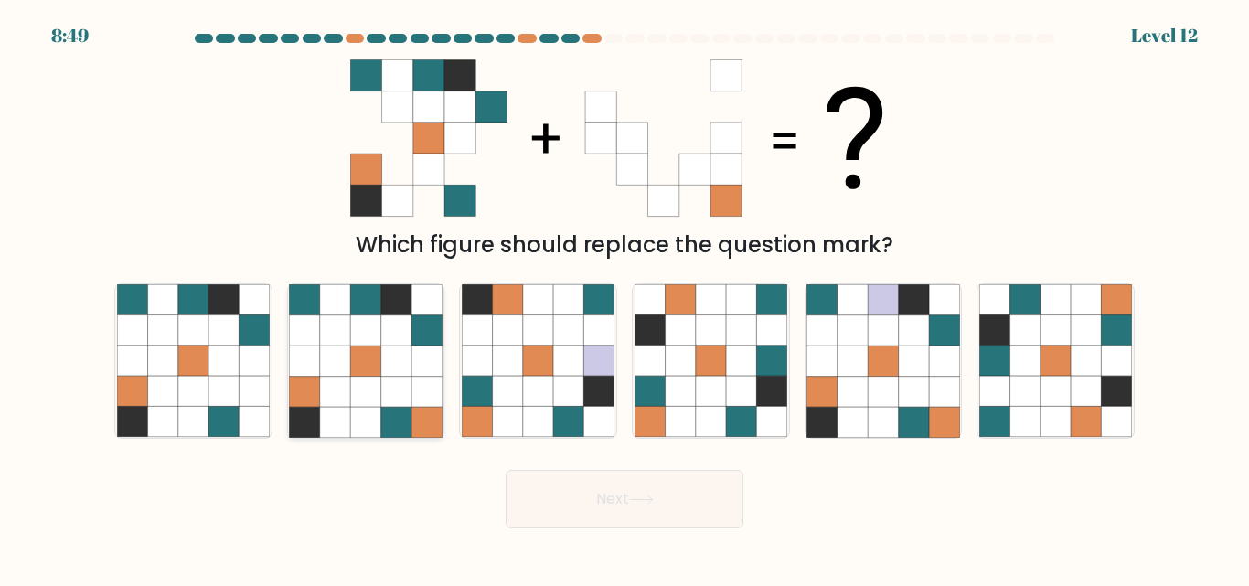
click at [395, 412] on icon at bounding box center [396, 422] width 30 height 30
click at [624, 298] on input "b." at bounding box center [624, 295] width 1 height 5
radio input "true"
click at [603, 486] on button "Next" at bounding box center [624, 499] width 238 height 59
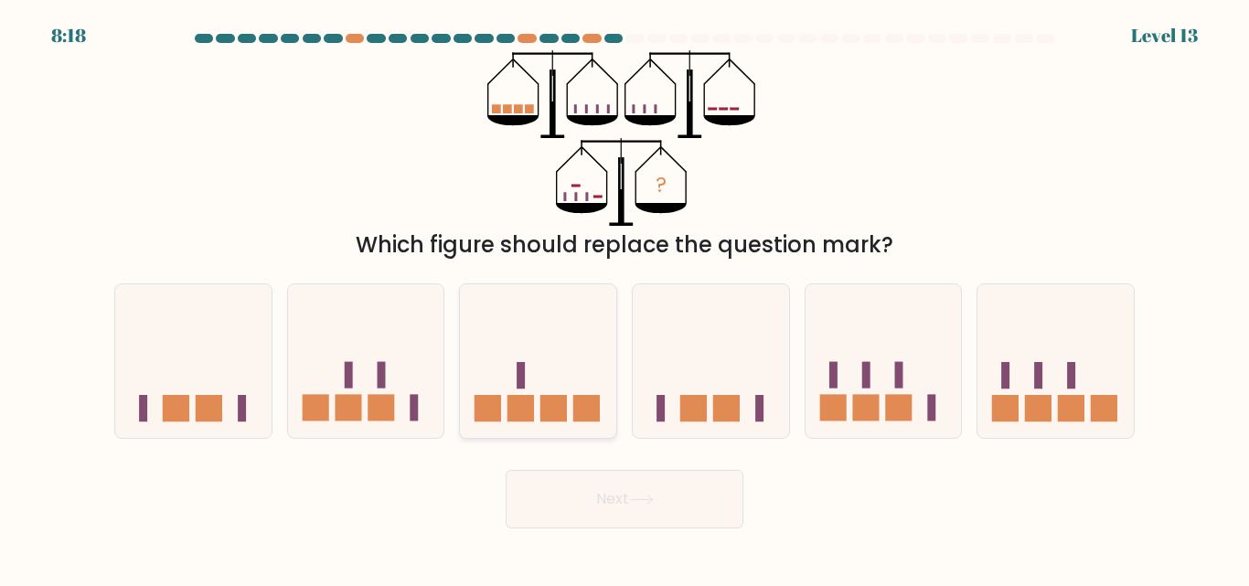
click at [559, 370] on icon at bounding box center [538, 360] width 156 height 129
click at [624, 298] on input "c." at bounding box center [624, 295] width 1 height 5
radio input "true"
click at [632, 484] on button "Next" at bounding box center [624, 499] width 238 height 59
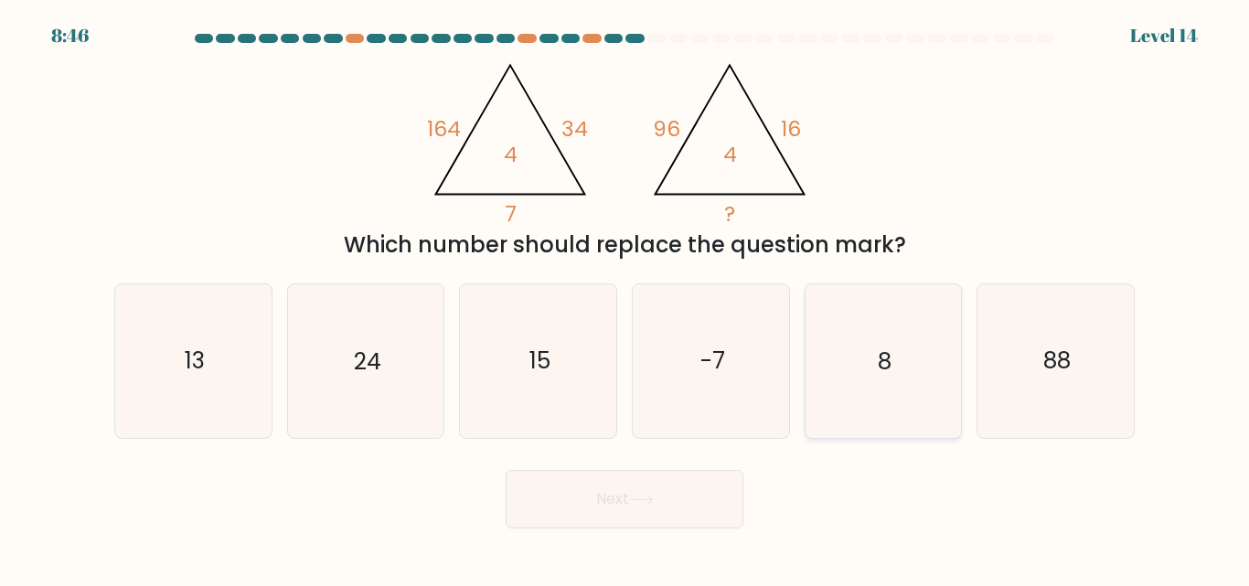
click at [909, 354] on icon "8" at bounding box center [882, 360] width 153 height 153
click at [625, 298] on input "e. 8" at bounding box center [624, 295] width 1 height 5
radio input "true"
click at [703, 492] on button "Next" at bounding box center [624, 499] width 238 height 59
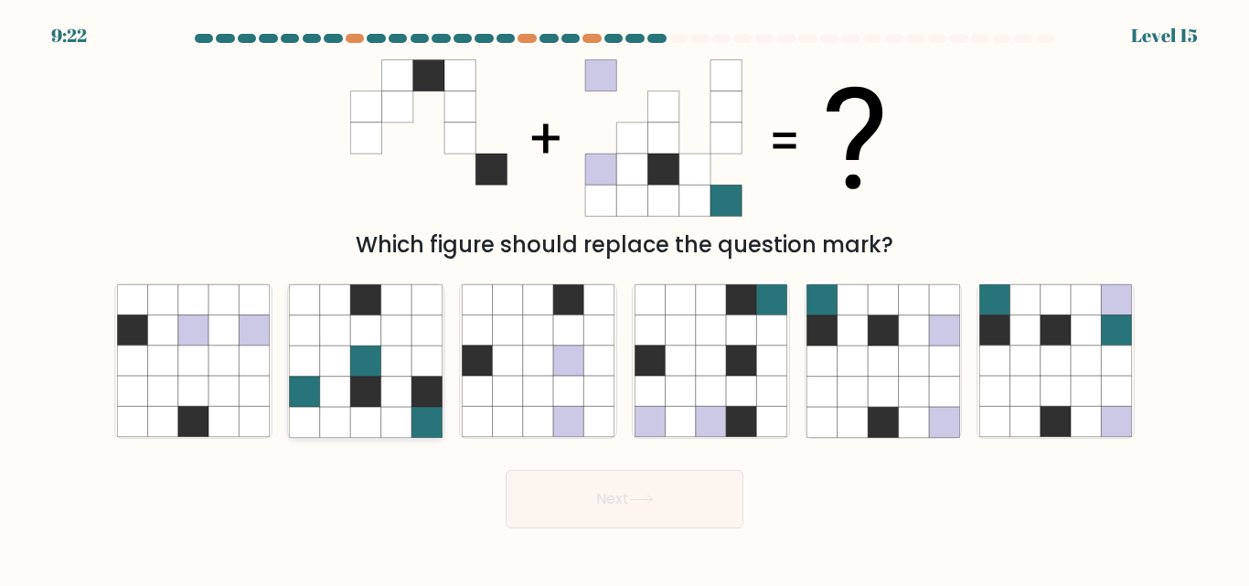
click at [402, 381] on icon at bounding box center [396, 392] width 30 height 30
click at [624, 298] on input "b." at bounding box center [624, 295] width 1 height 5
radio input "true"
click at [710, 495] on button "Next" at bounding box center [624, 499] width 238 height 59
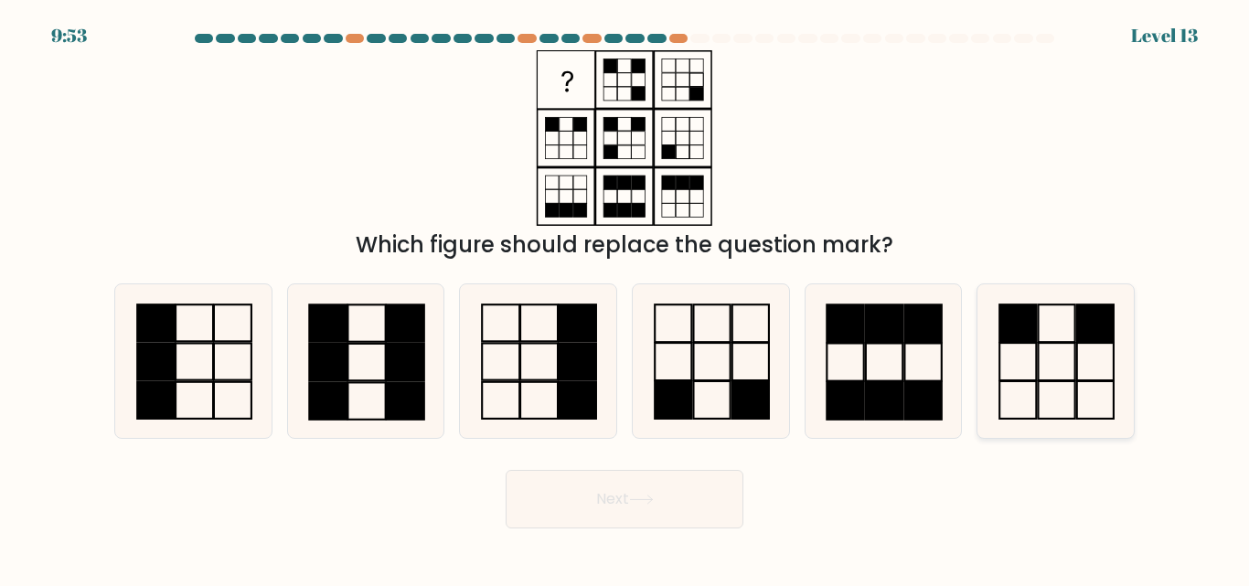
click at [1022, 340] on rect at bounding box center [1017, 323] width 37 height 37
click at [625, 298] on input "f." at bounding box center [624, 295] width 1 height 5
radio input "true"
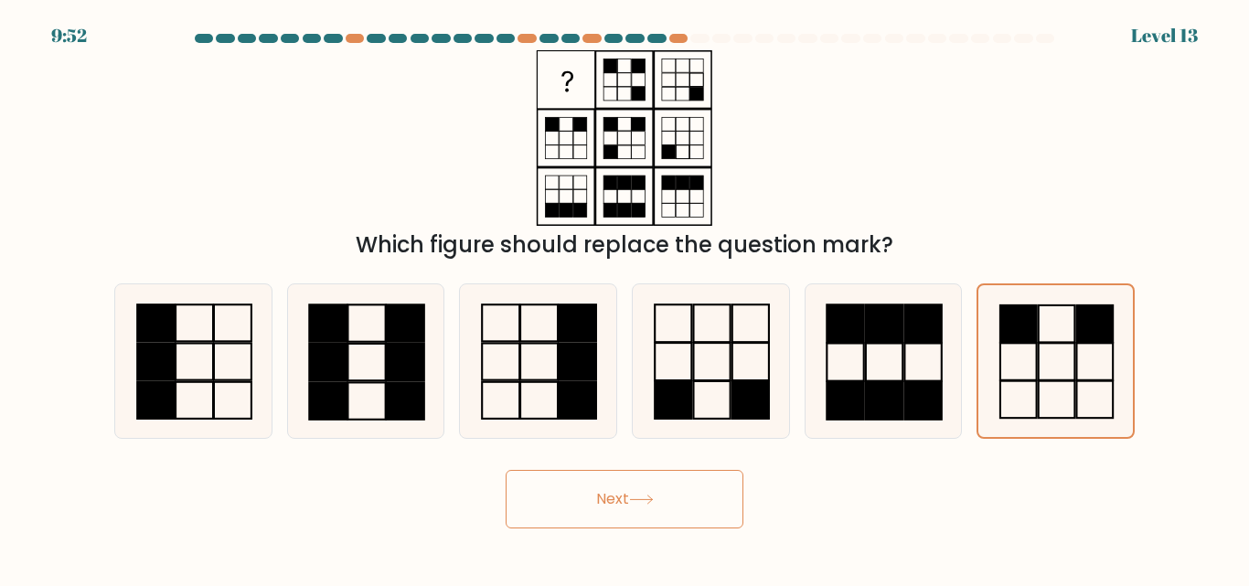
click at [623, 495] on button "Next" at bounding box center [624, 499] width 238 height 59
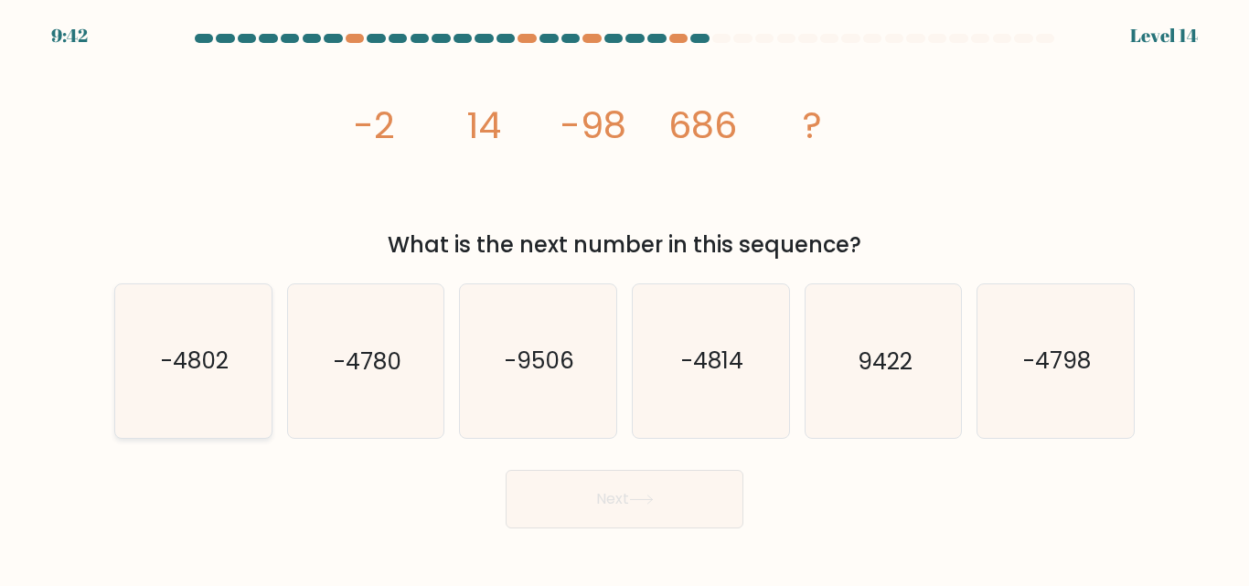
click at [209, 380] on icon "-4802" at bounding box center [193, 360] width 153 height 153
click at [624, 298] on input "a. -4802" at bounding box center [624, 295] width 1 height 5
radio input "true"
click at [624, 509] on button "Next" at bounding box center [624, 499] width 238 height 59
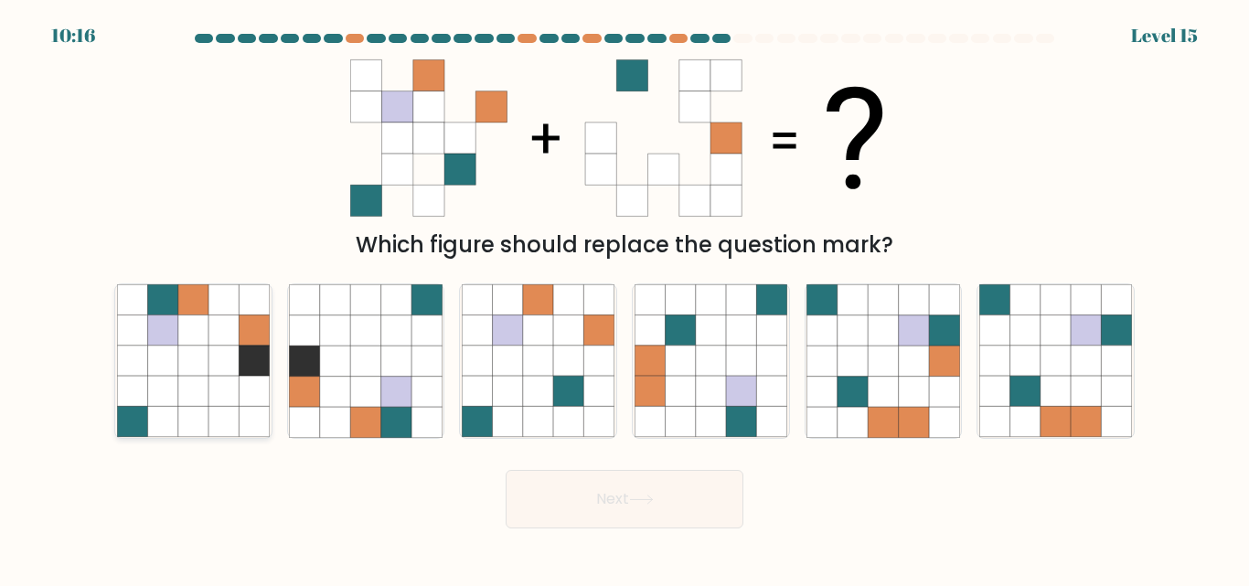
click at [176, 354] on icon at bounding box center [162, 361] width 30 height 30
click at [624, 298] on input "a." at bounding box center [624, 295] width 1 height 5
radio input "true"
click at [572, 415] on icon at bounding box center [568, 422] width 30 height 30
click at [624, 298] on input "c." at bounding box center [624, 295] width 1 height 5
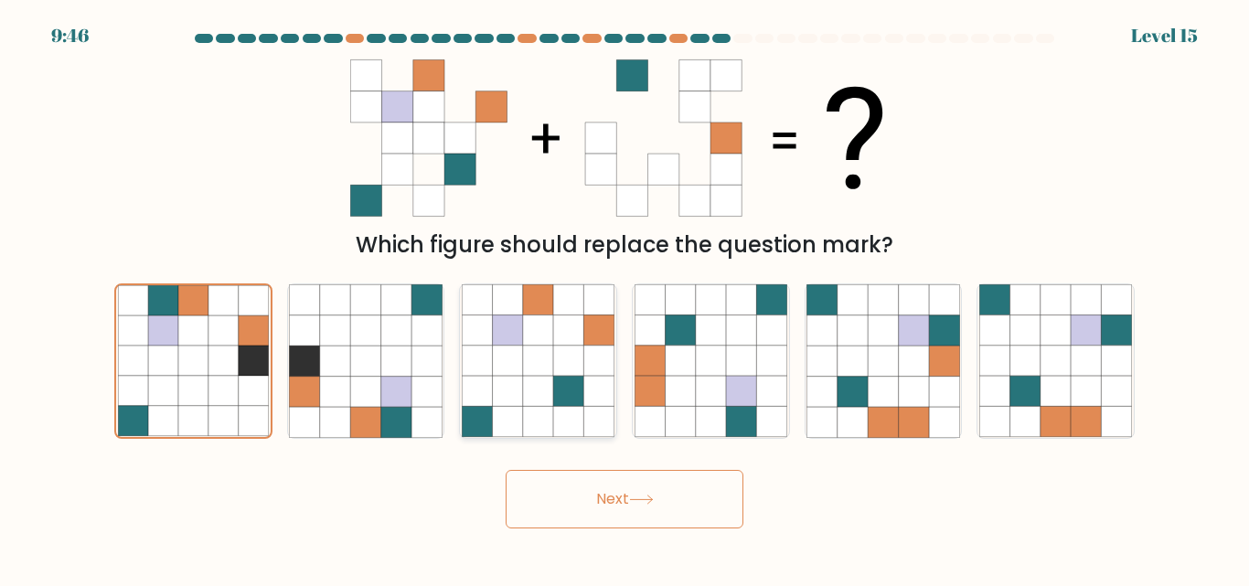
radio input "true"
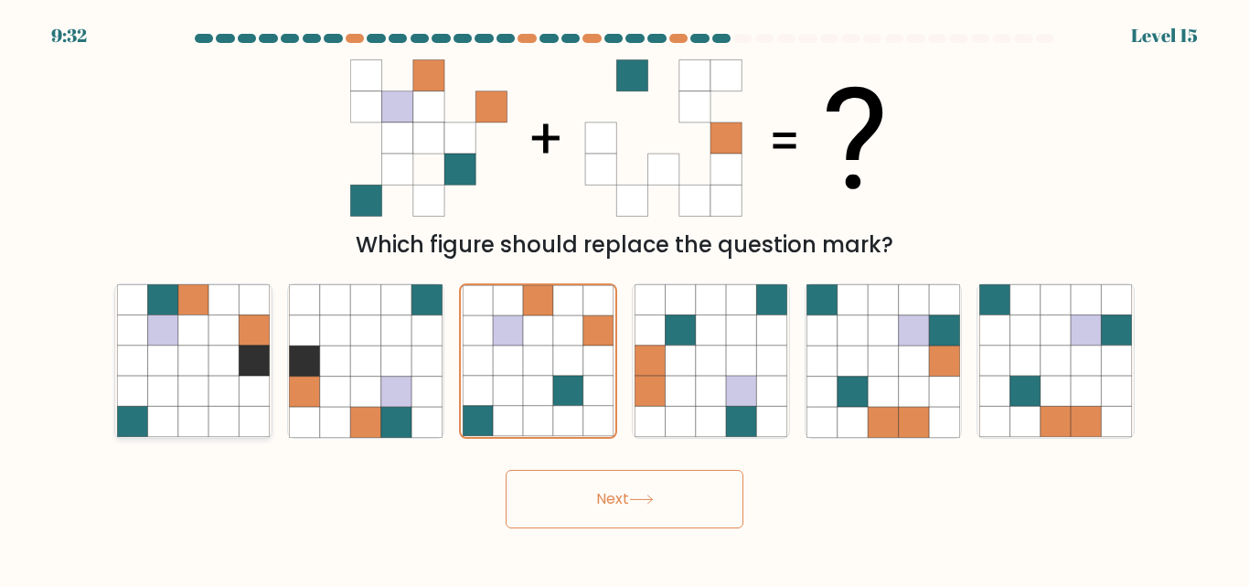
click at [198, 422] on icon at bounding box center [193, 422] width 30 height 30
click at [624, 298] on input "a." at bounding box center [624, 295] width 1 height 5
radio input "true"
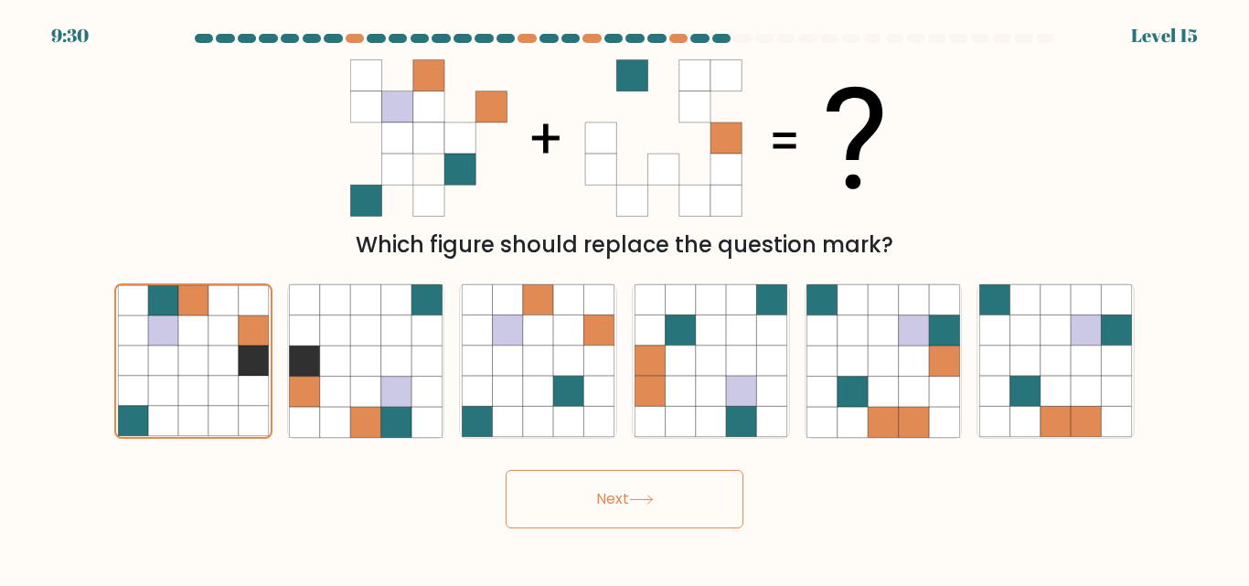
click at [652, 497] on icon at bounding box center [641, 499] width 22 height 8
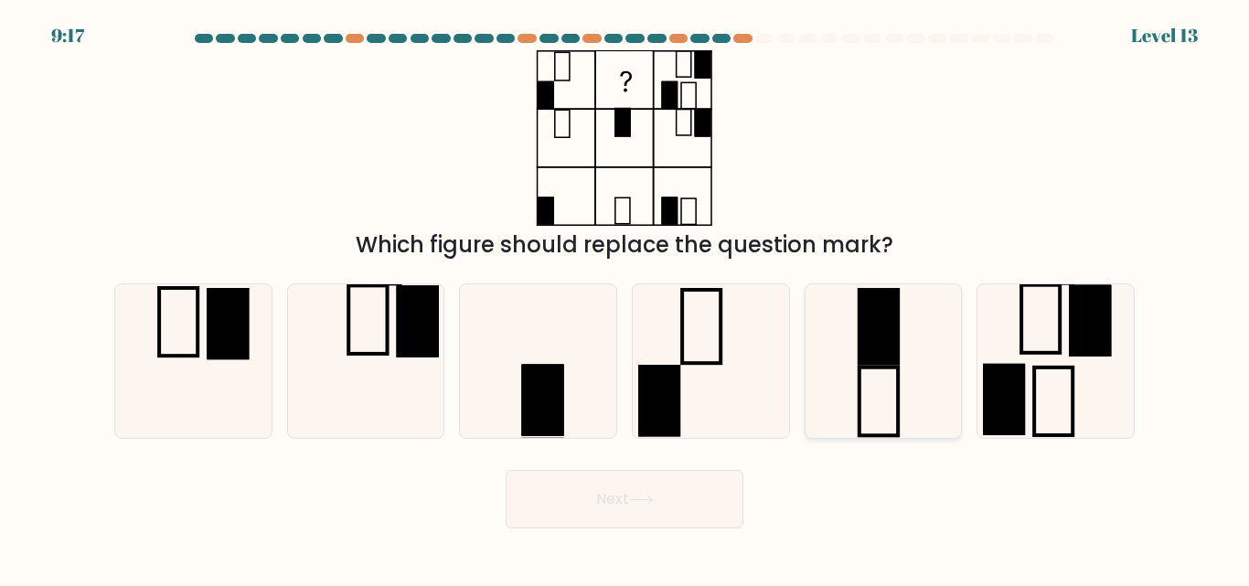
click at [881, 390] on icon at bounding box center [882, 360] width 153 height 153
click at [625, 298] on input "e." at bounding box center [624, 295] width 1 height 5
radio input "true"
click at [640, 487] on button "Next" at bounding box center [624, 499] width 238 height 59
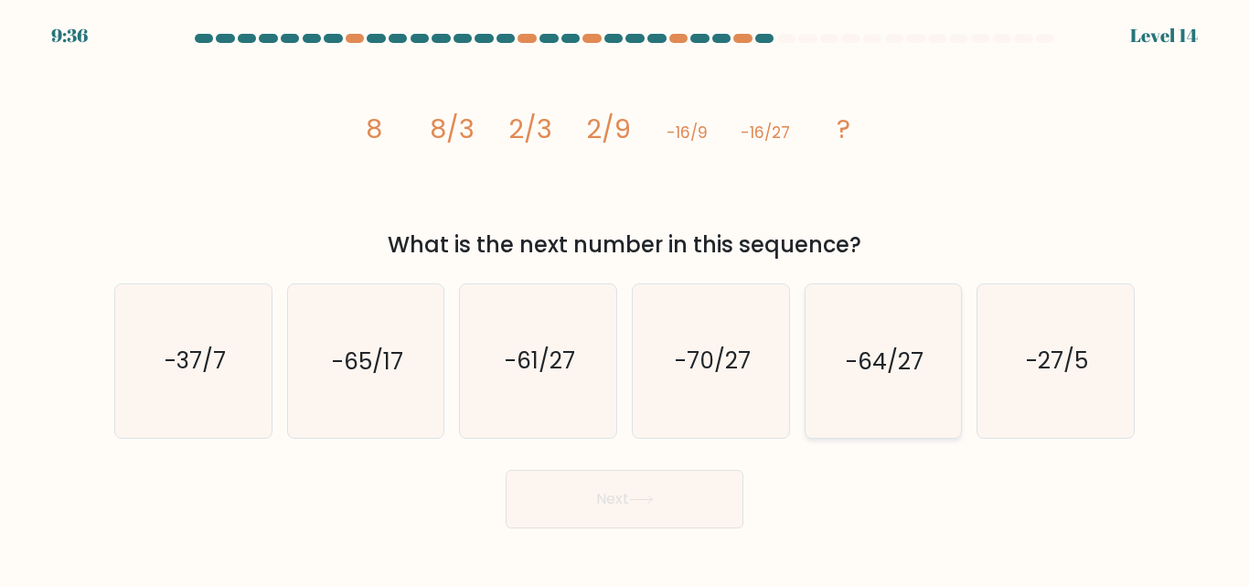
click at [882, 400] on icon "-64/27" at bounding box center [882, 360] width 153 height 153
click at [625, 298] on input "e. -64/27" at bounding box center [624, 295] width 1 height 5
radio input "true"
click at [628, 500] on button "Next" at bounding box center [624, 499] width 238 height 59
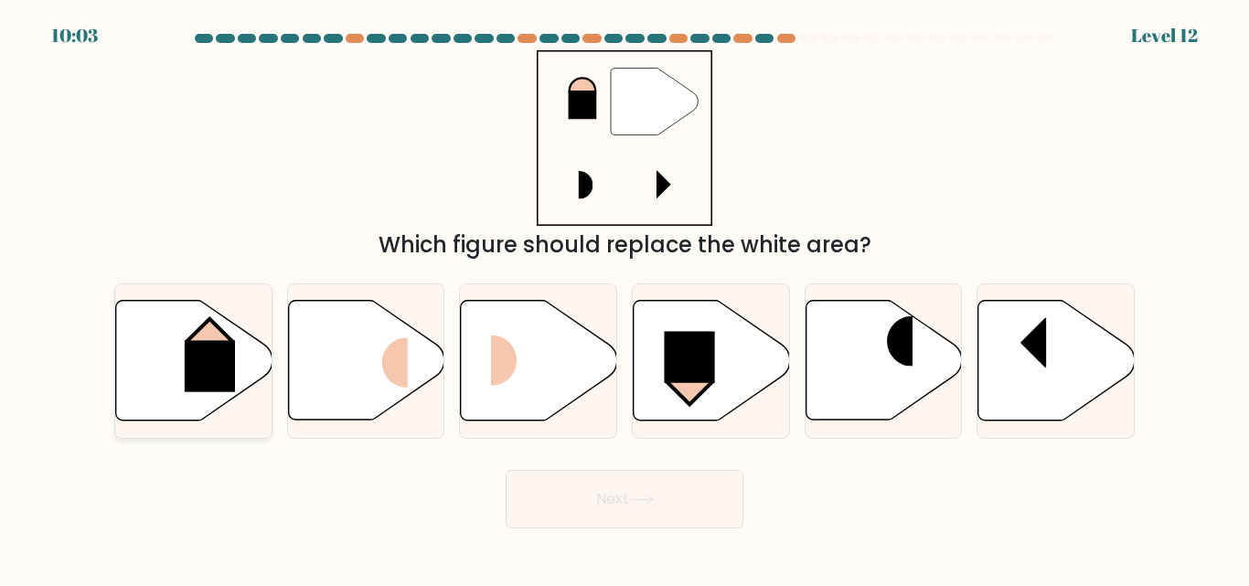
click at [186, 354] on rect at bounding box center [210, 366] width 50 height 51
click at [624, 298] on input "a." at bounding box center [624, 295] width 1 height 5
radio input "true"
click at [614, 489] on button "Next" at bounding box center [624, 499] width 238 height 59
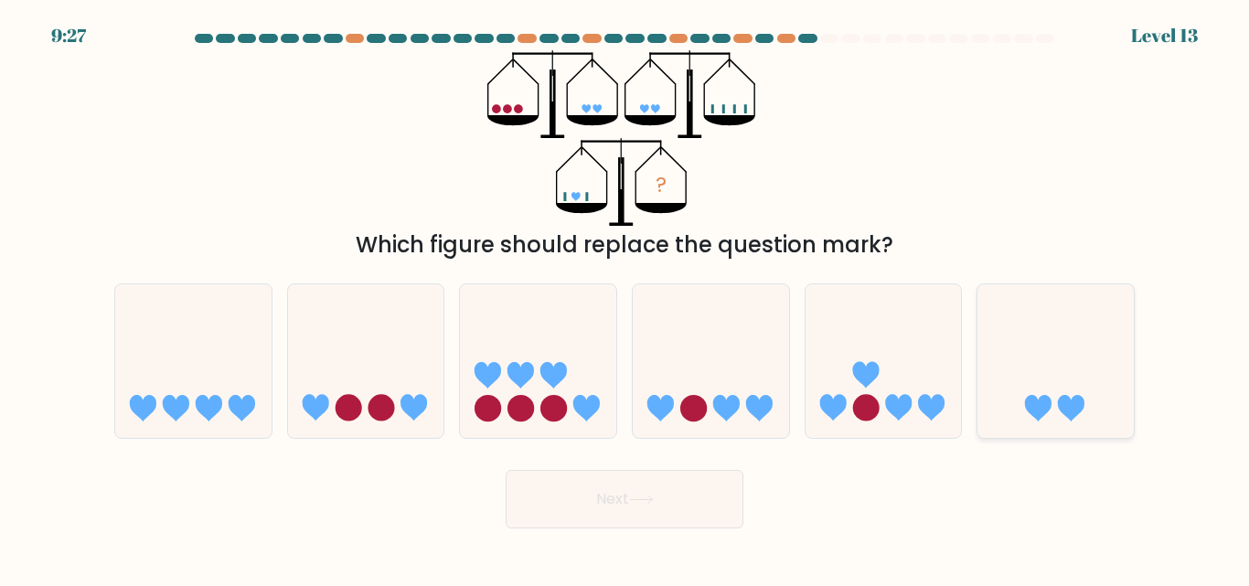
click at [1093, 351] on icon at bounding box center [1055, 360] width 156 height 129
click at [625, 298] on input "f." at bounding box center [624, 295] width 1 height 5
radio input "true"
click at [671, 498] on button "Next" at bounding box center [624, 499] width 238 height 59
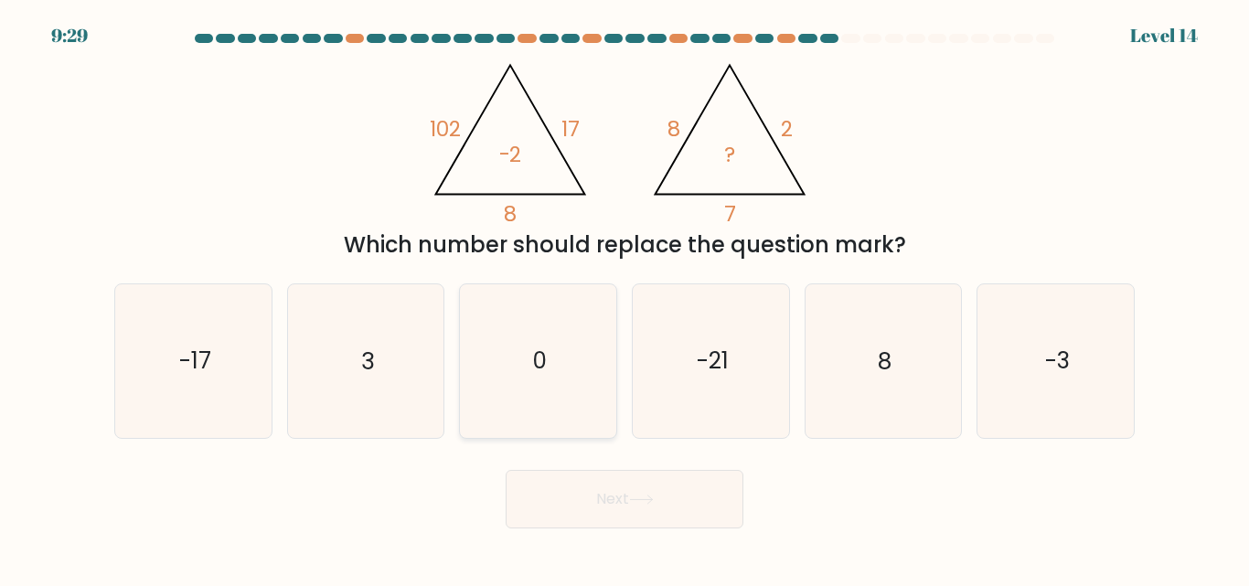
click at [541, 390] on icon "0" at bounding box center [538, 360] width 153 height 153
click at [624, 298] on input "c. 0" at bounding box center [624, 295] width 1 height 5
radio input "true"
click at [1053, 335] on icon "-3" at bounding box center [1055, 360] width 153 height 153
click at [625, 298] on input "f. -3" at bounding box center [624, 295] width 1 height 5
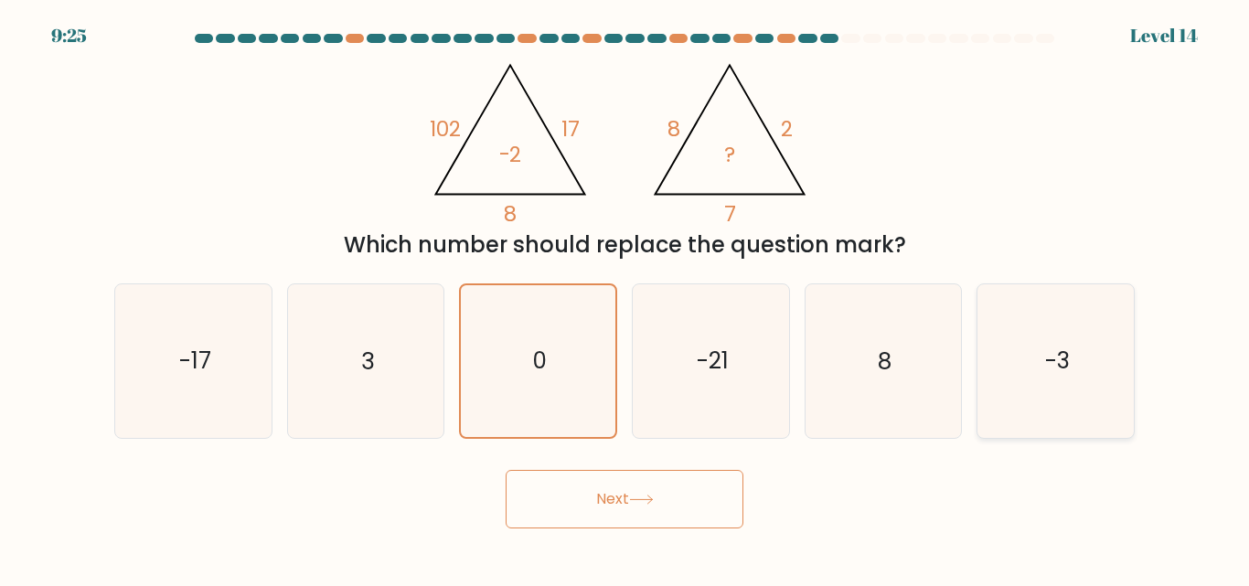
radio input "true"
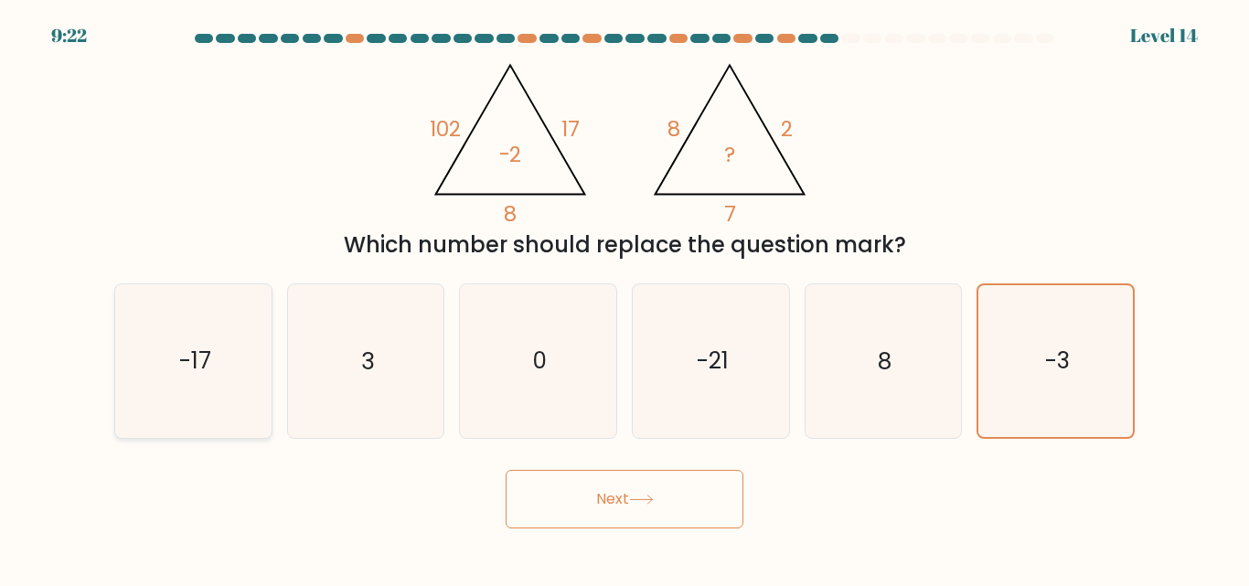
click at [247, 353] on icon "-17" at bounding box center [193, 360] width 153 height 153
click at [624, 298] on input "a. -17" at bounding box center [624, 295] width 1 height 5
radio input "true"
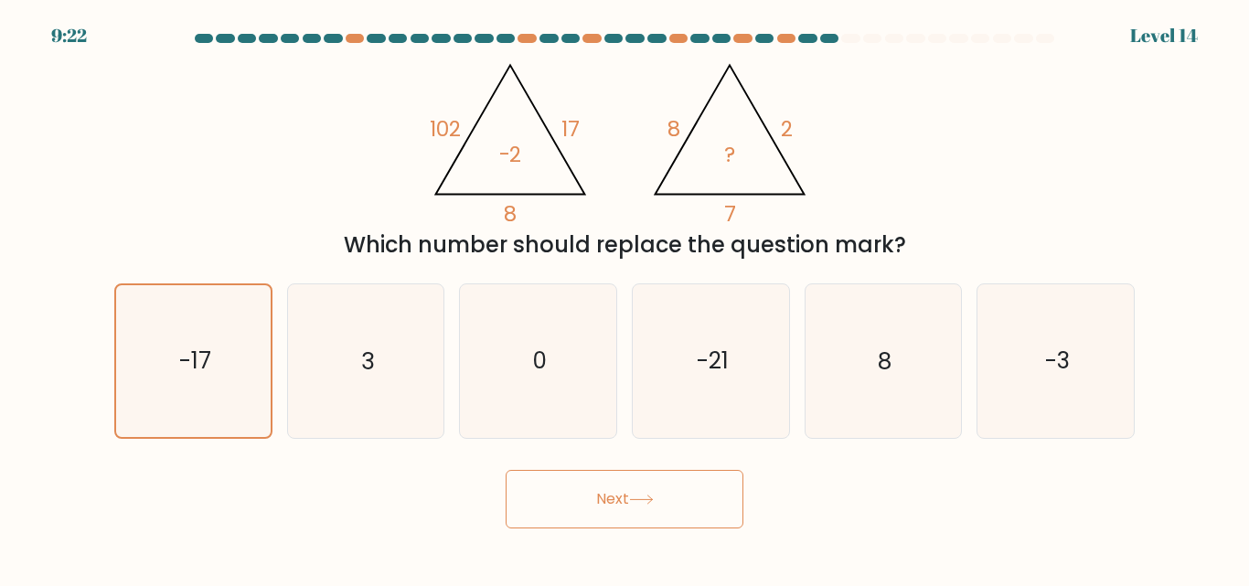
click at [606, 477] on button "Next" at bounding box center [624, 499] width 238 height 59
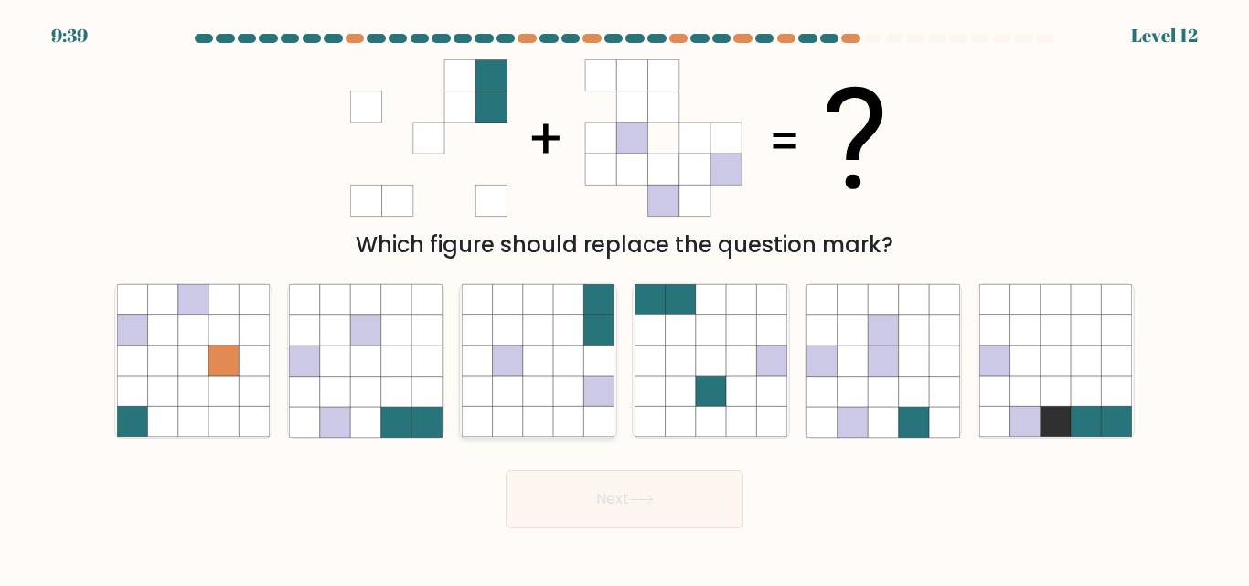
click at [596, 397] on icon at bounding box center [599, 392] width 30 height 30
click at [624, 298] on input "c." at bounding box center [624, 295] width 1 height 5
radio input "true"
click at [643, 498] on icon at bounding box center [641, 500] width 25 height 10
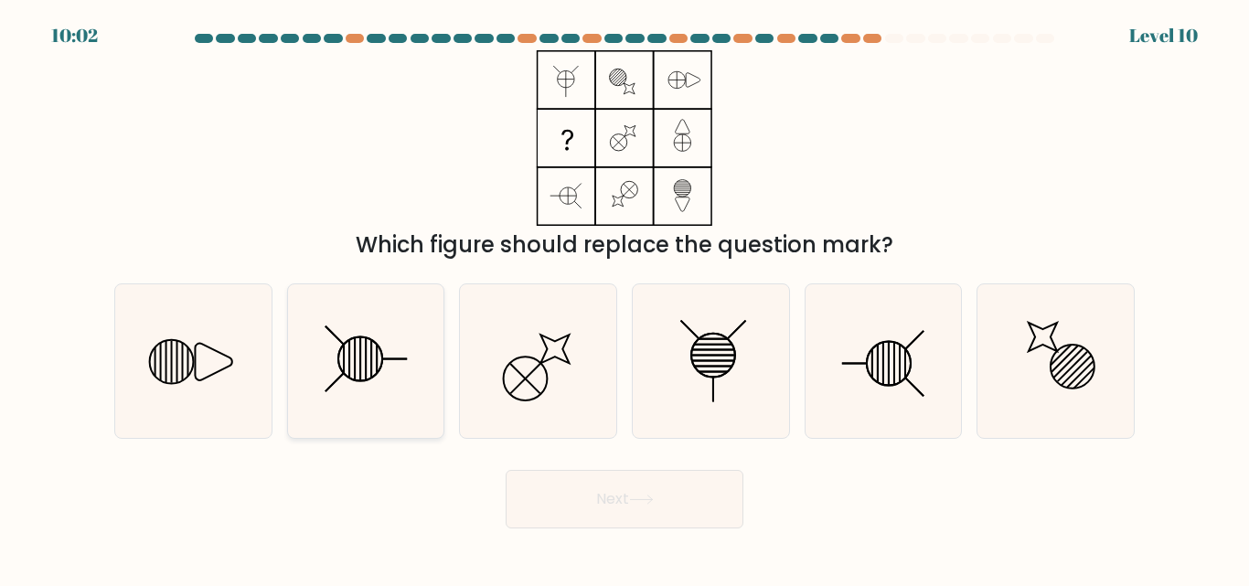
click at [371, 345] on line at bounding box center [371, 359] width 0 height 38
click at [624, 298] on input "b." at bounding box center [624, 295] width 1 height 5
radio input "true"
click at [668, 495] on button "Next" at bounding box center [624, 499] width 238 height 59
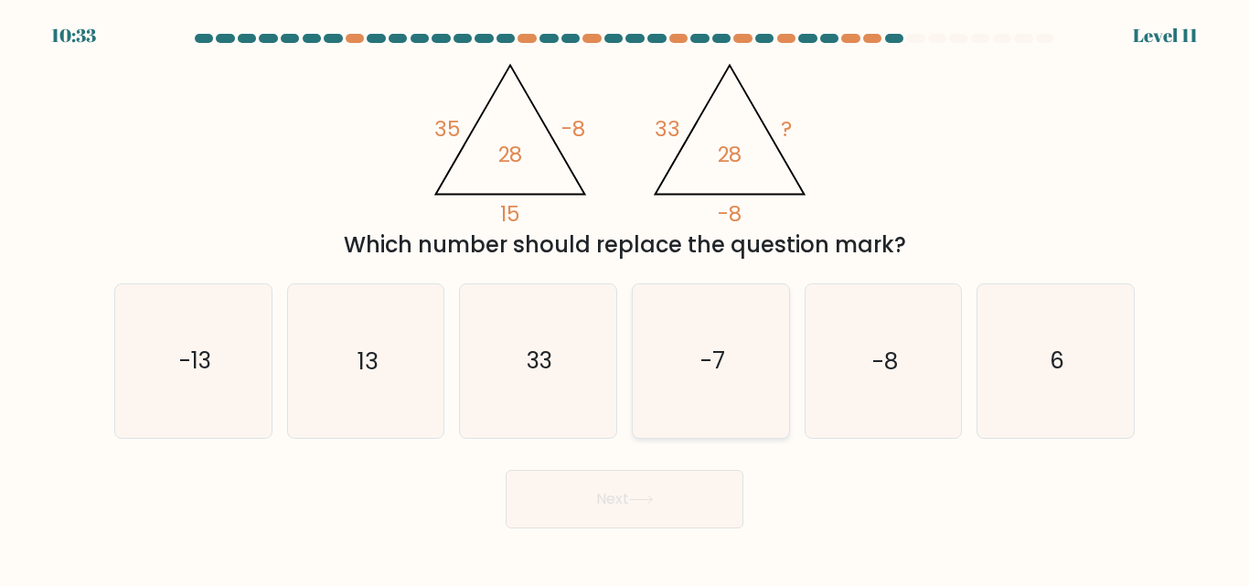
click at [702, 375] on text "-7" at bounding box center [711, 362] width 25 height 32
click at [625, 298] on input "d. -7" at bounding box center [624, 295] width 1 height 5
radio input "true"
click at [669, 520] on button "Next" at bounding box center [624, 499] width 238 height 59
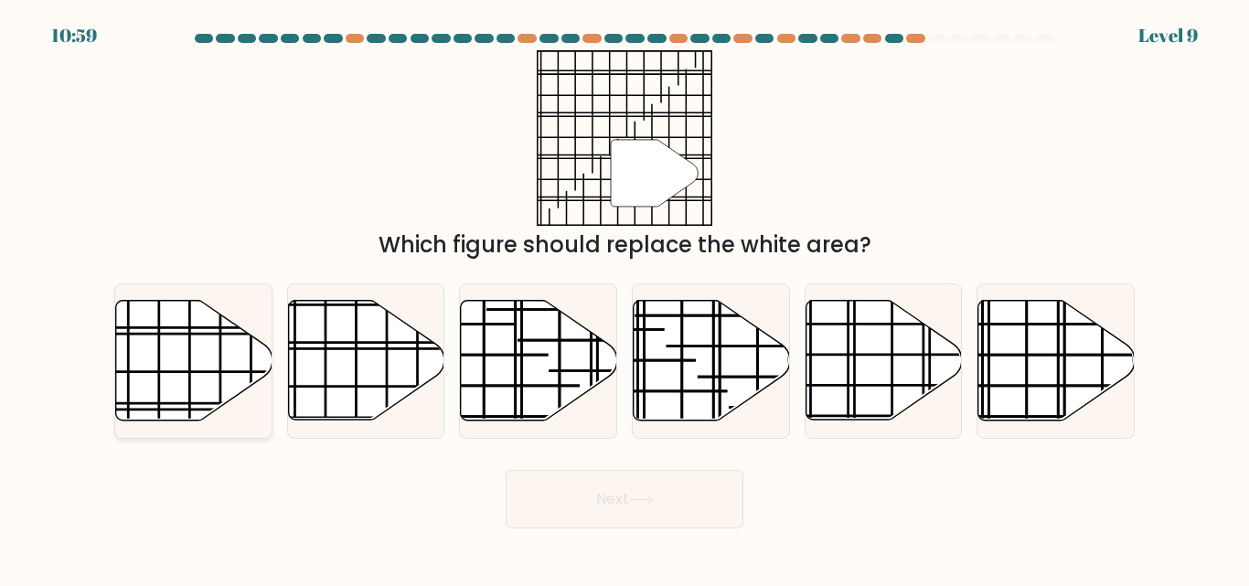
click at [214, 375] on icon at bounding box center [194, 361] width 156 height 120
click at [624, 298] on input "a." at bounding box center [624, 295] width 1 height 5
radio input "true"
click at [686, 511] on button "Next" at bounding box center [624, 499] width 238 height 59
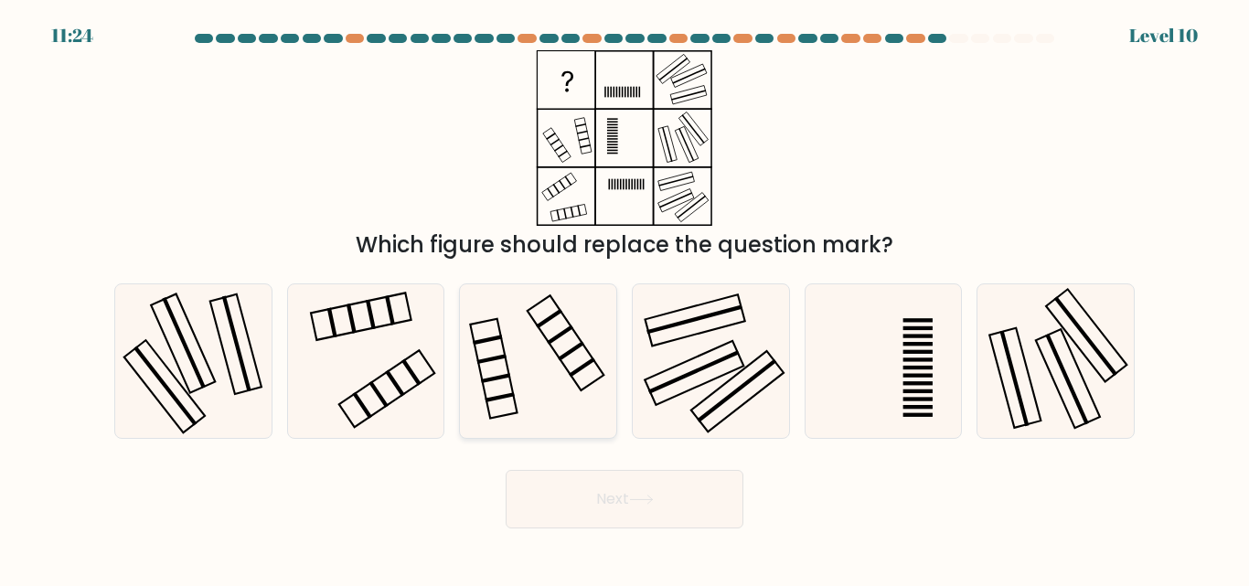
click at [583, 343] on icon at bounding box center [538, 360] width 153 height 153
click at [624, 298] on input "c." at bounding box center [624, 295] width 1 height 5
radio input "true"
click at [673, 507] on button "Next" at bounding box center [624, 499] width 238 height 59
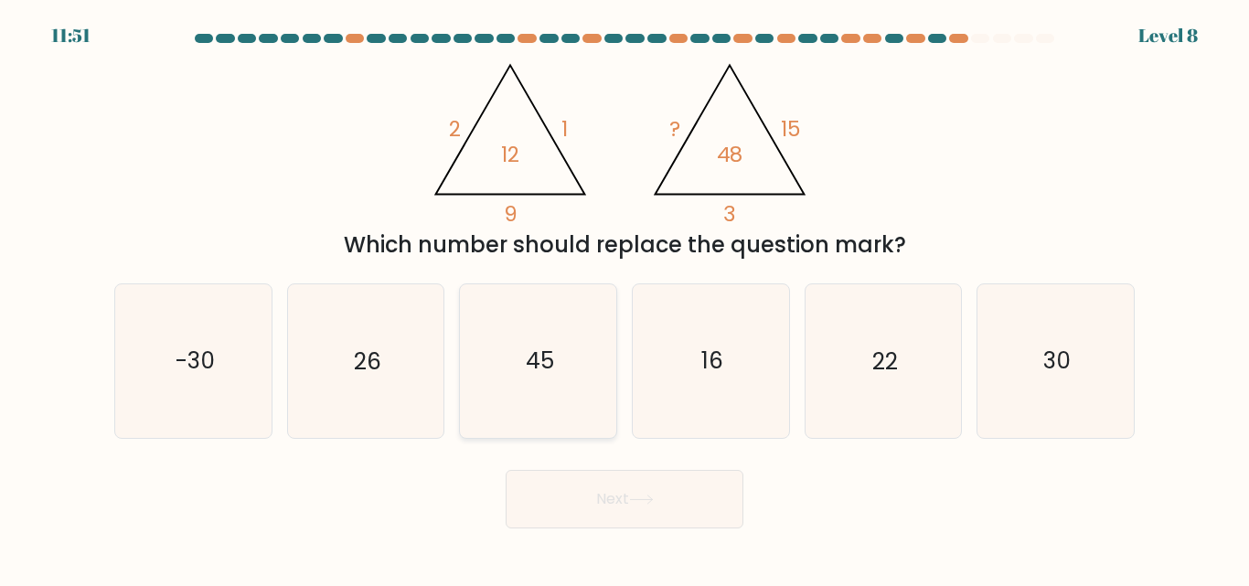
click at [533, 364] on text "45" at bounding box center [540, 362] width 28 height 32
click at [624, 298] on input "c. 45" at bounding box center [624, 295] width 1 height 5
radio input "true"
click at [642, 486] on button "Next" at bounding box center [624, 499] width 238 height 59
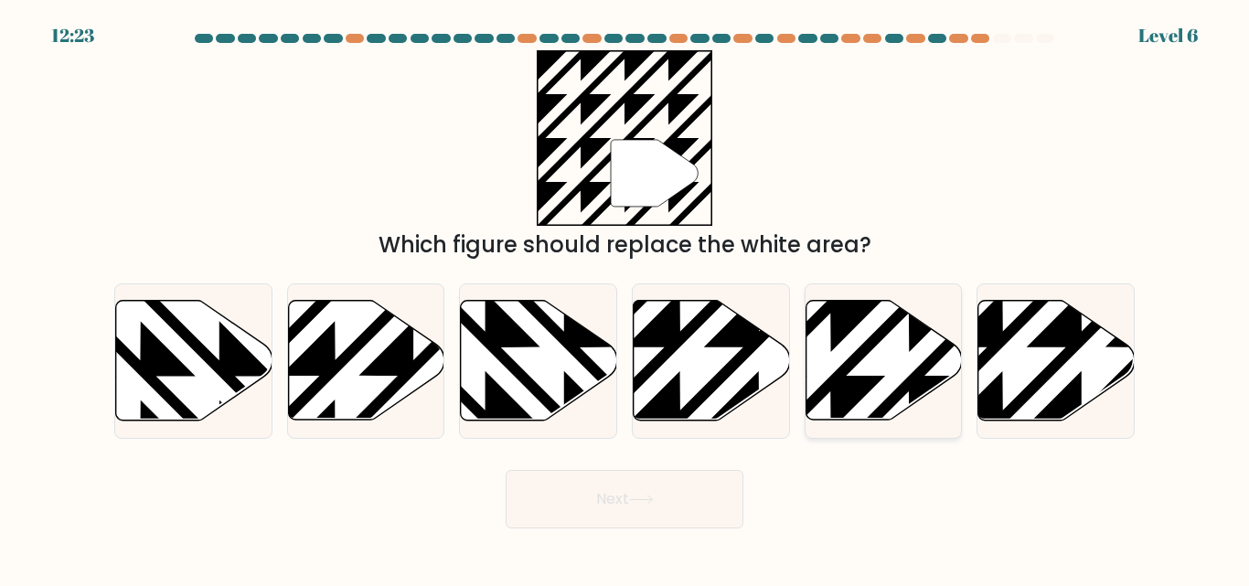
click at [928, 355] on icon at bounding box center [883, 361] width 156 height 120
click at [625, 298] on input "e." at bounding box center [624, 295] width 1 height 5
radio input "true"
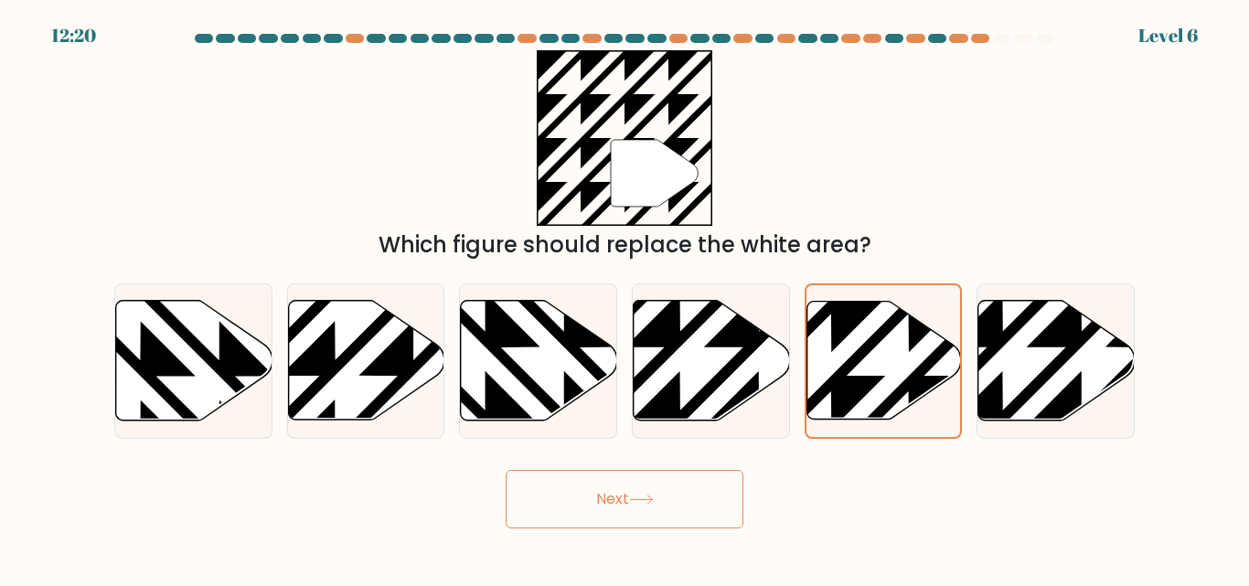
click at [654, 504] on icon at bounding box center [641, 500] width 25 height 10
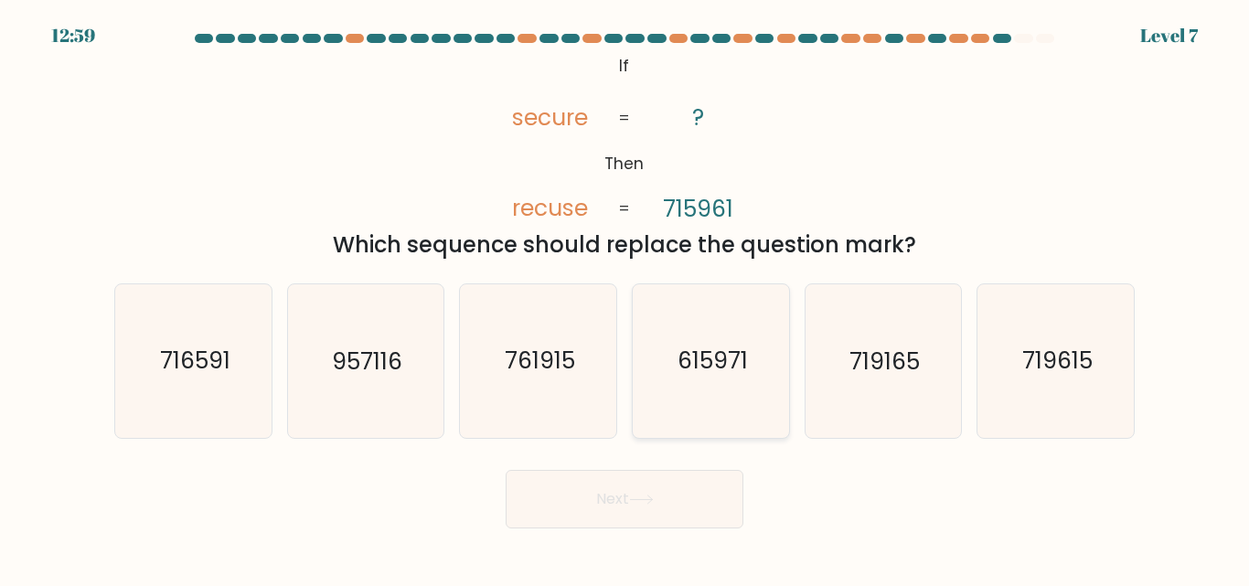
click at [745, 375] on text "615971" at bounding box center [711, 362] width 70 height 32
click at [625, 298] on input "d. 615971" at bounding box center [624, 295] width 1 height 5
radio input "true"
click at [668, 502] on button "Next" at bounding box center [624, 499] width 238 height 59
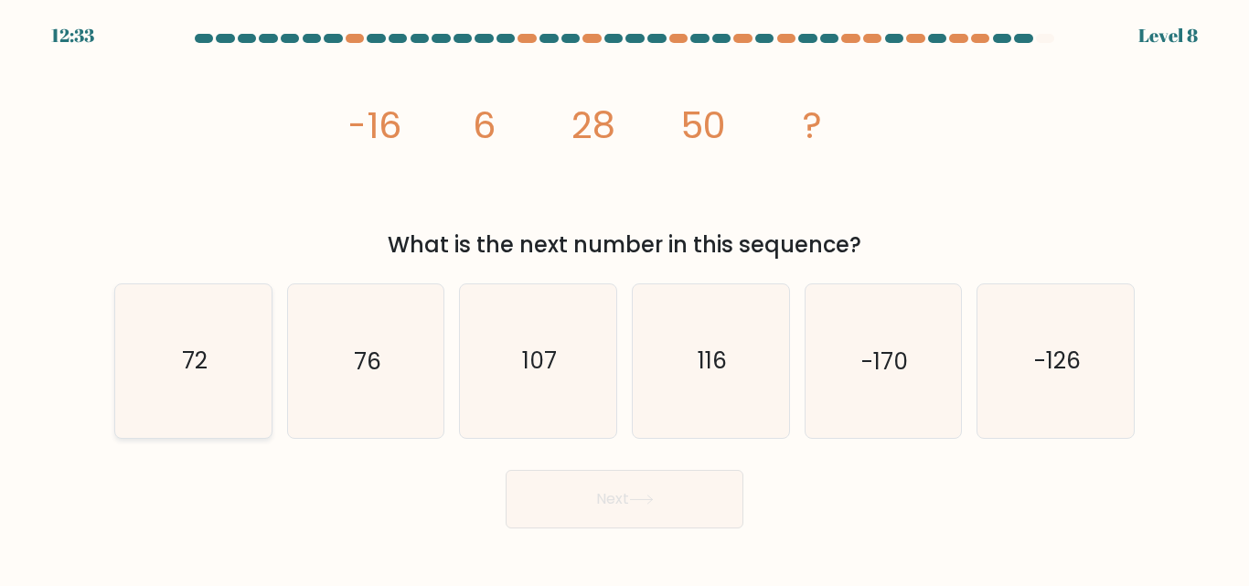
click at [225, 386] on icon "72" at bounding box center [193, 360] width 153 height 153
click at [624, 298] on input "a. 72" at bounding box center [624, 295] width 1 height 5
radio input "true"
click at [682, 508] on button "Next" at bounding box center [624, 499] width 238 height 59
